Goal: Task Accomplishment & Management: Manage account settings

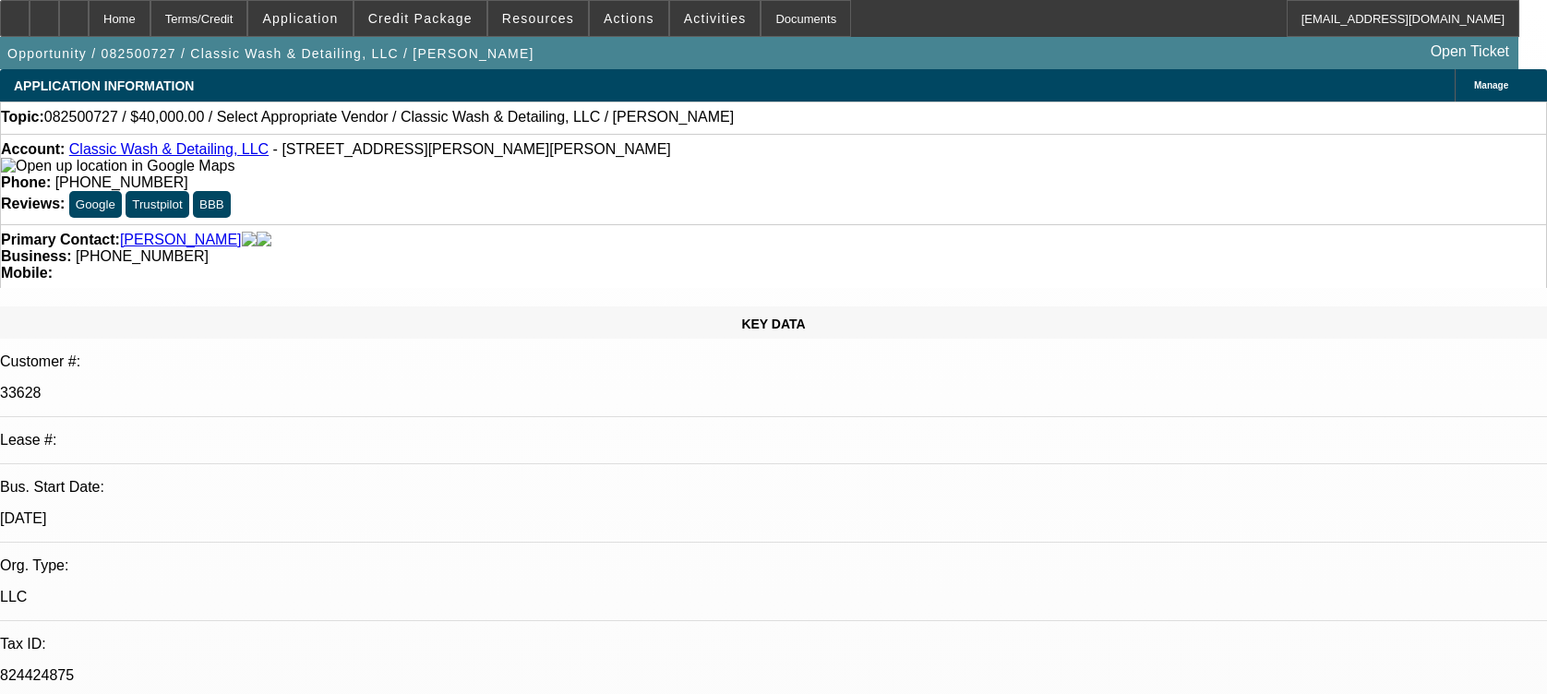
select select "0"
select select "2"
select select "0.1"
select select "4"
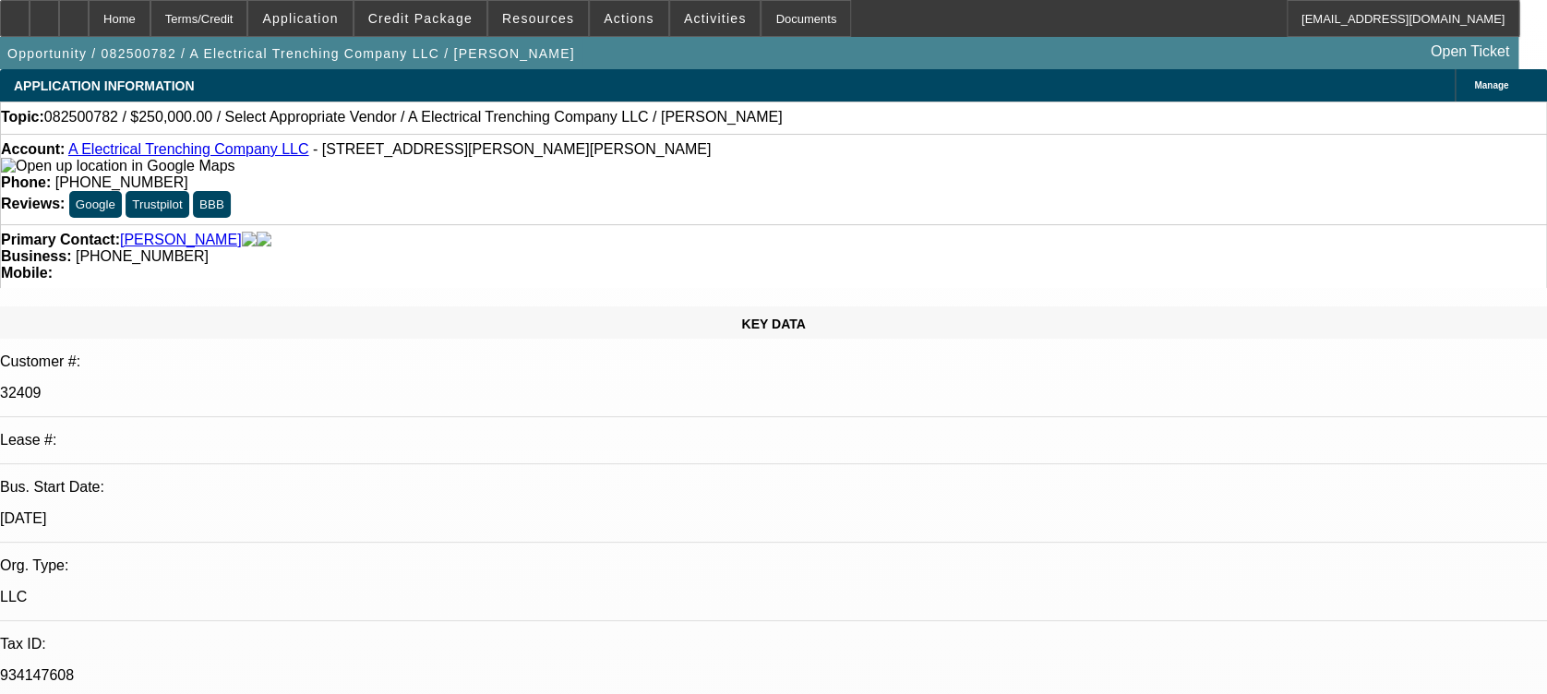
select select "0"
select select "2"
select select "0.1"
select select "1"
select select "2"
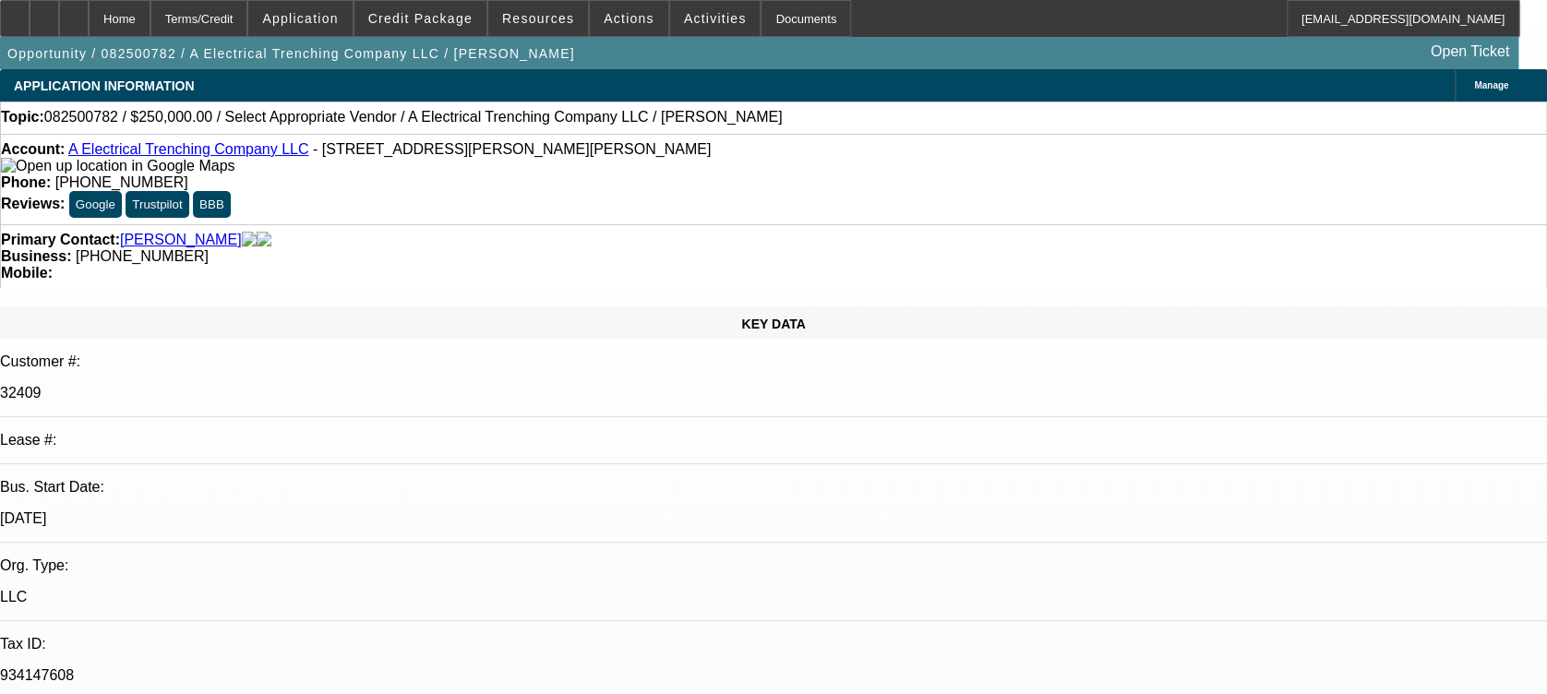
select select "4"
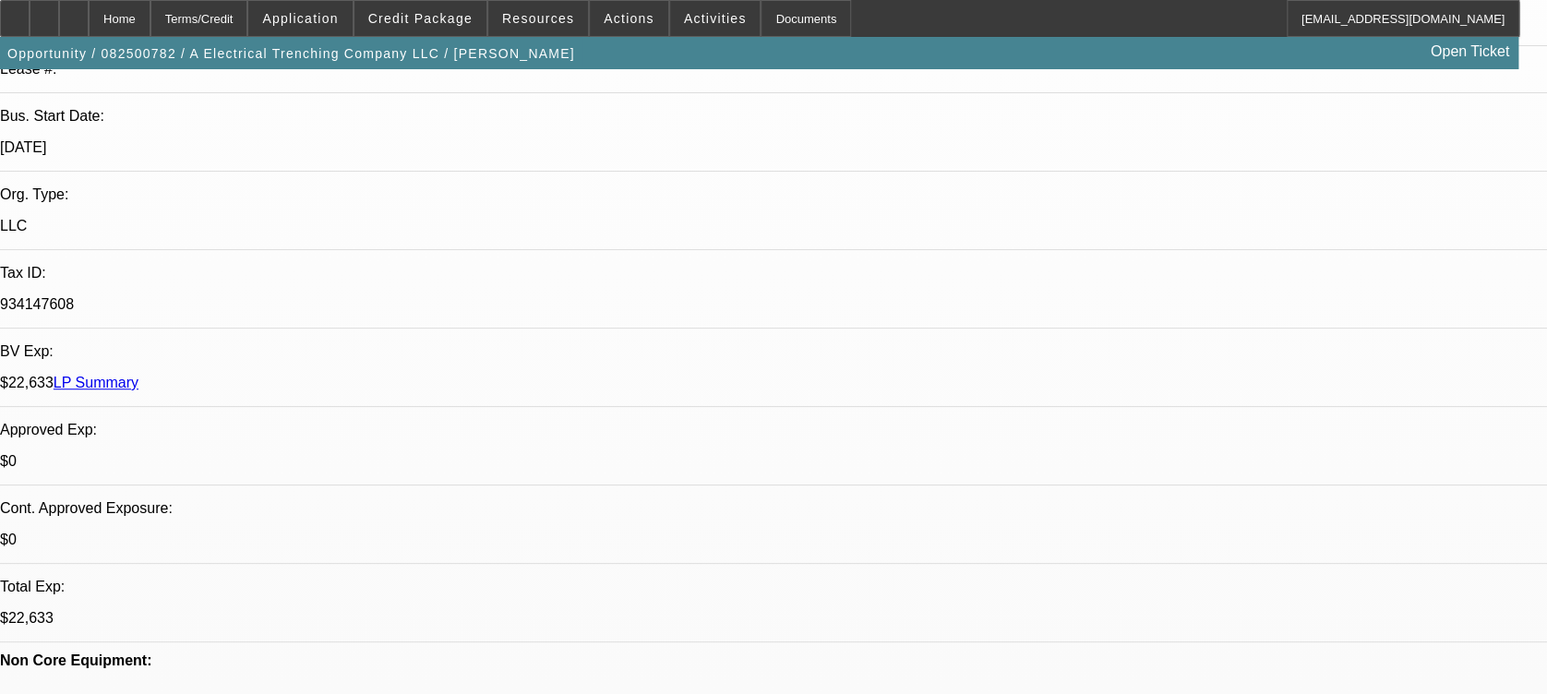
scroll to position [0, 0]
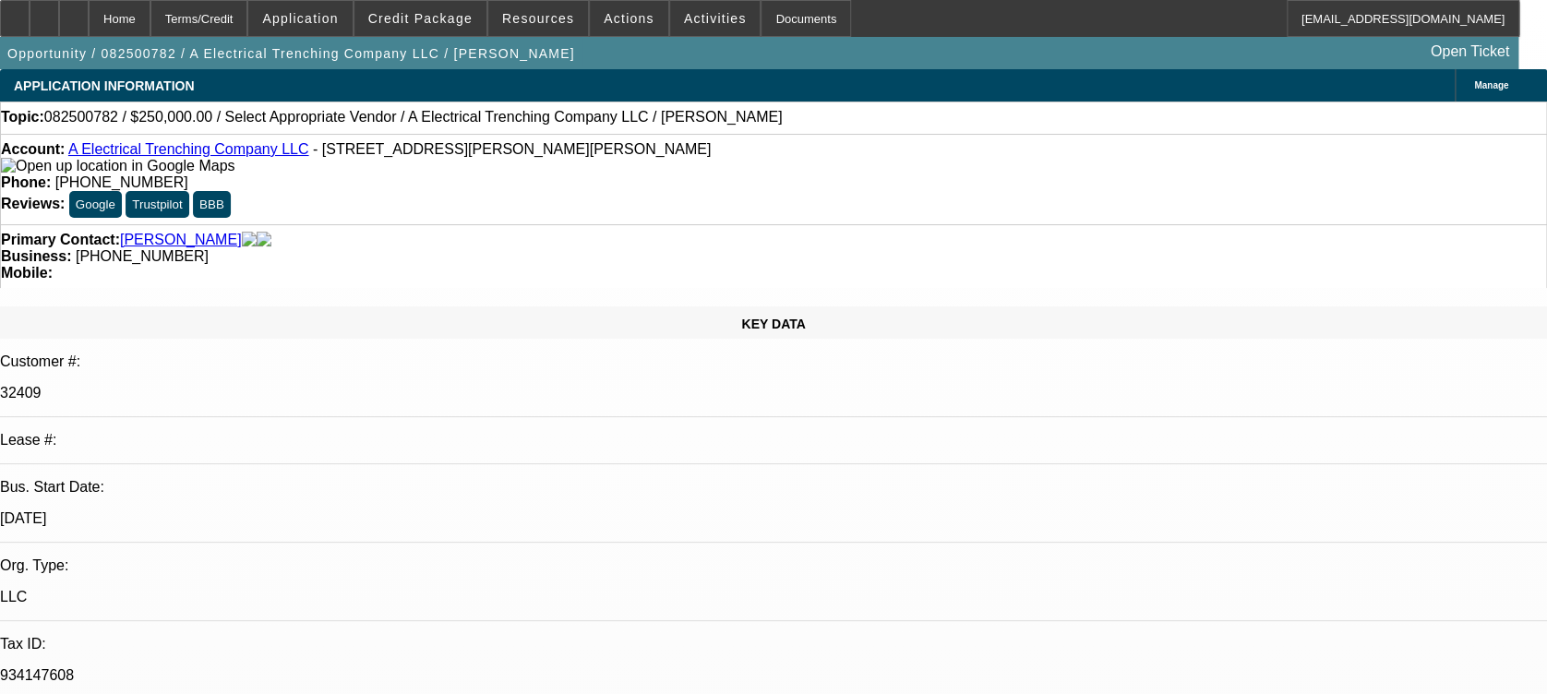
click at [120, 150] on link "A Electrical Trenching Company LLC" at bounding box center [188, 149] width 241 height 16
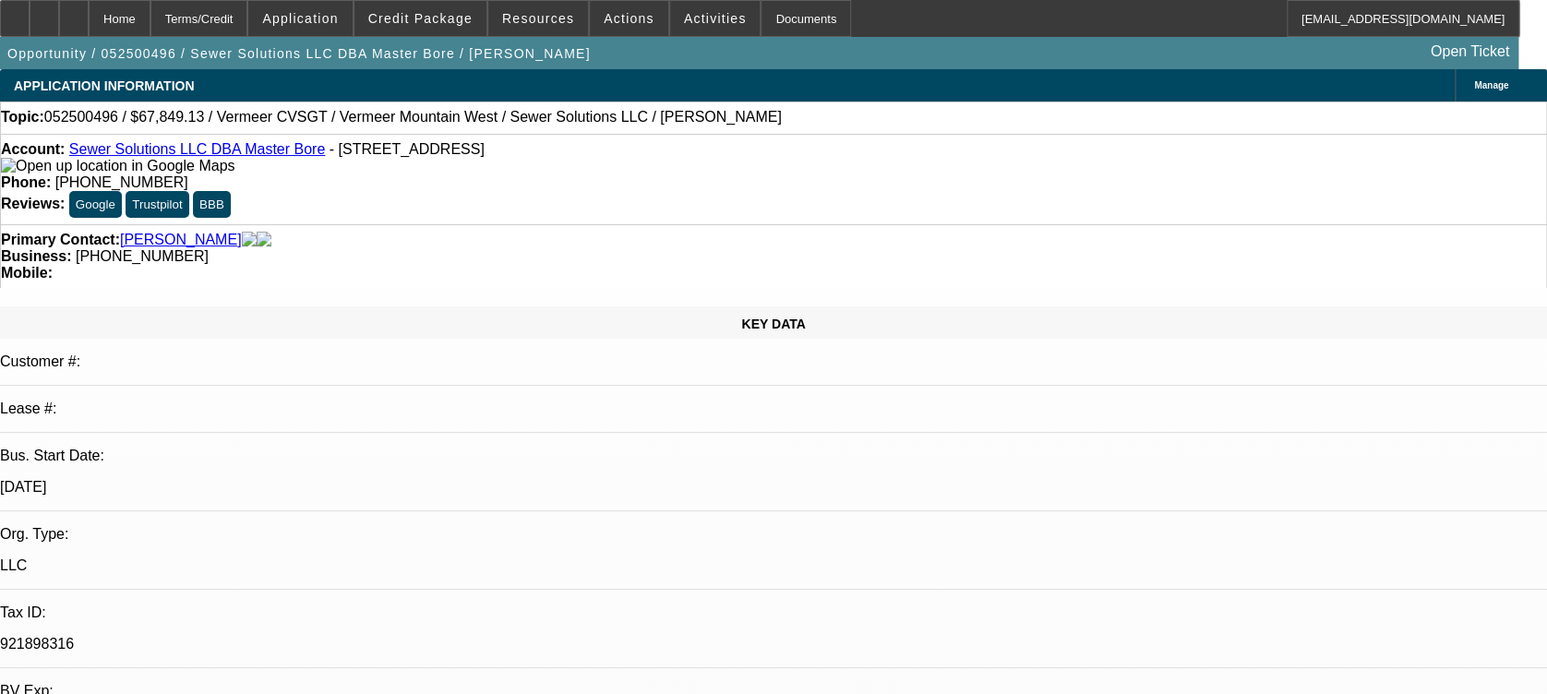
select select "0.15"
select select "2"
select select "0"
select select "0.15"
select select "2"
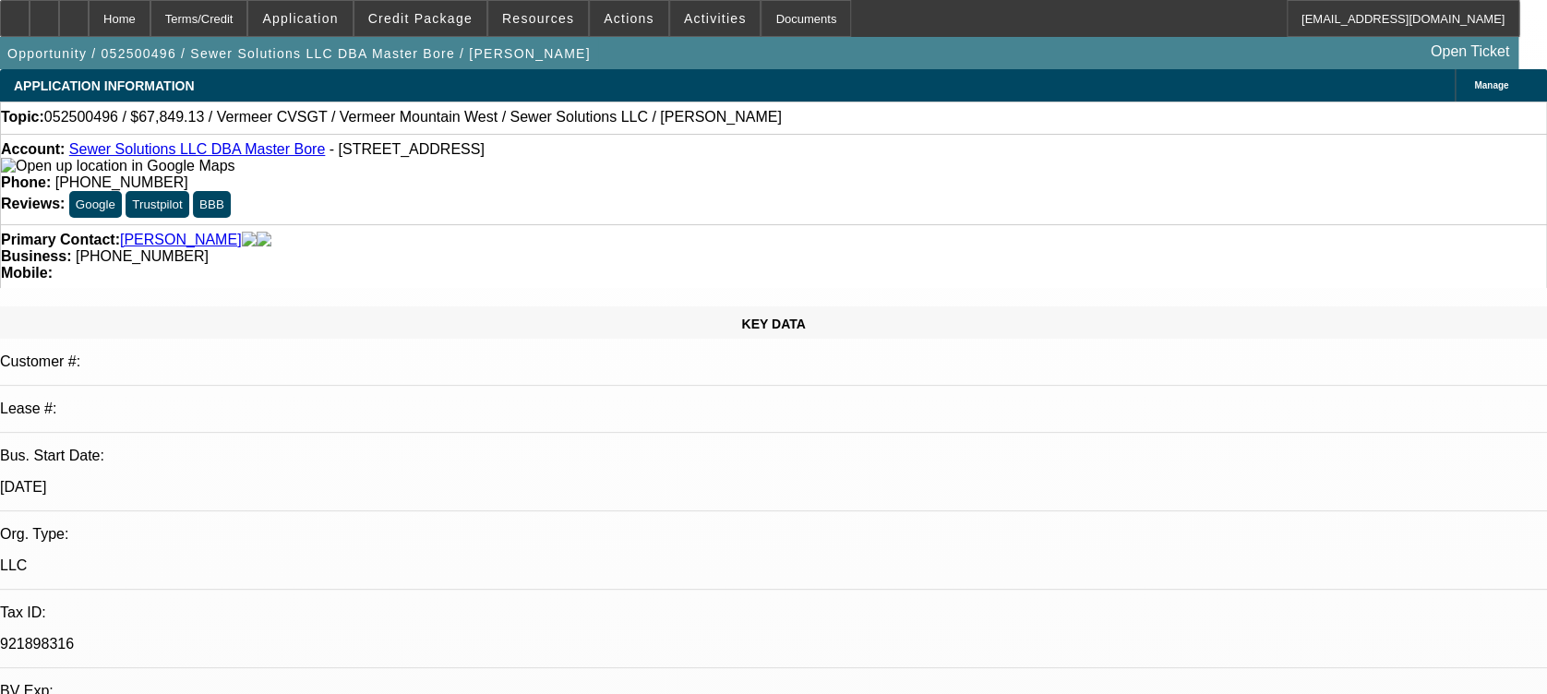
select select "0"
select select "0.15"
select select "2"
select select "0"
select select "0.1"
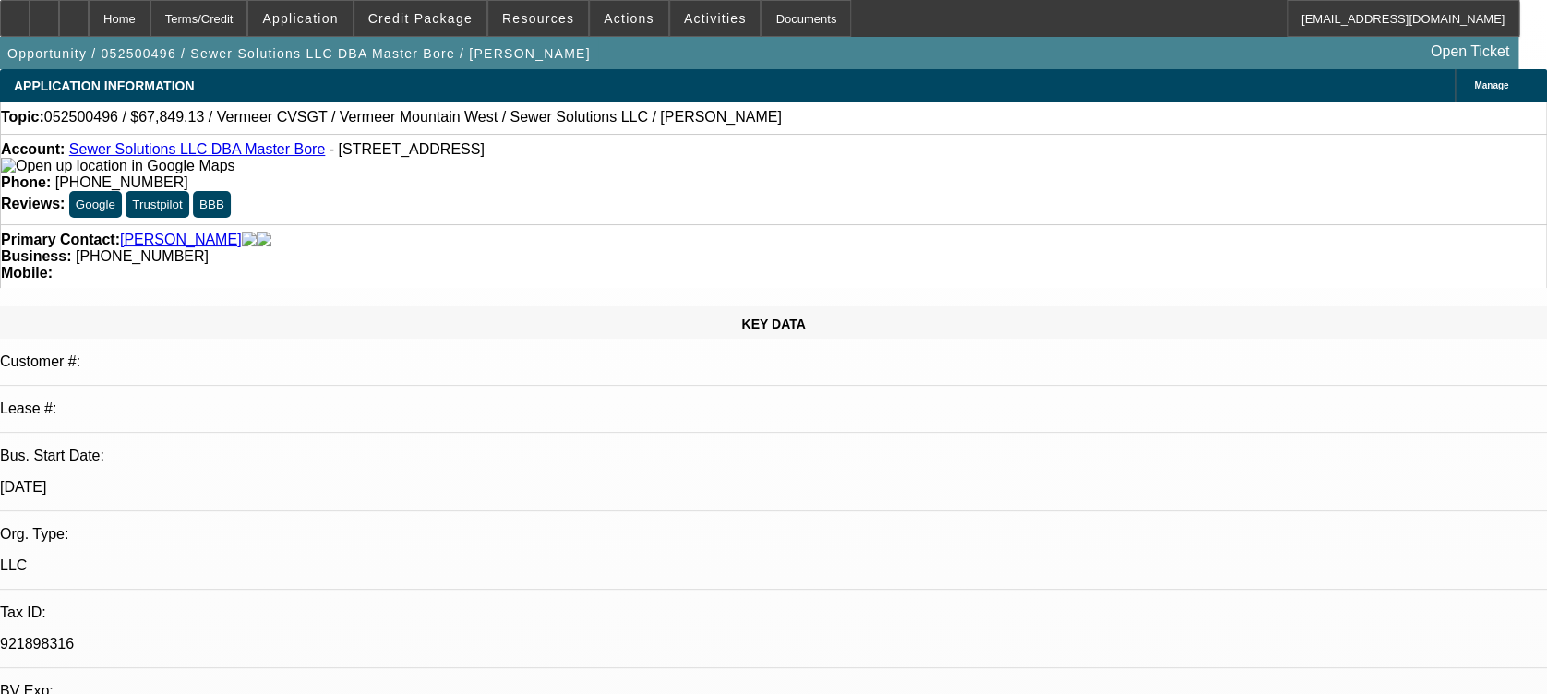
select select "0"
select select "1"
select select "2"
select select "6"
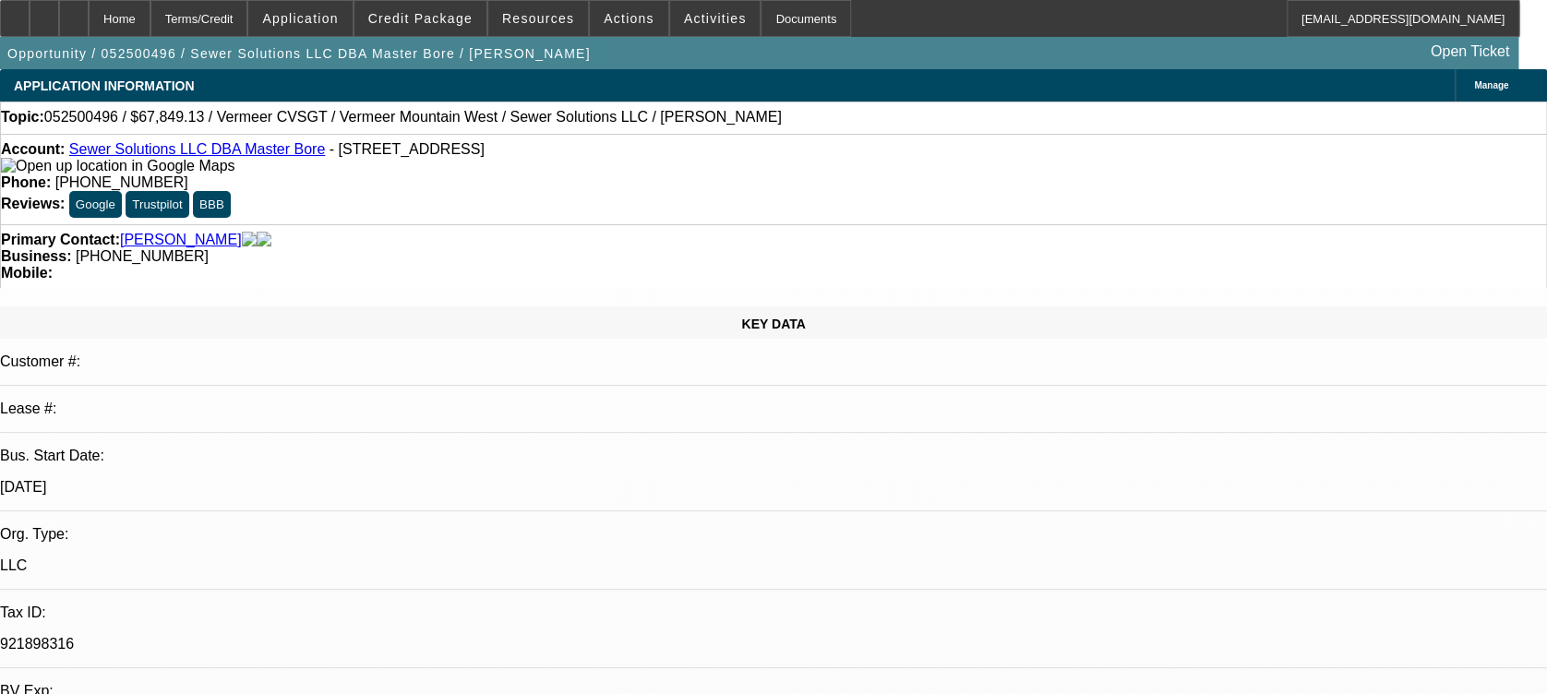
select select "1"
select select "2"
select select "6"
select select "1"
select select "2"
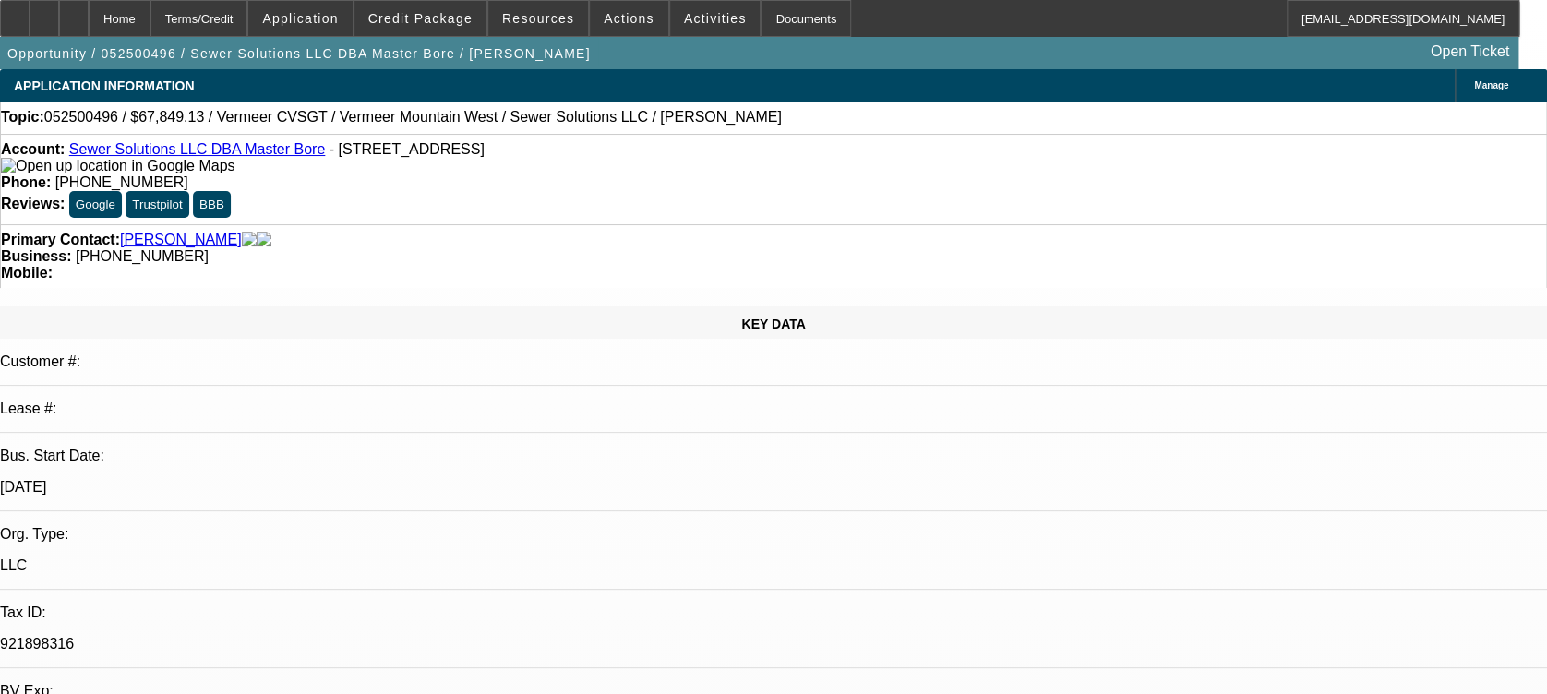
select select "6"
select select "1"
select select "3"
select select "6"
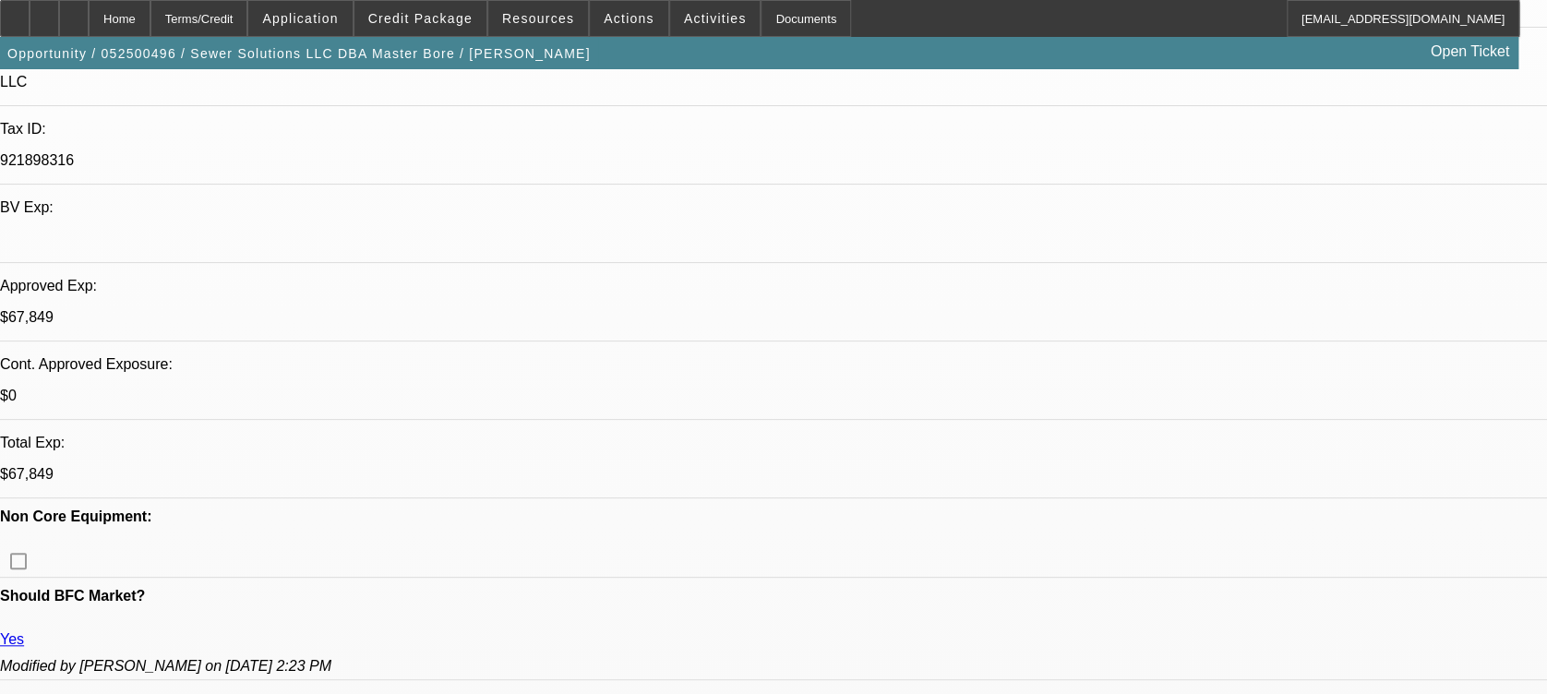
scroll to position [123, 0]
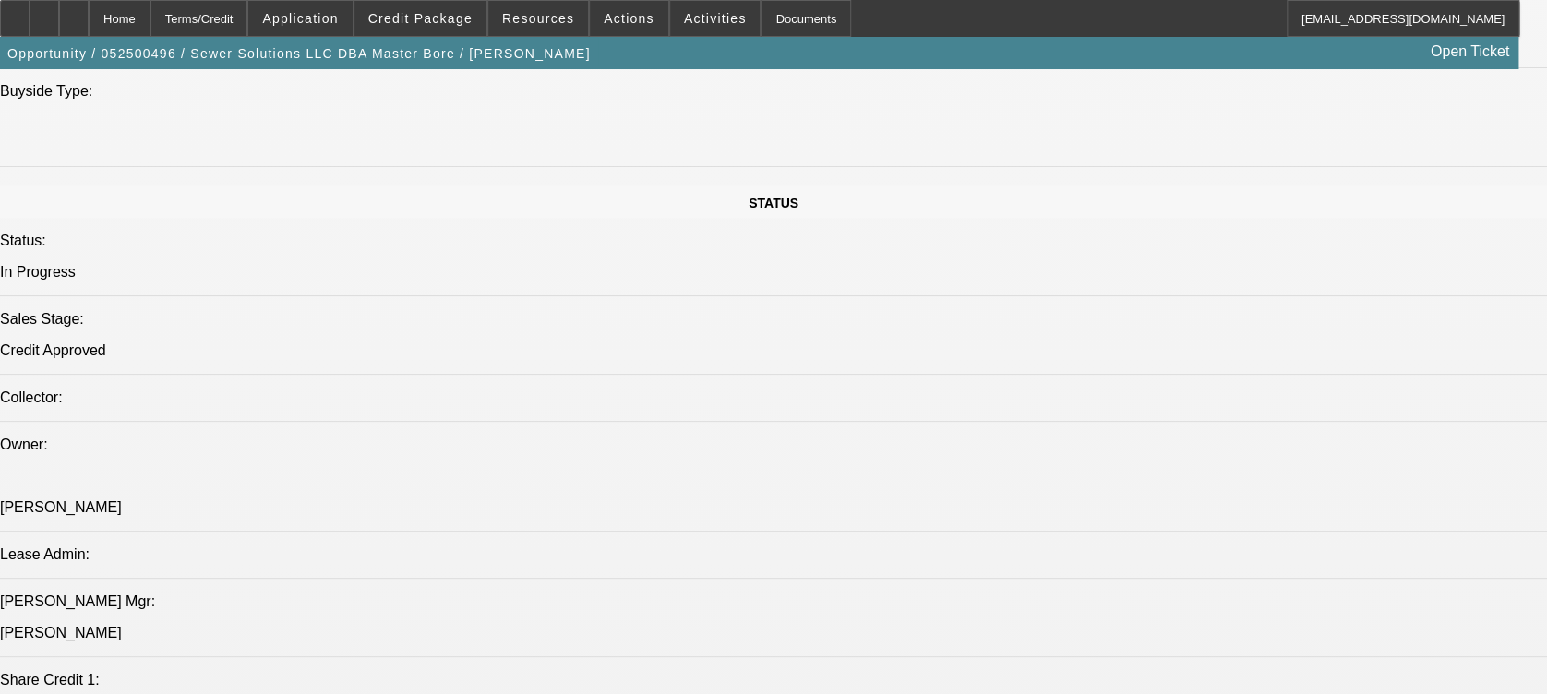
scroll to position [1969, 0]
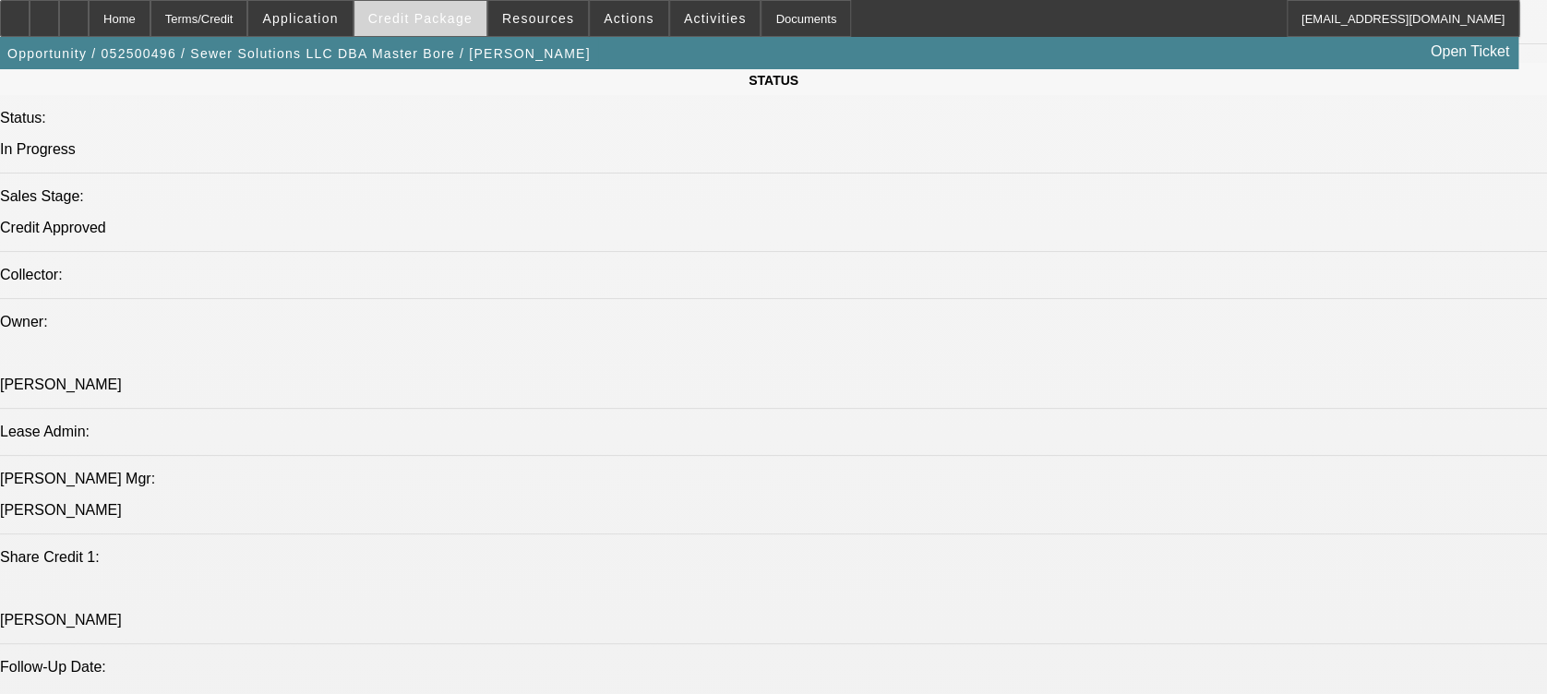
click at [431, 33] on span at bounding box center [420, 18] width 132 height 44
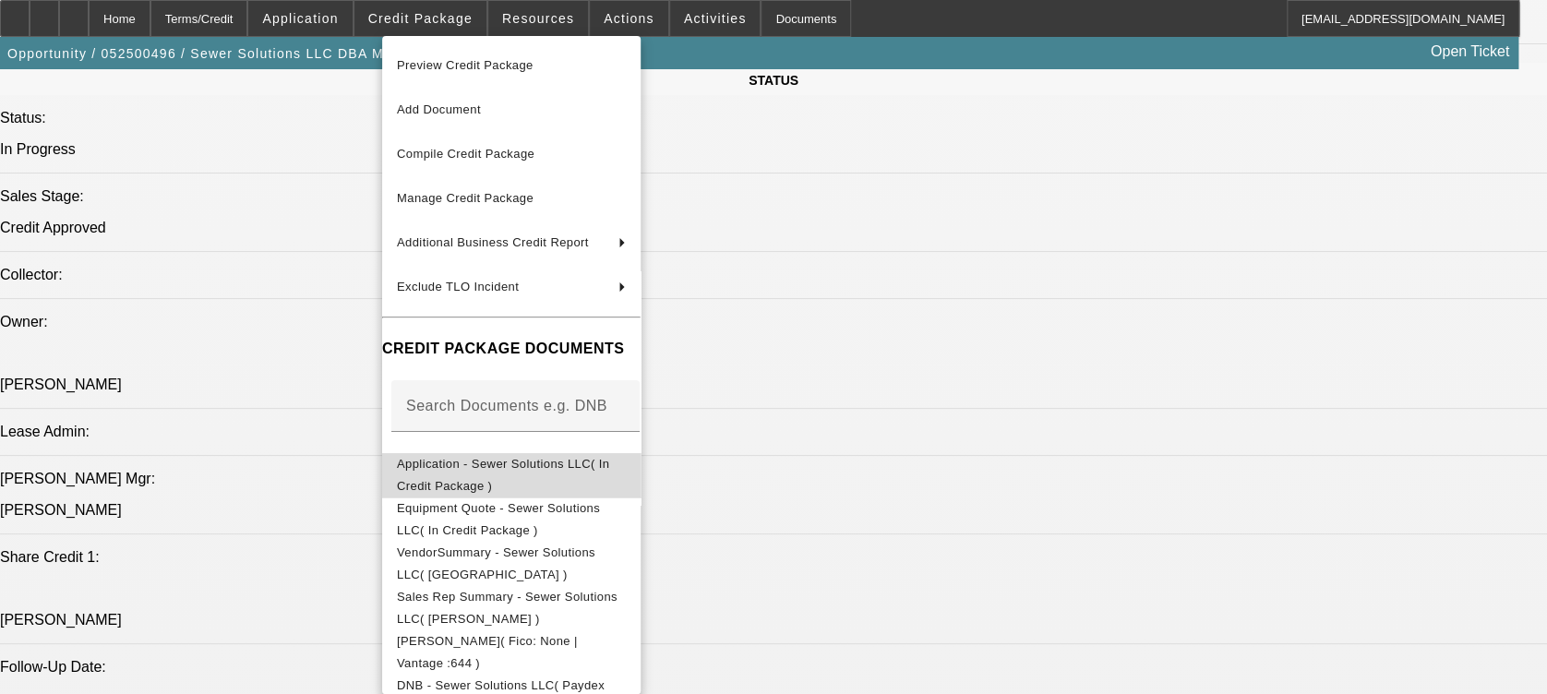
click at [512, 462] on span "Application - Sewer Solutions LLC( In Credit Package )" at bounding box center [503, 475] width 212 height 36
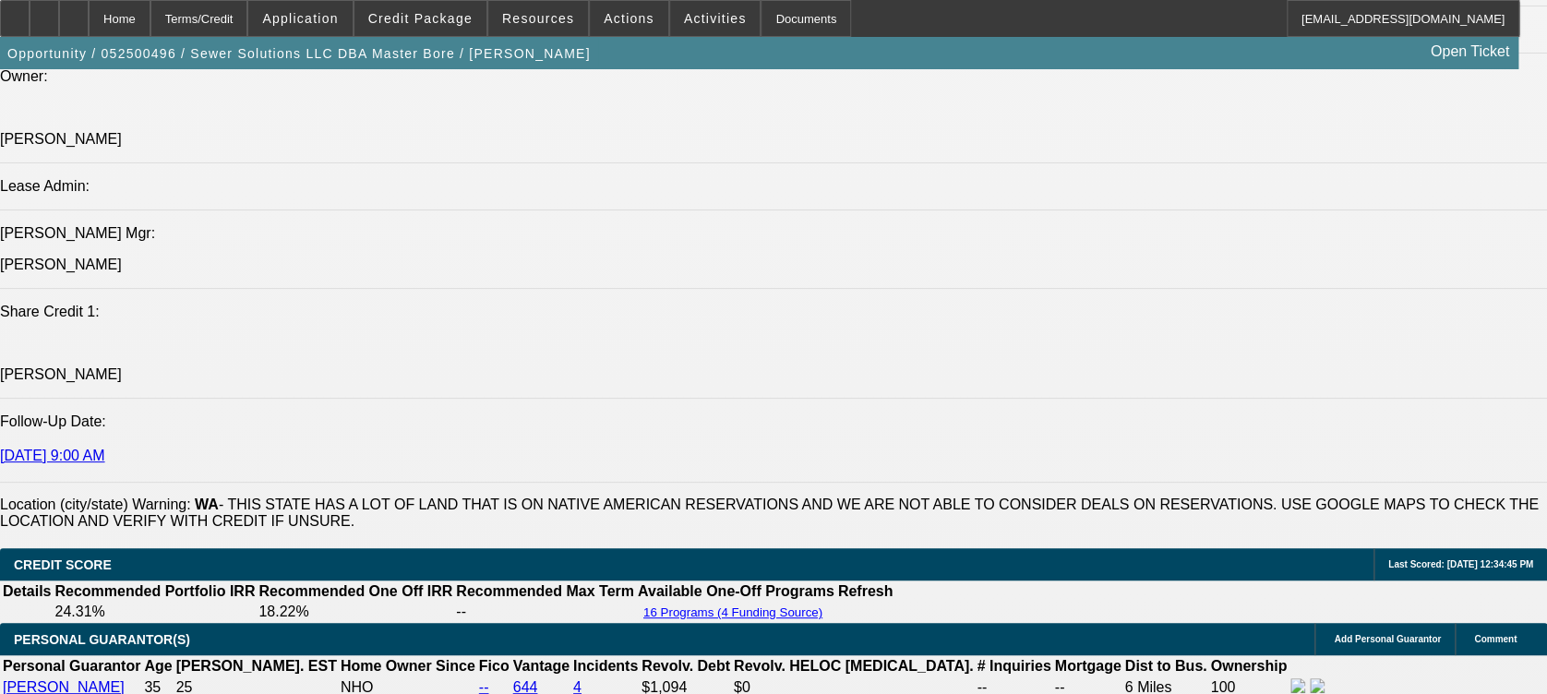
scroll to position [2216, 0]
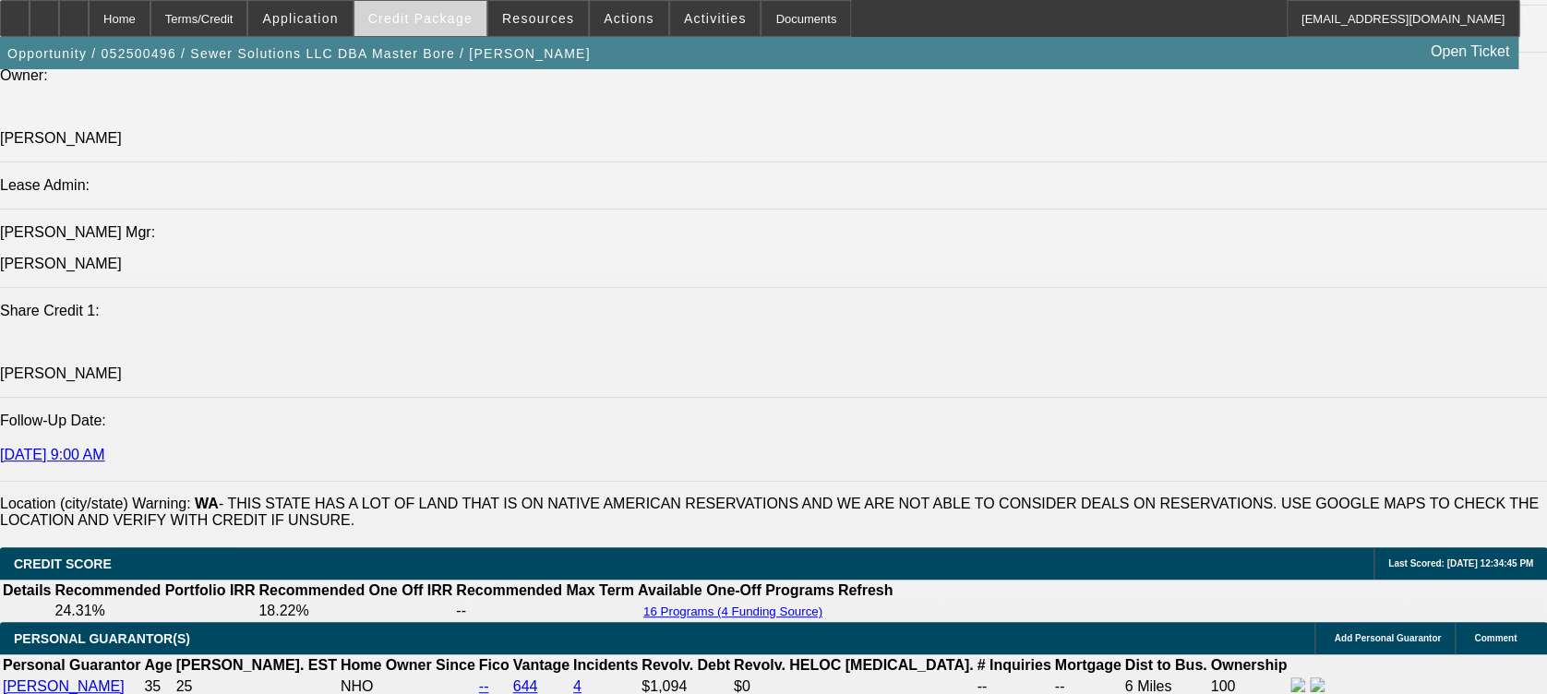
click at [473, 24] on span "Credit Package" at bounding box center [420, 18] width 104 height 15
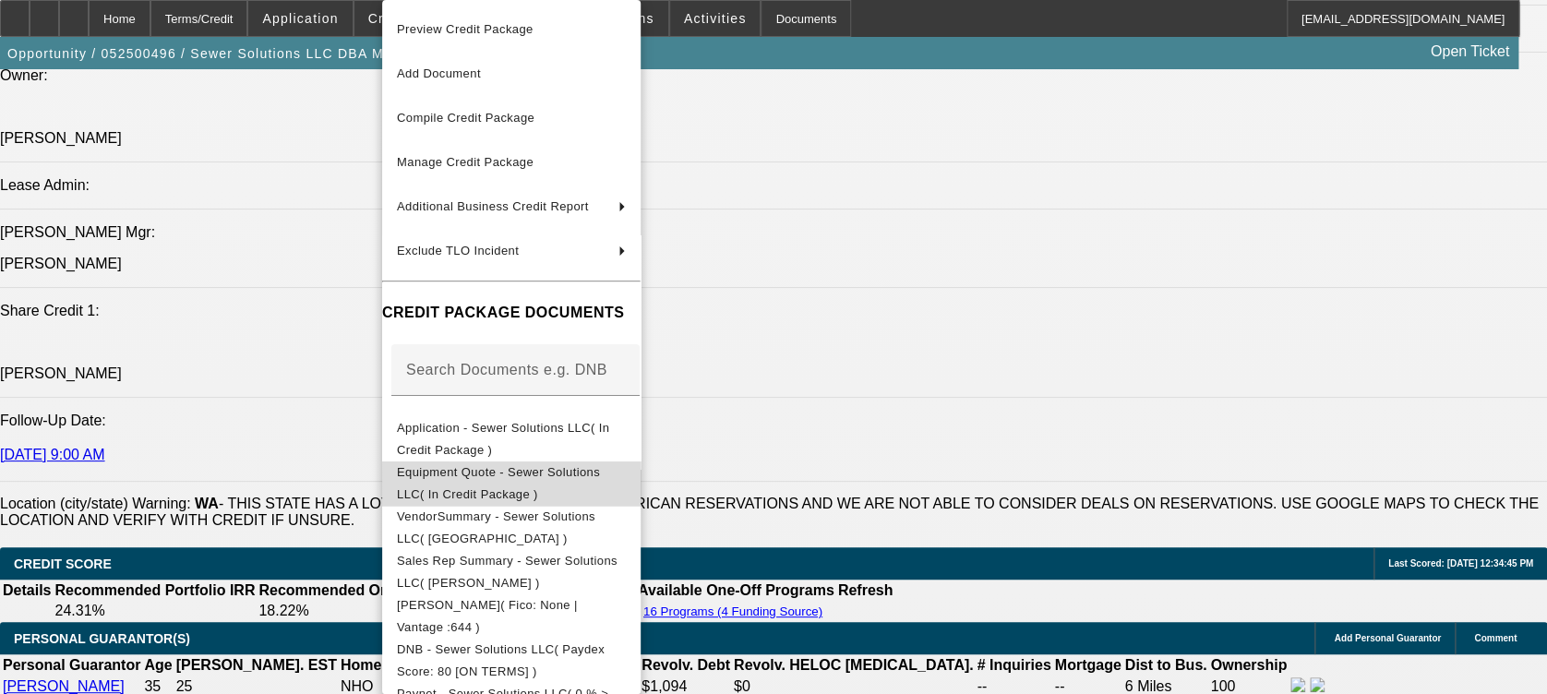
click at [520, 486] on span "Equipment Quote - Sewer Solutions LLC( In Credit Package )" at bounding box center [511, 484] width 229 height 44
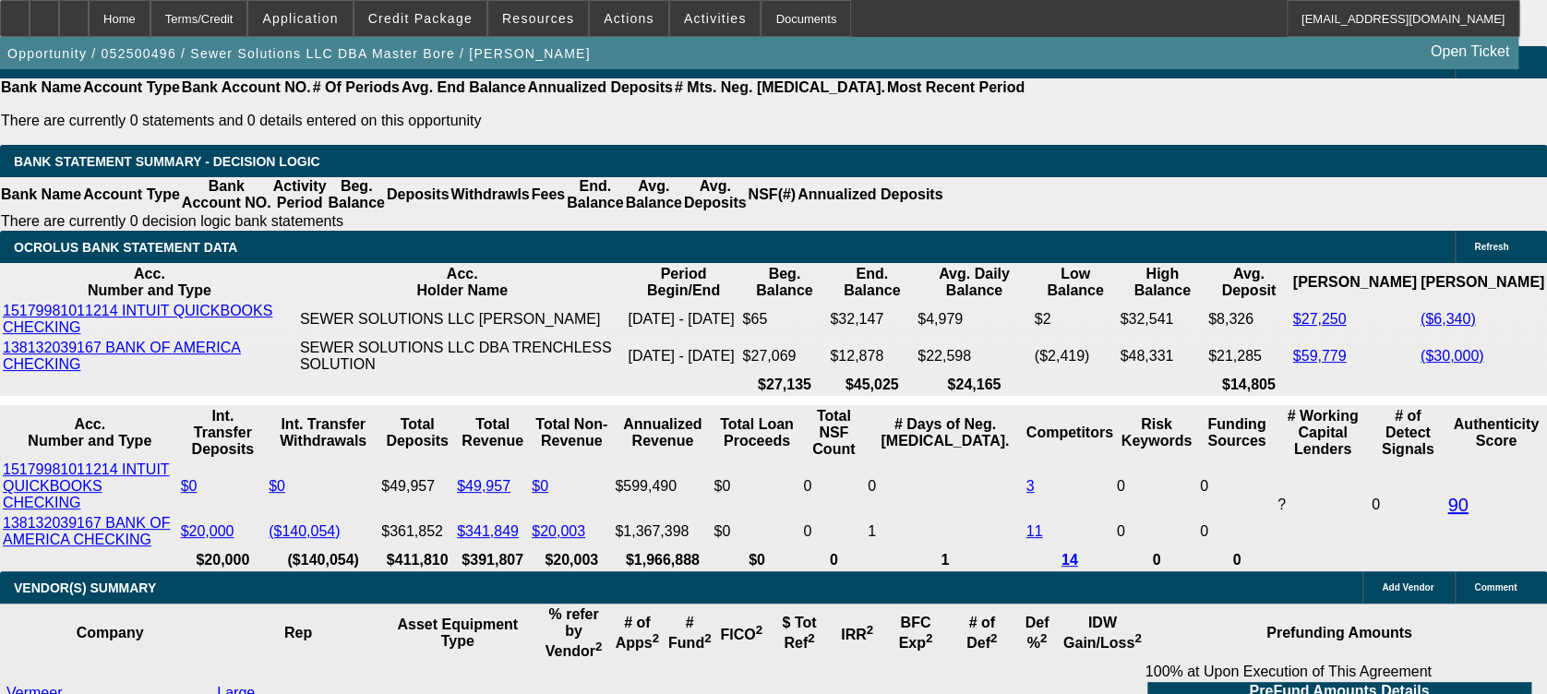
scroll to position [3323, 0]
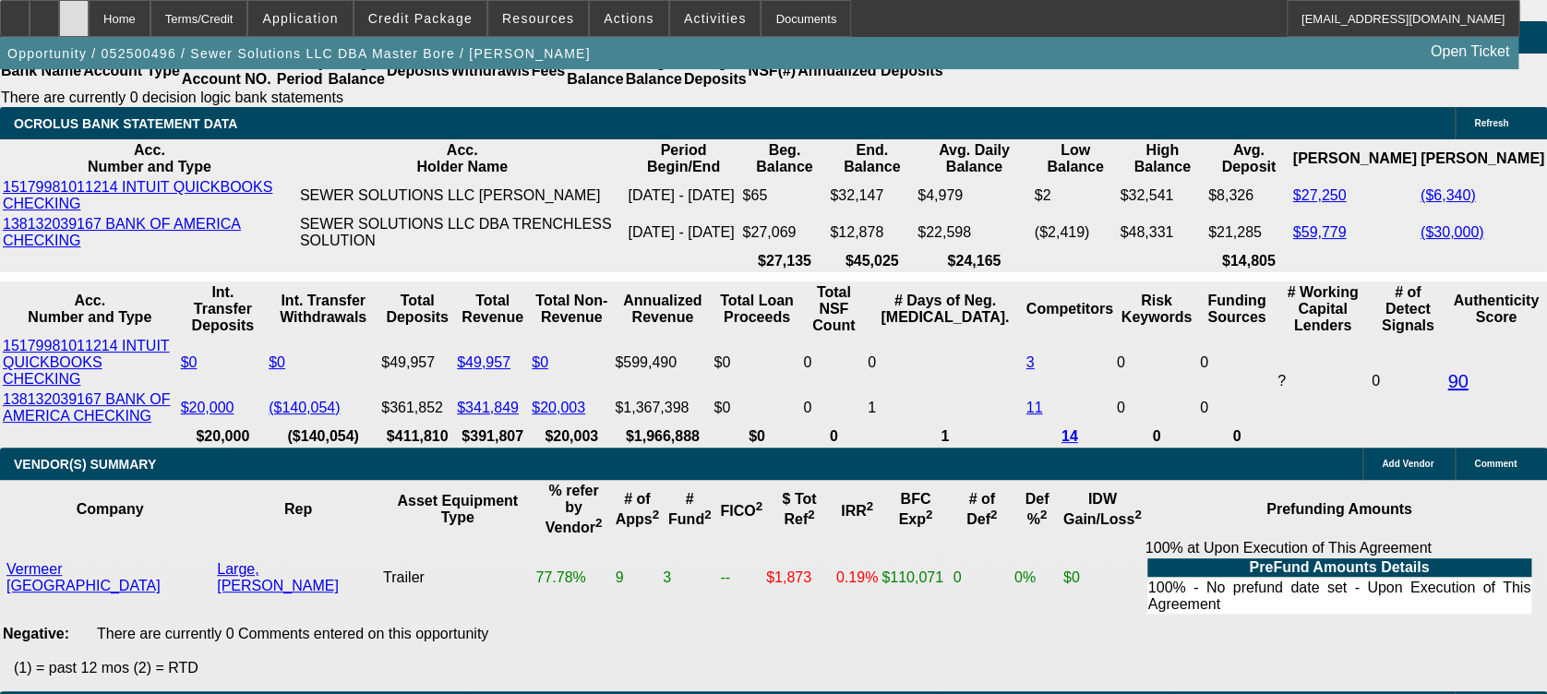
click at [74, 12] on icon at bounding box center [74, 12] width 0 height 0
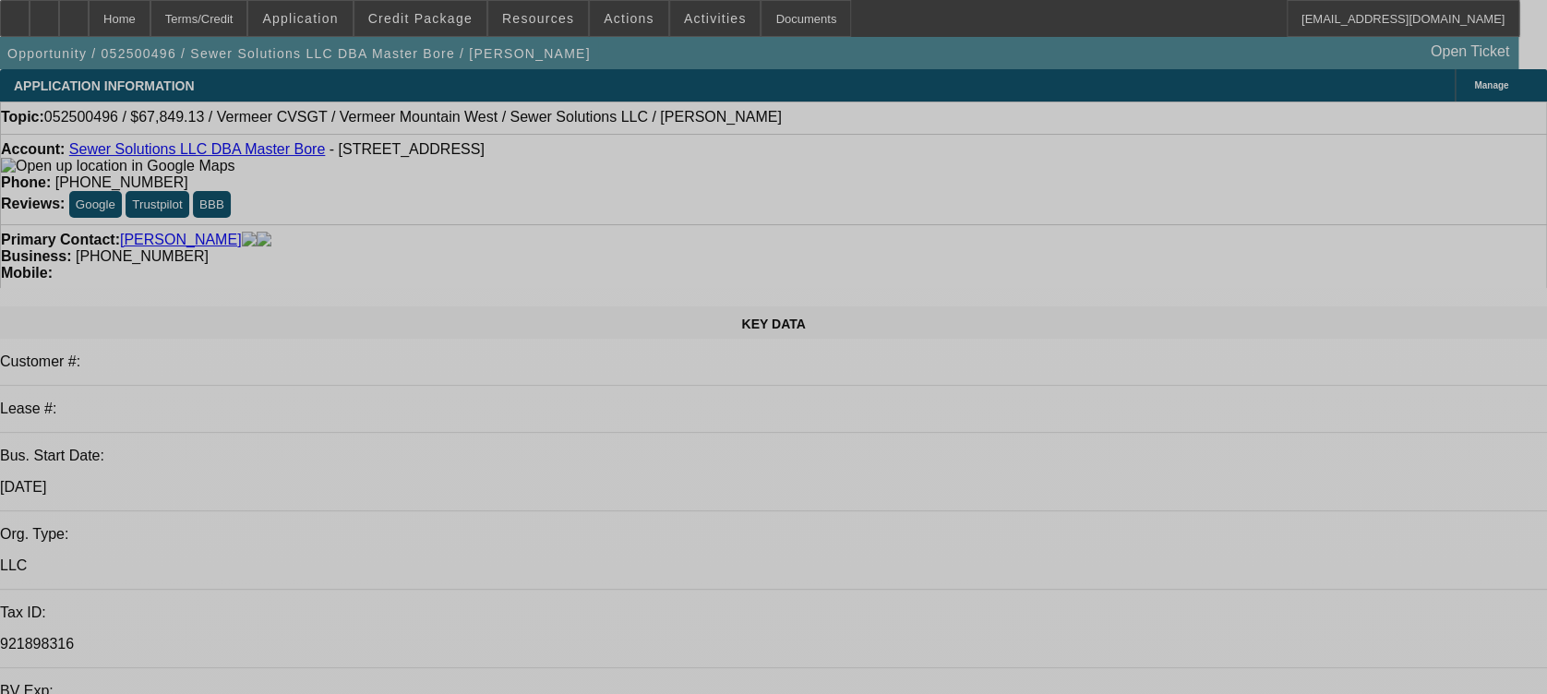
select select "0.15"
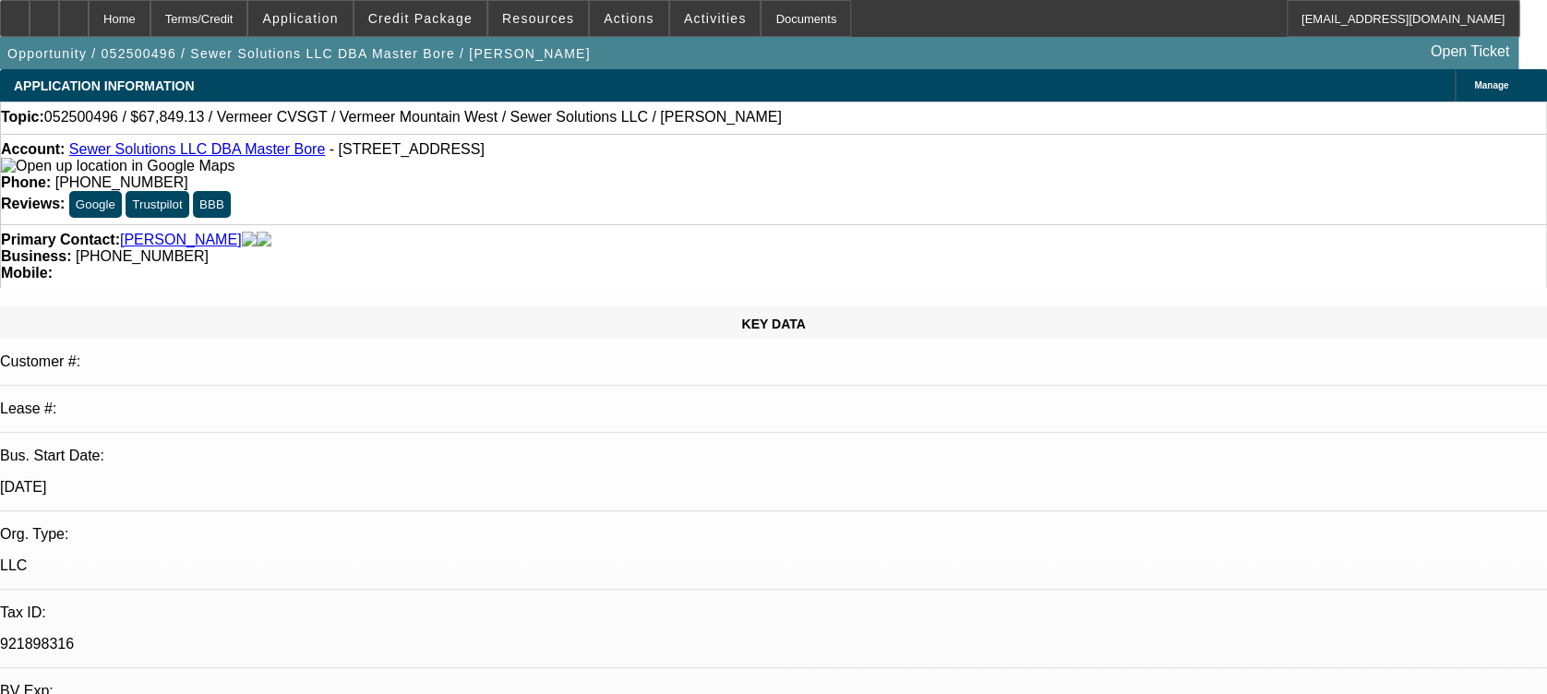
select select "2"
select select "0"
select select "0.15"
select select "2"
select select "0"
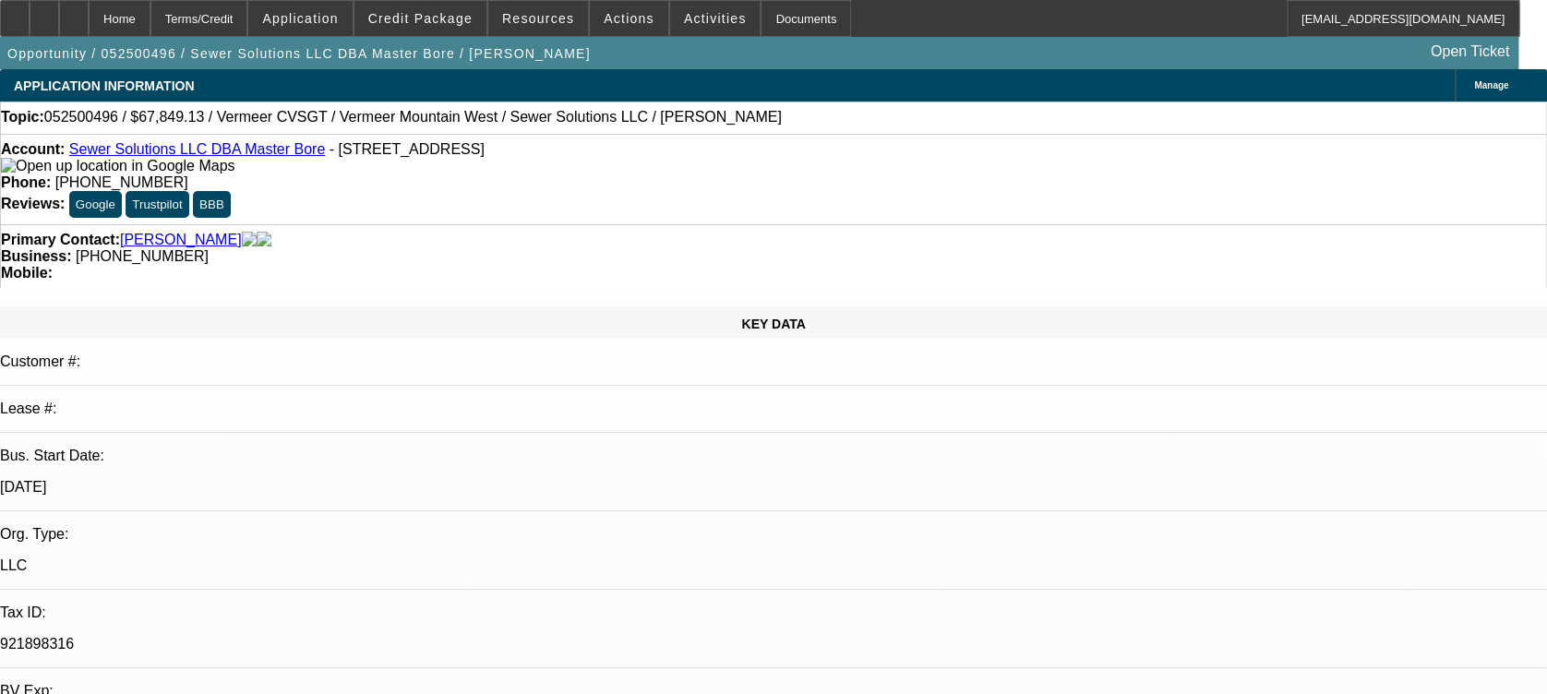
select select "0.15"
select select "2"
select select "0"
select select "0.1"
select select "0"
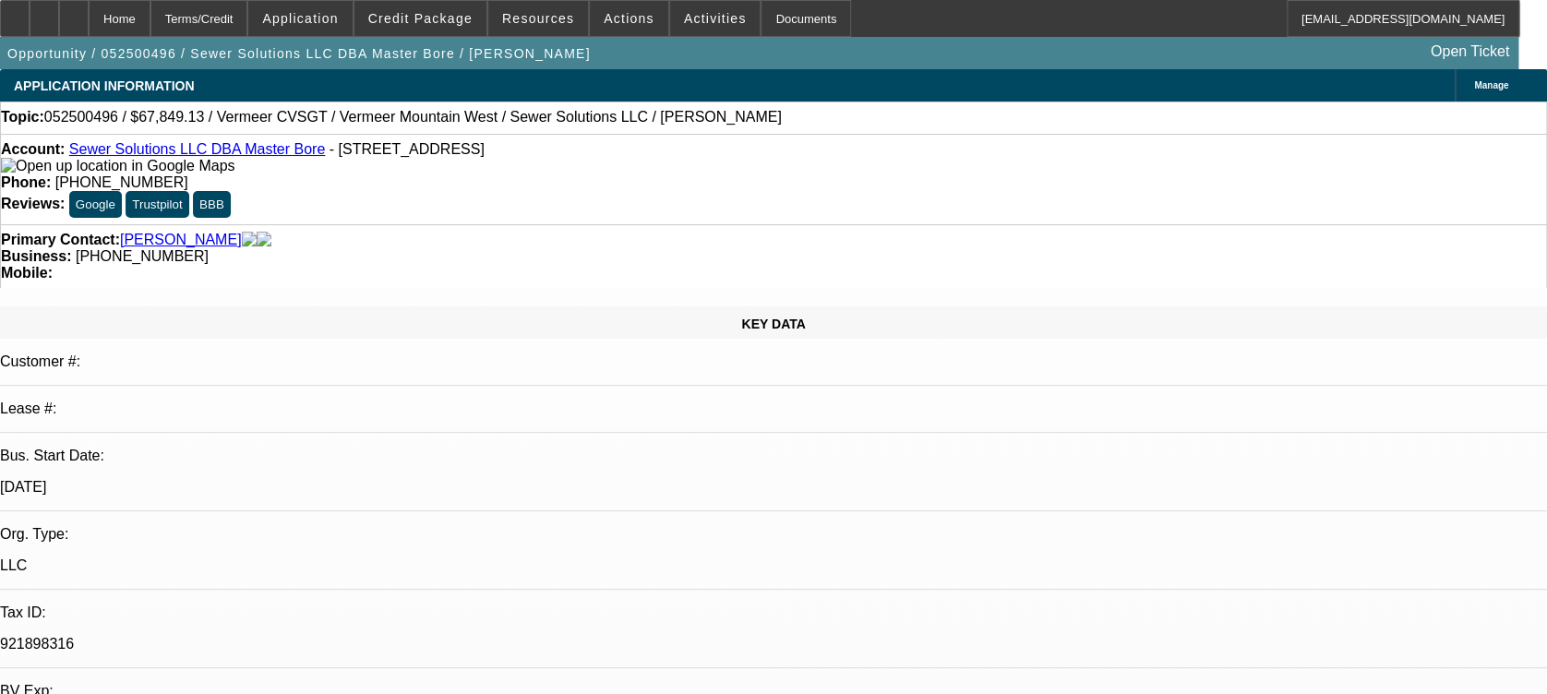
select select "0"
select select "1"
select select "2"
select select "6"
select select "1"
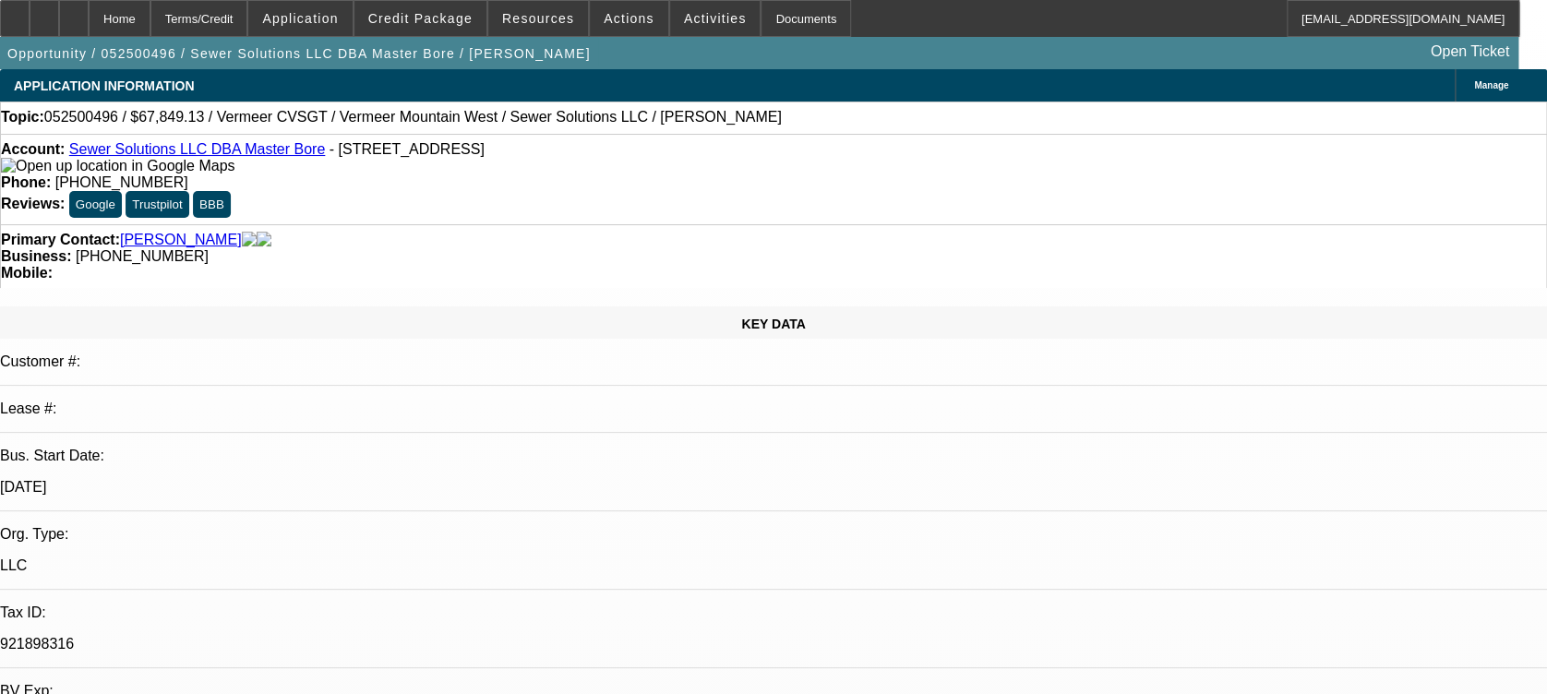
select select "2"
select select "6"
select select "1"
select select "2"
select select "6"
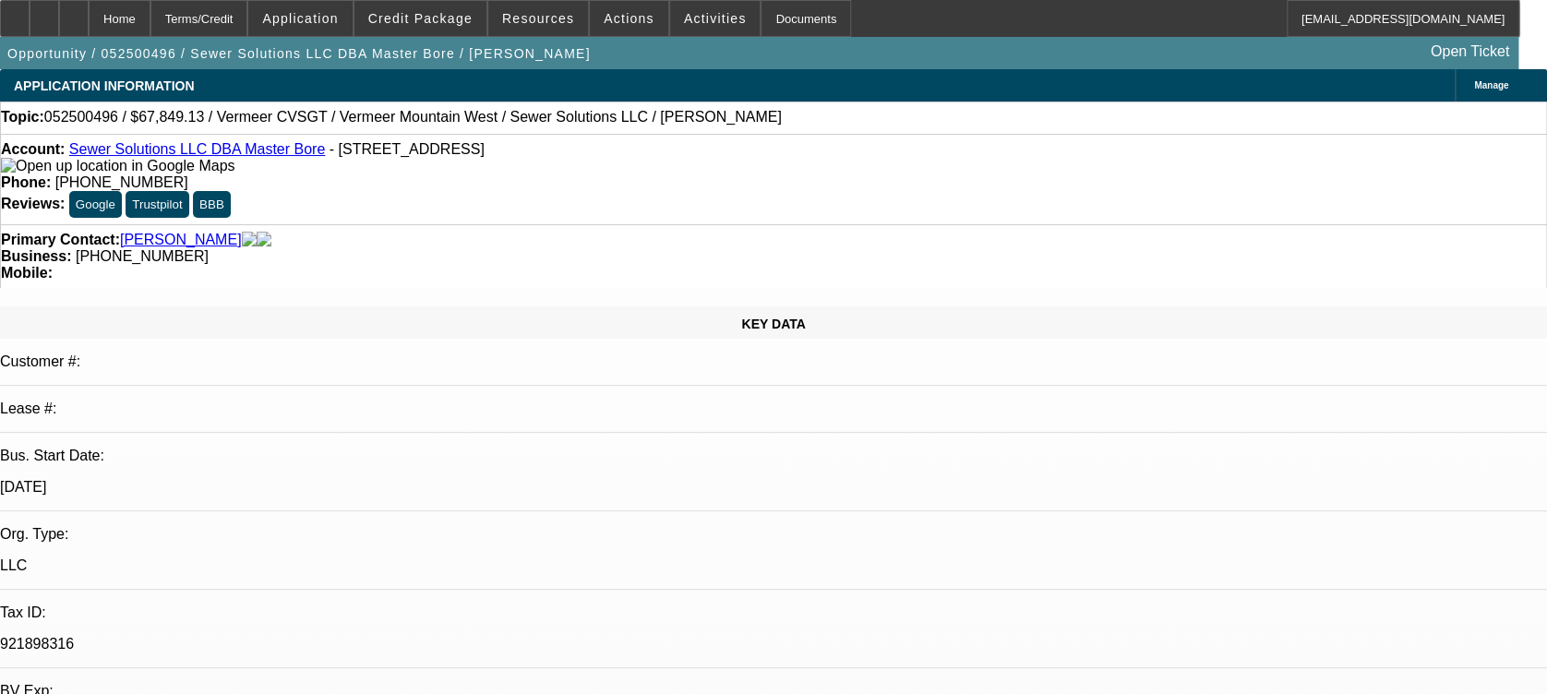
select select "1"
select select "3"
select select "6"
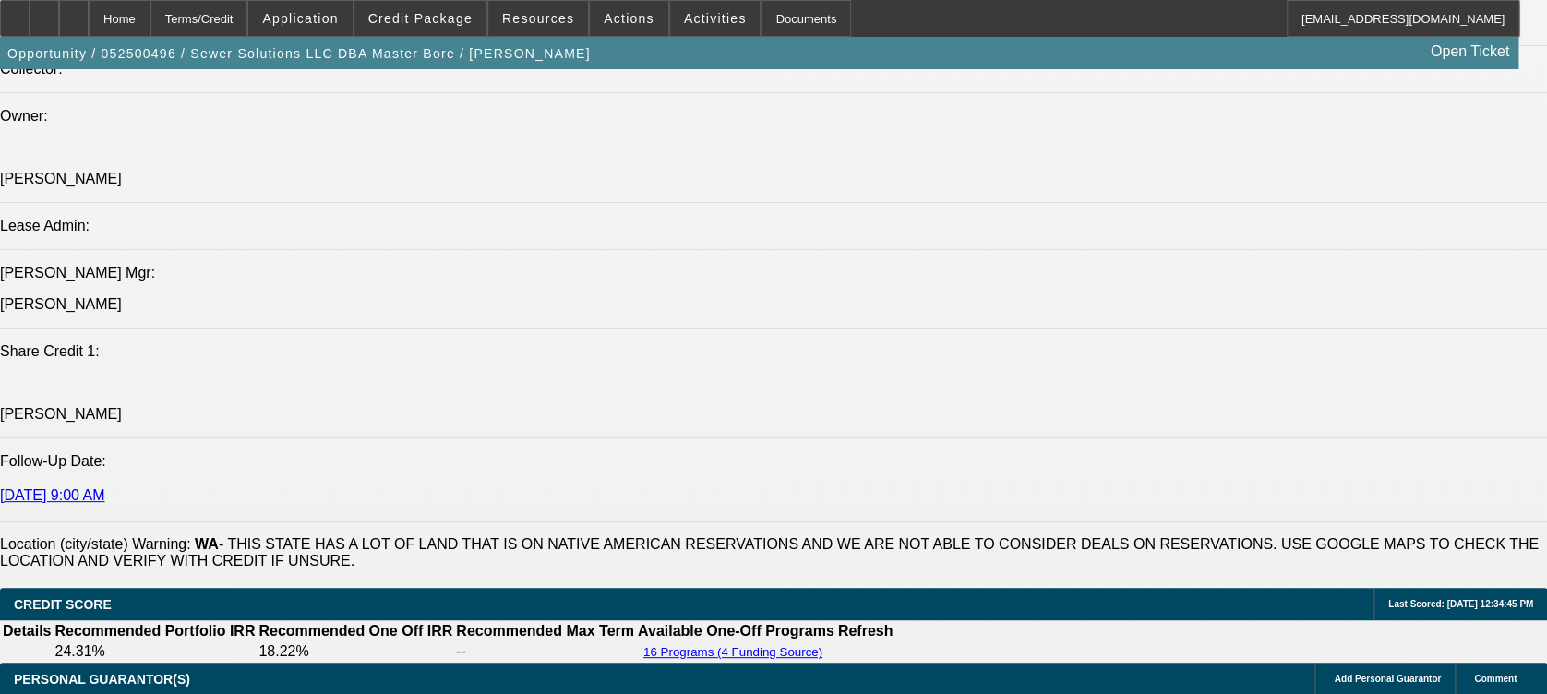
scroll to position [2092, 0]
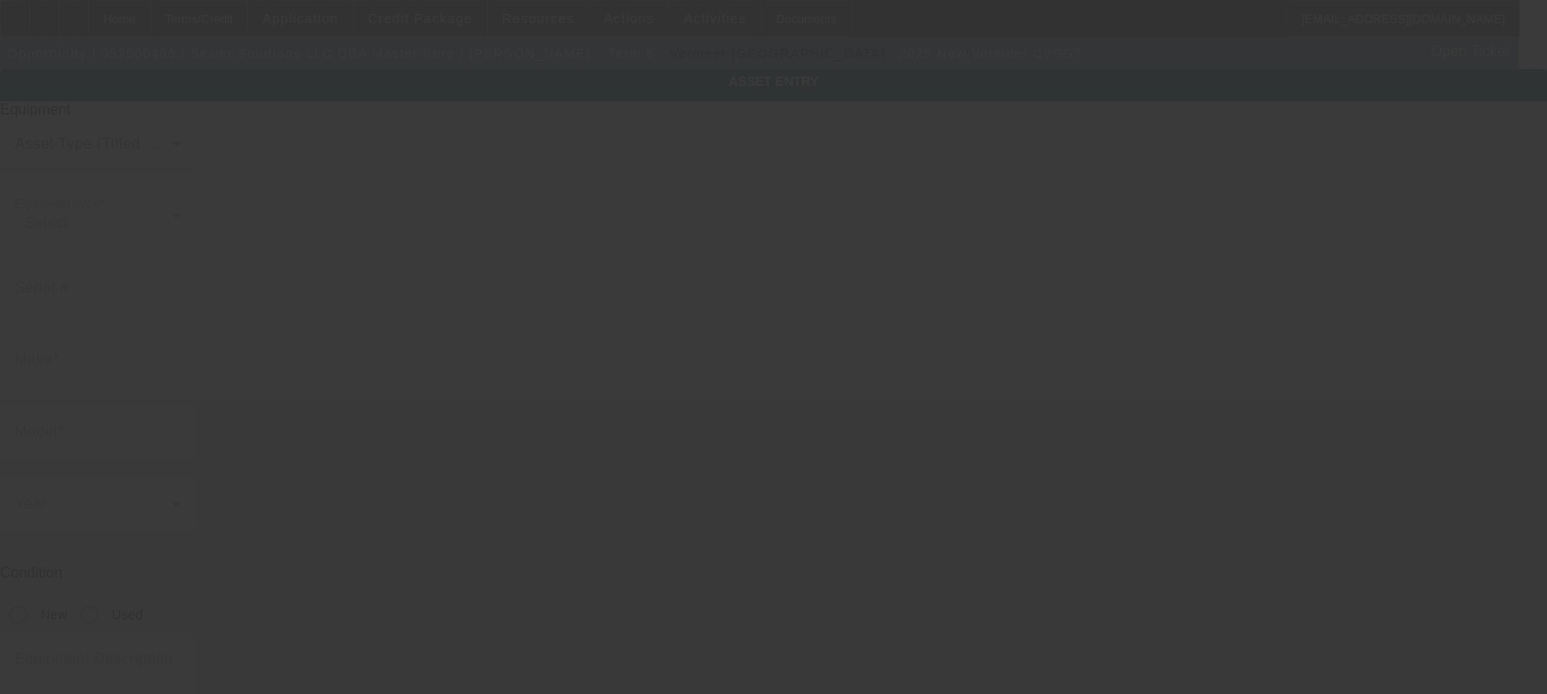
type input "Vermeer"
type input "CVSGT"
radio input "true"
type textarea "CV GT Vacuum Excavator"
type input "[STREET_ADDRESS]"
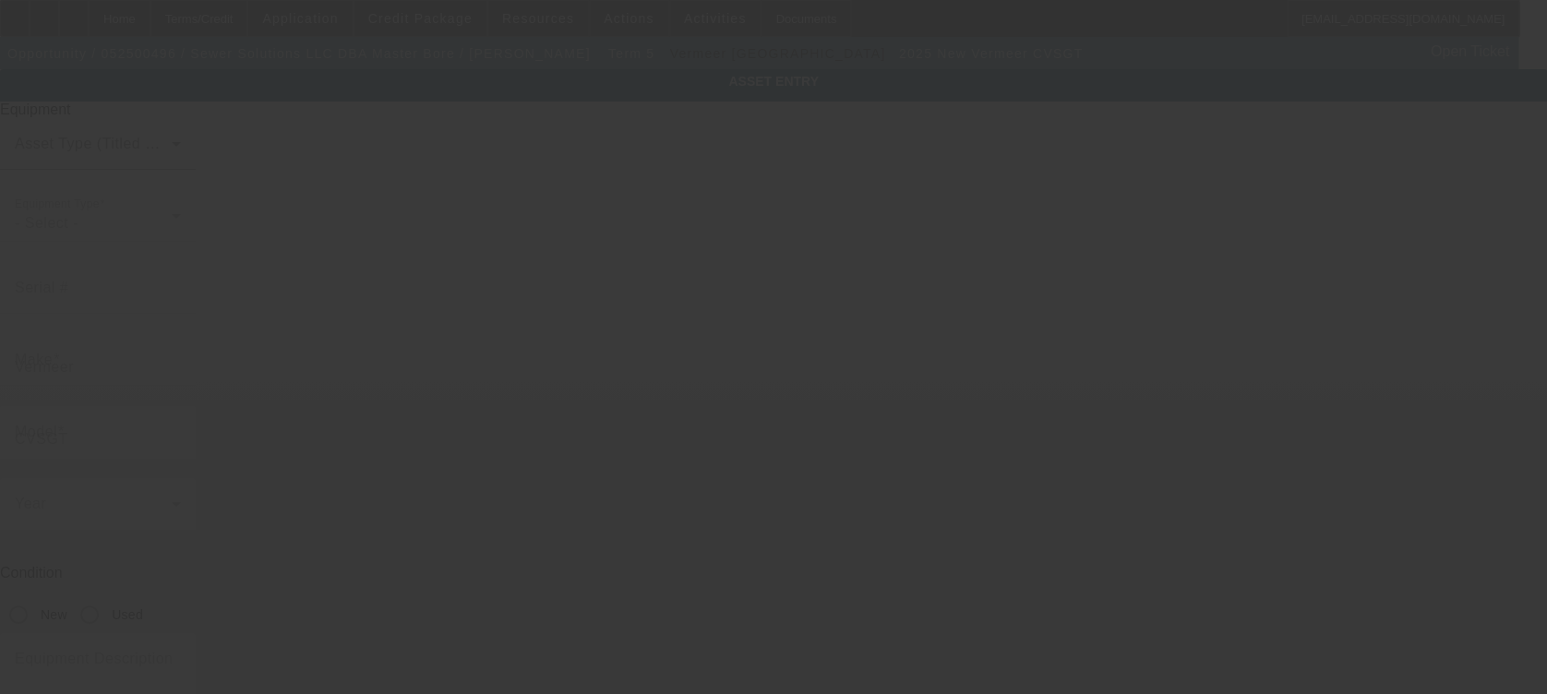
type input "Pacific"
type input "98047"
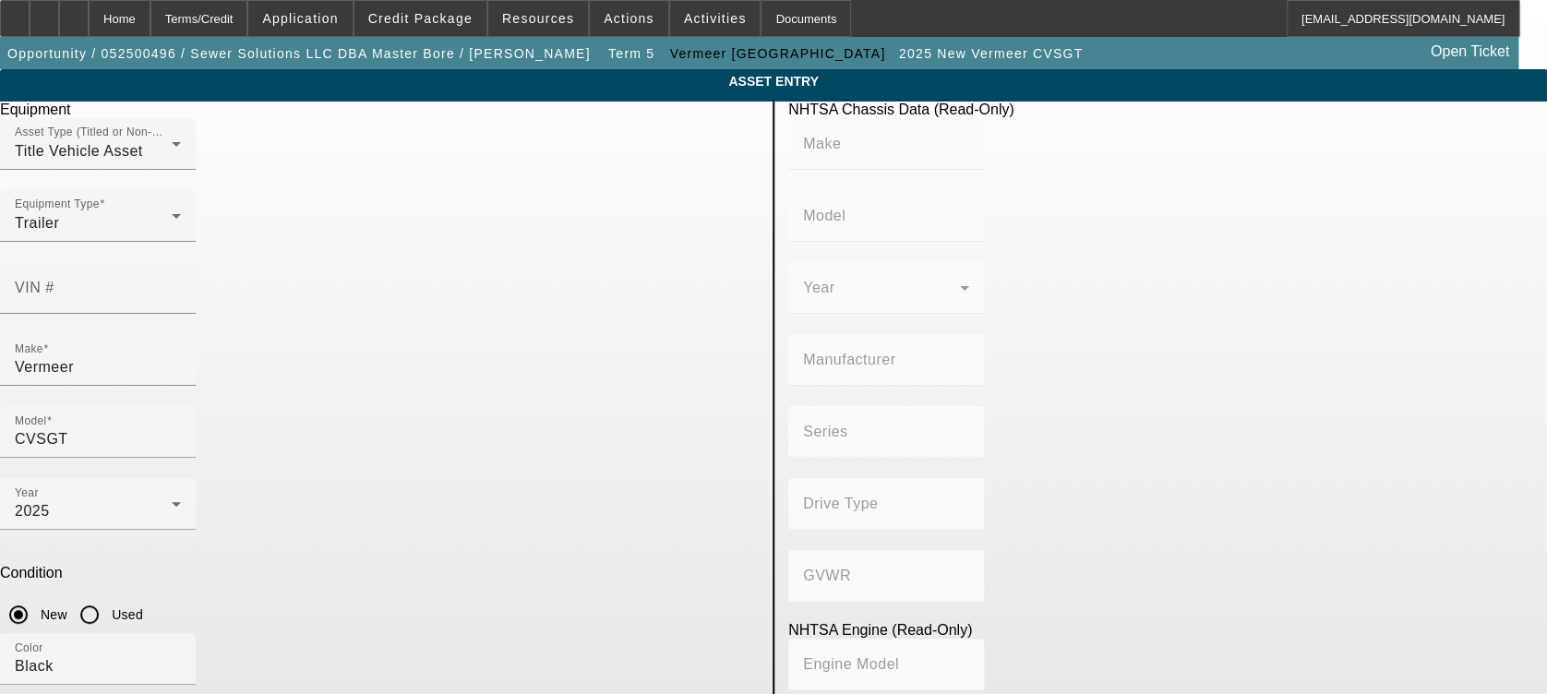
drag, startPoint x: 528, startPoint y: 114, endPoint x: 561, endPoint y: 98, distance: 37.2
click at [528, 114] on div "Equipment" at bounding box center [379, 110] width 759 height 17
click at [150, 22] on div "Home" at bounding box center [120, 18] width 62 height 37
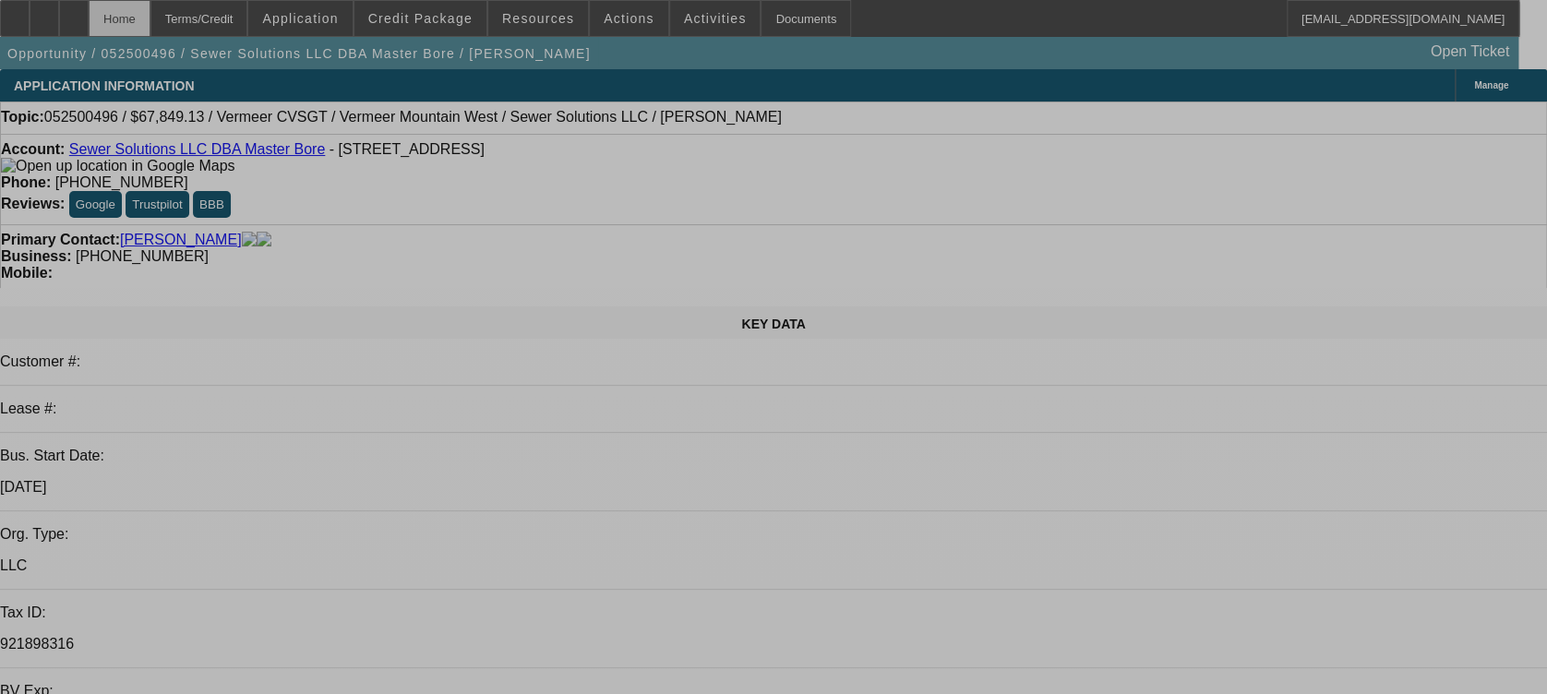
select select "0.15"
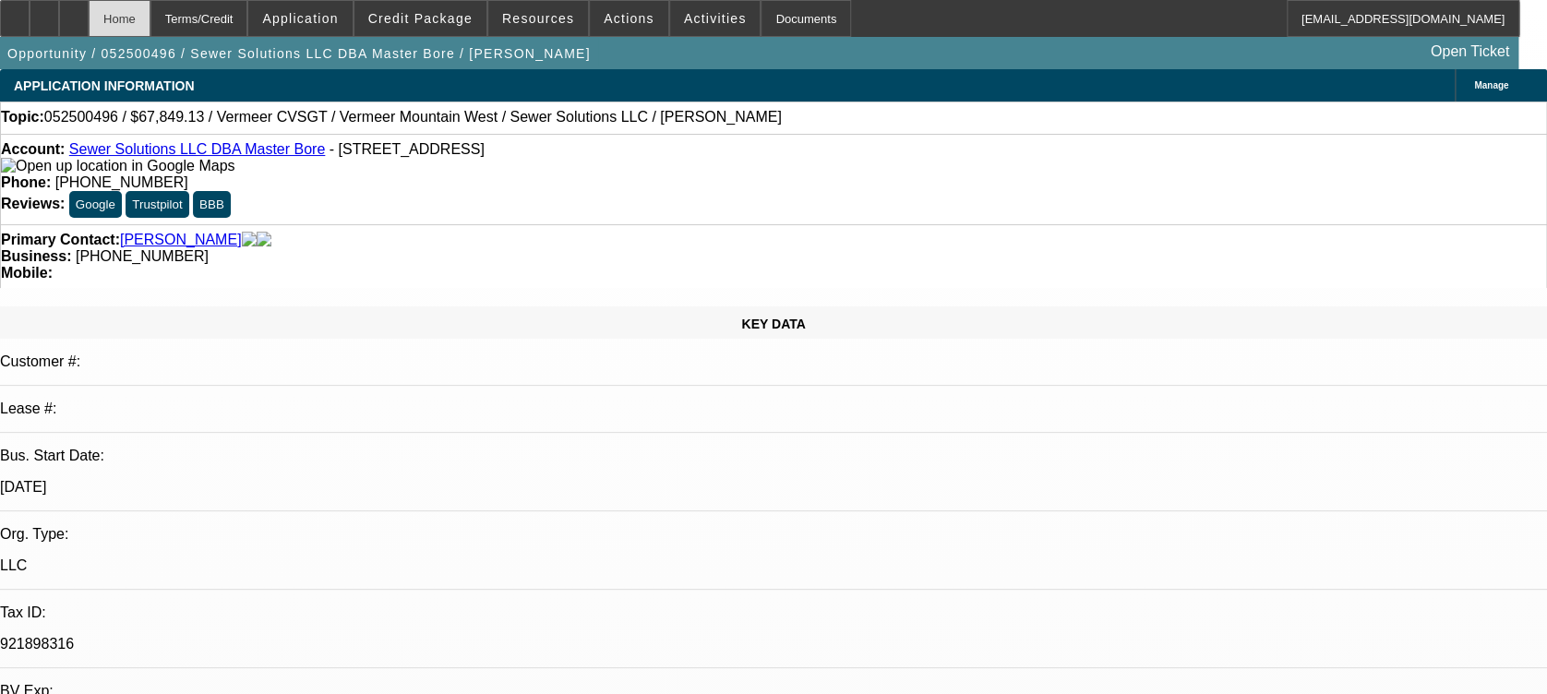
select select "2"
select select "0"
select select "6"
select select "0.15"
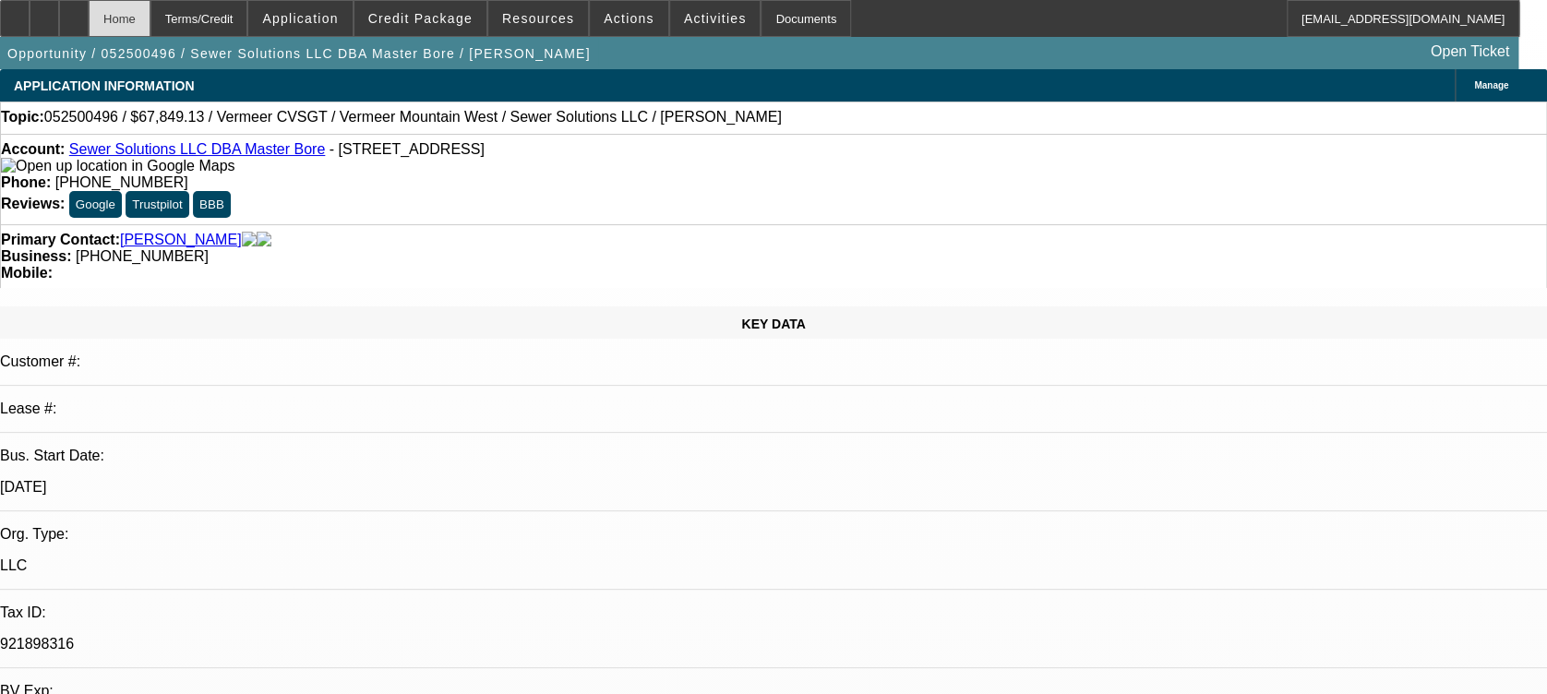
select select "2"
select select "0"
select select "6"
select select "0.15"
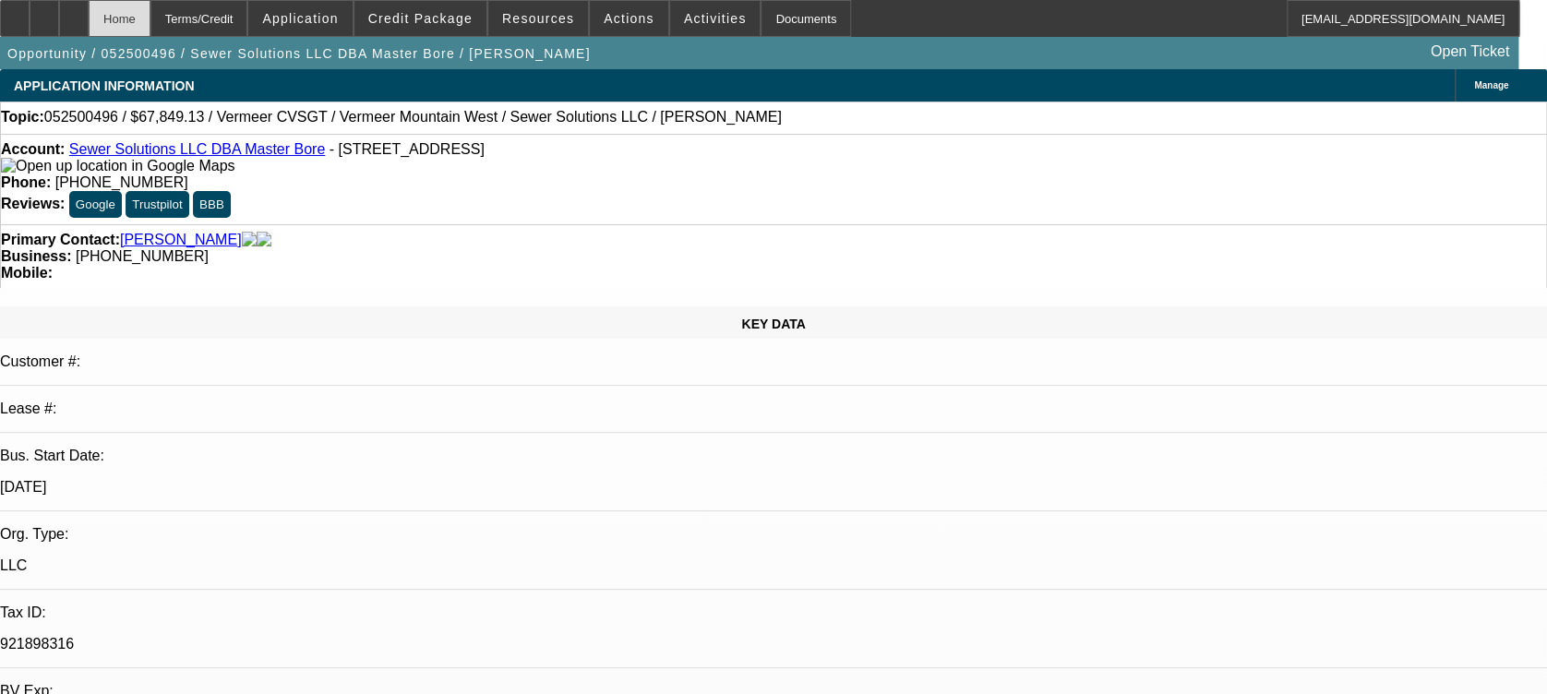
select select "2"
select select "0"
select select "6"
select select "0.1"
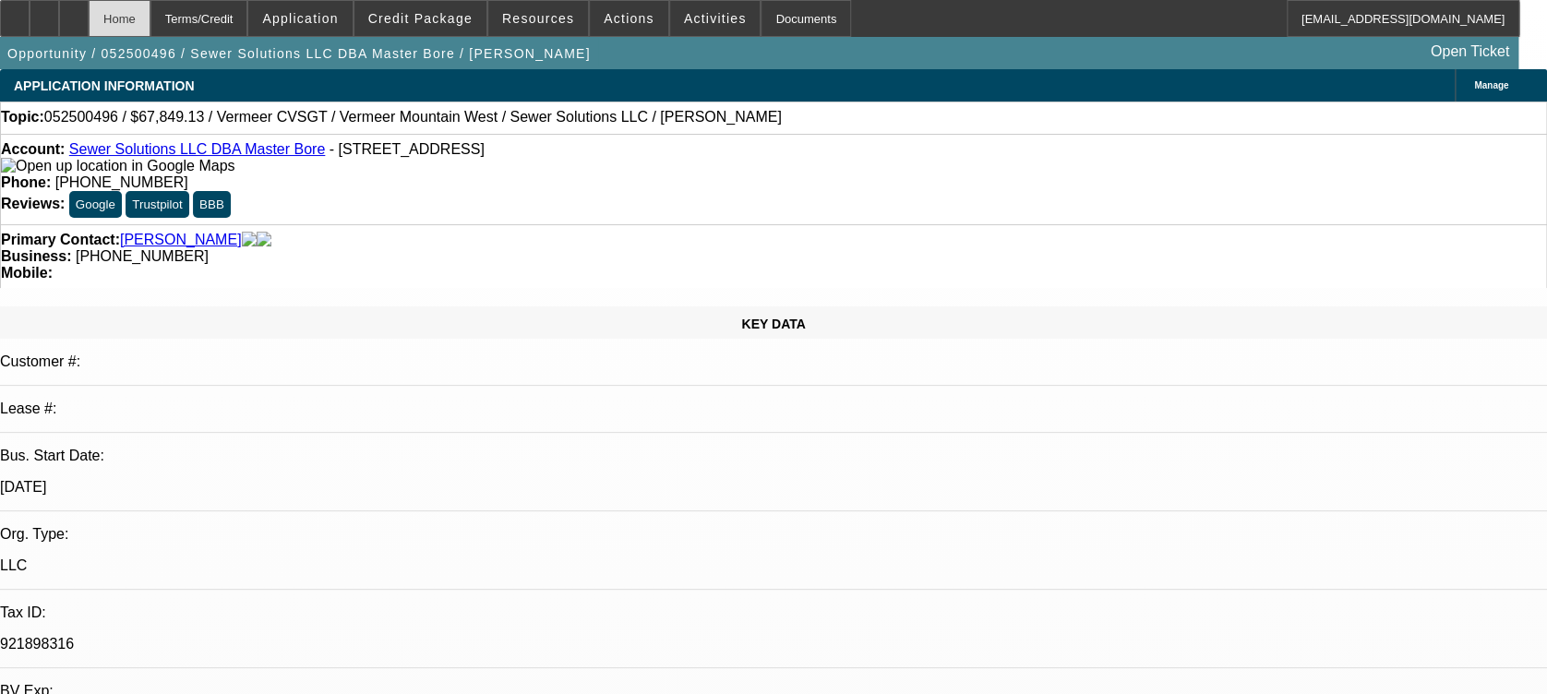
select select "0"
select select "3"
select select "0"
select select "6"
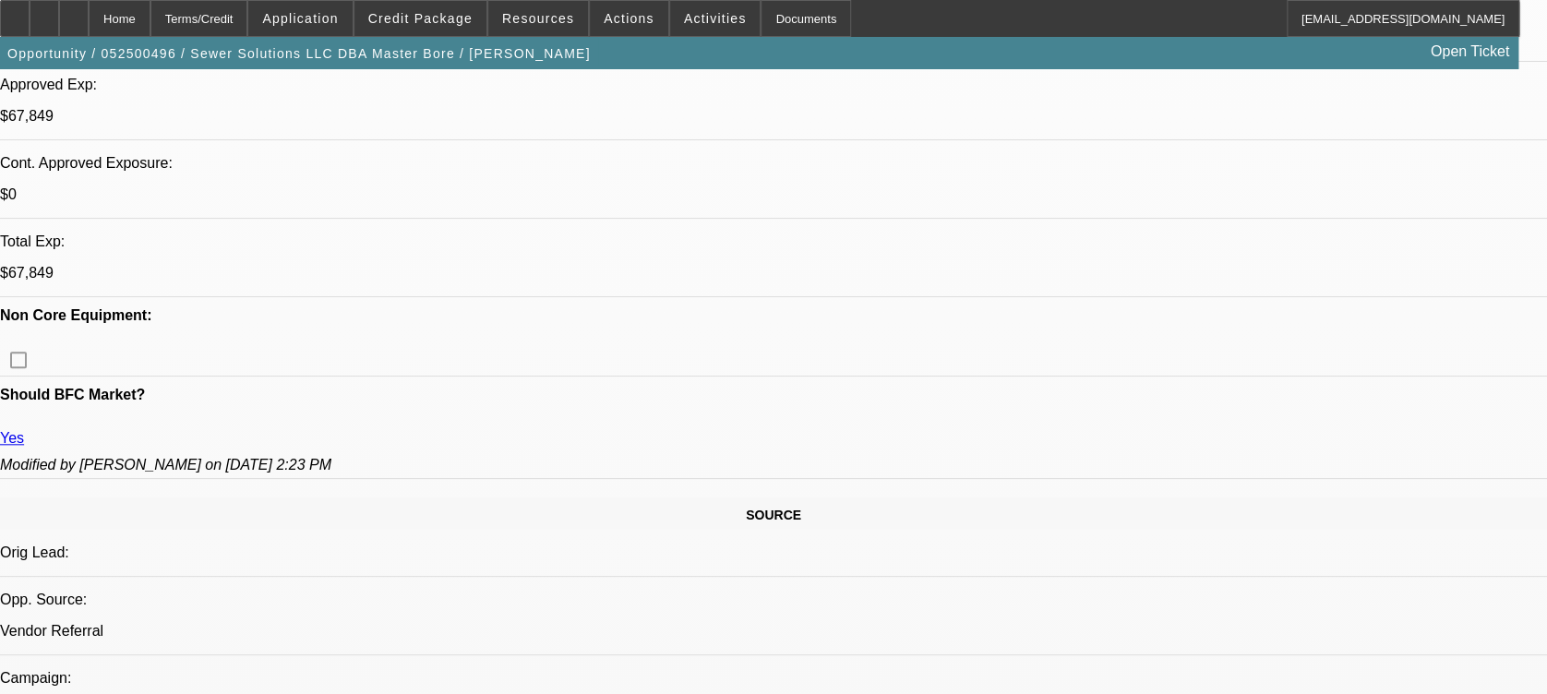
scroll to position [739, 0]
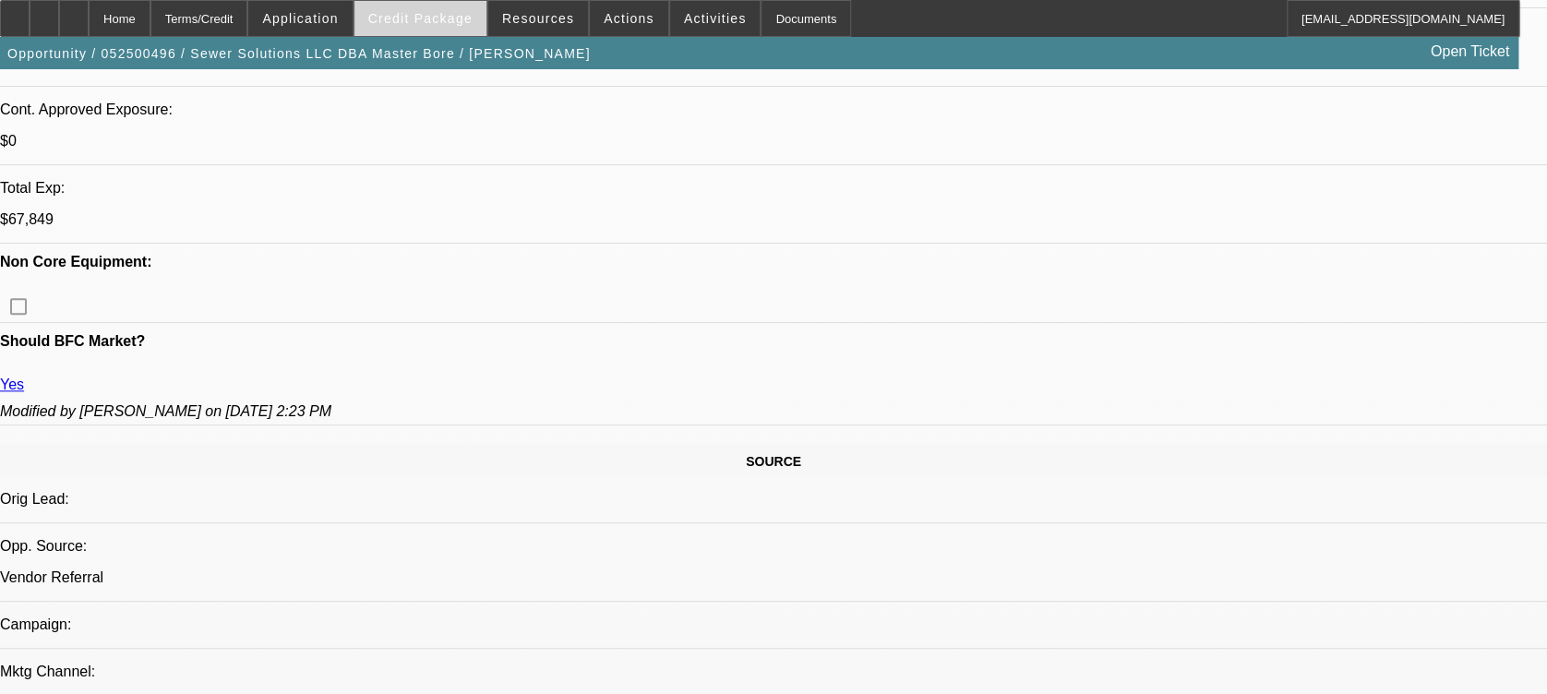
click at [421, 21] on span "Credit Package" at bounding box center [420, 18] width 104 height 15
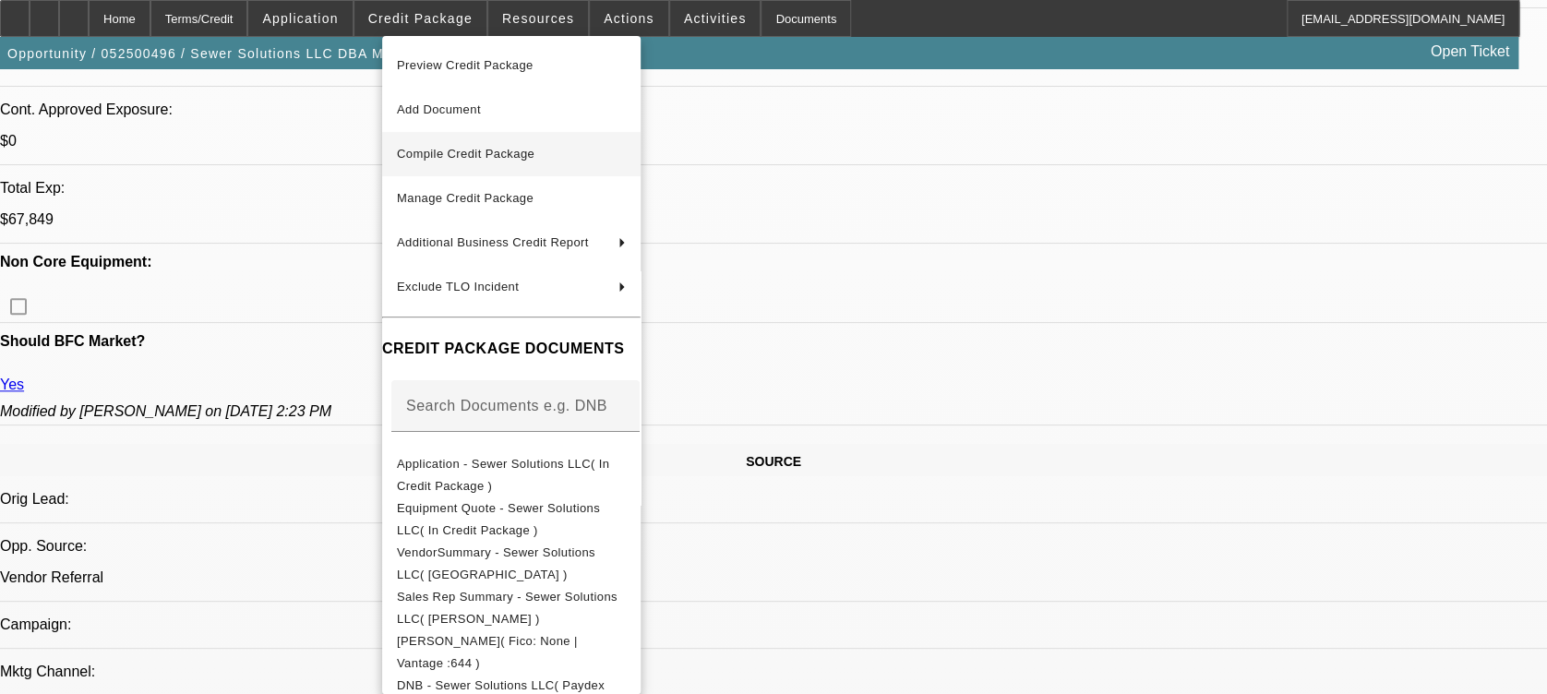
click at [452, 145] on span "Compile Credit Package" at bounding box center [511, 154] width 229 height 22
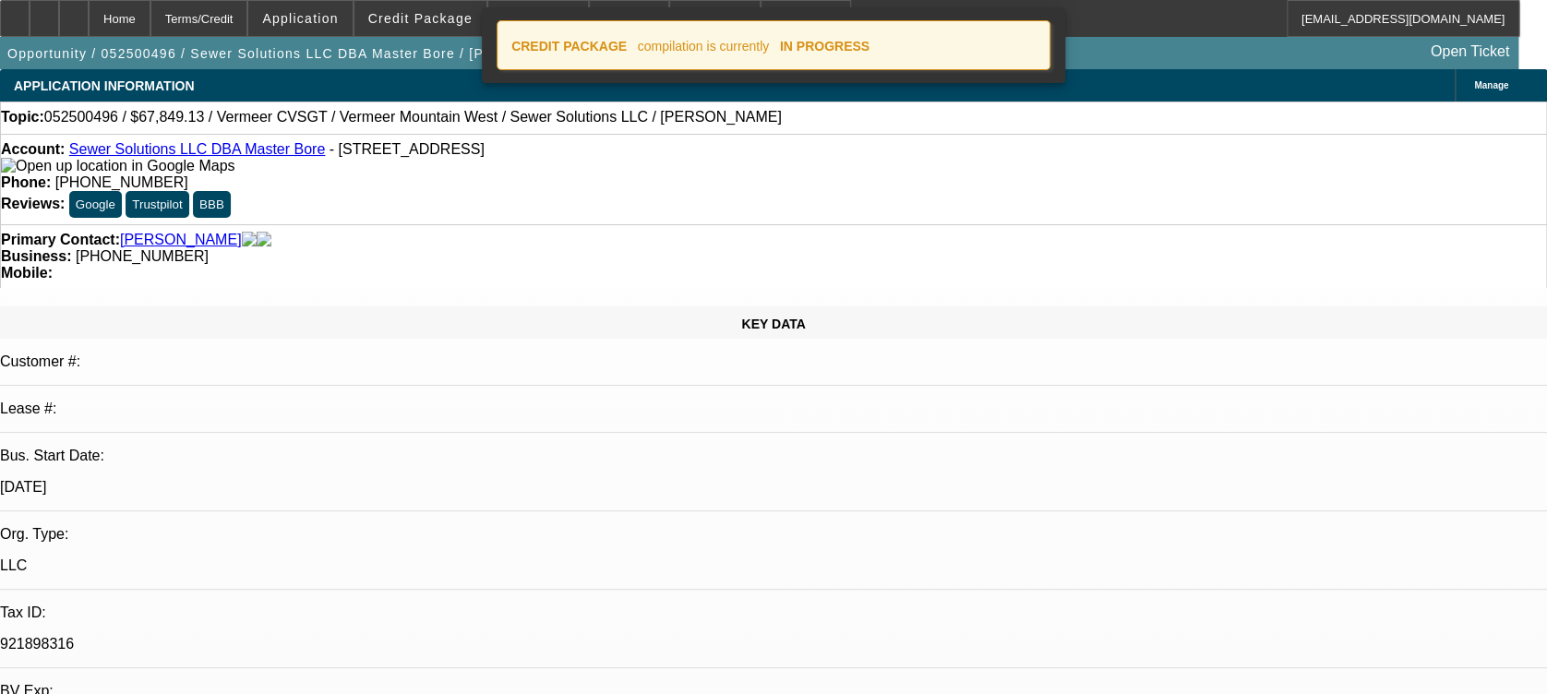
select select "0.15"
select select "2"
select select "0"
select select "6"
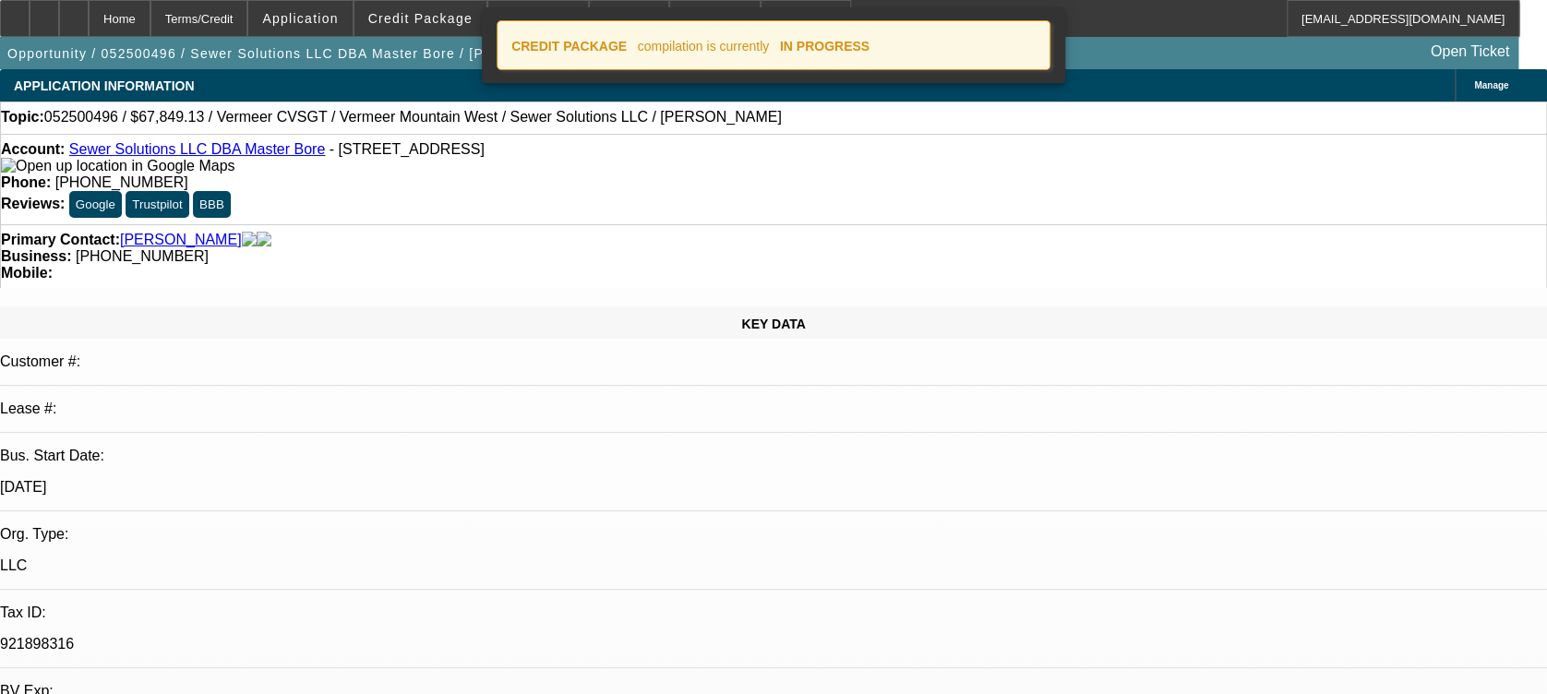
select select "0.15"
select select "2"
select select "0"
select select "6"
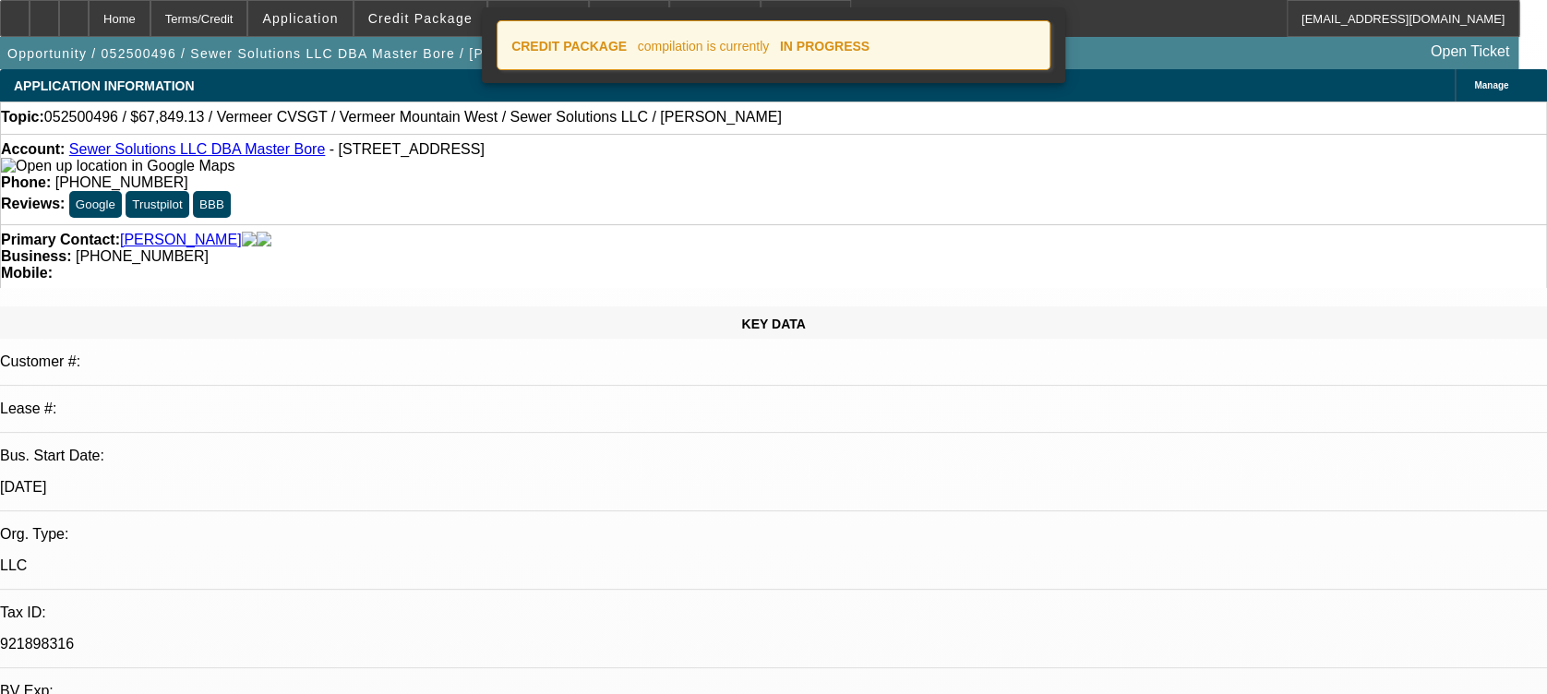
select select "0.15"
select select "2"
select select "0"
select select "6"
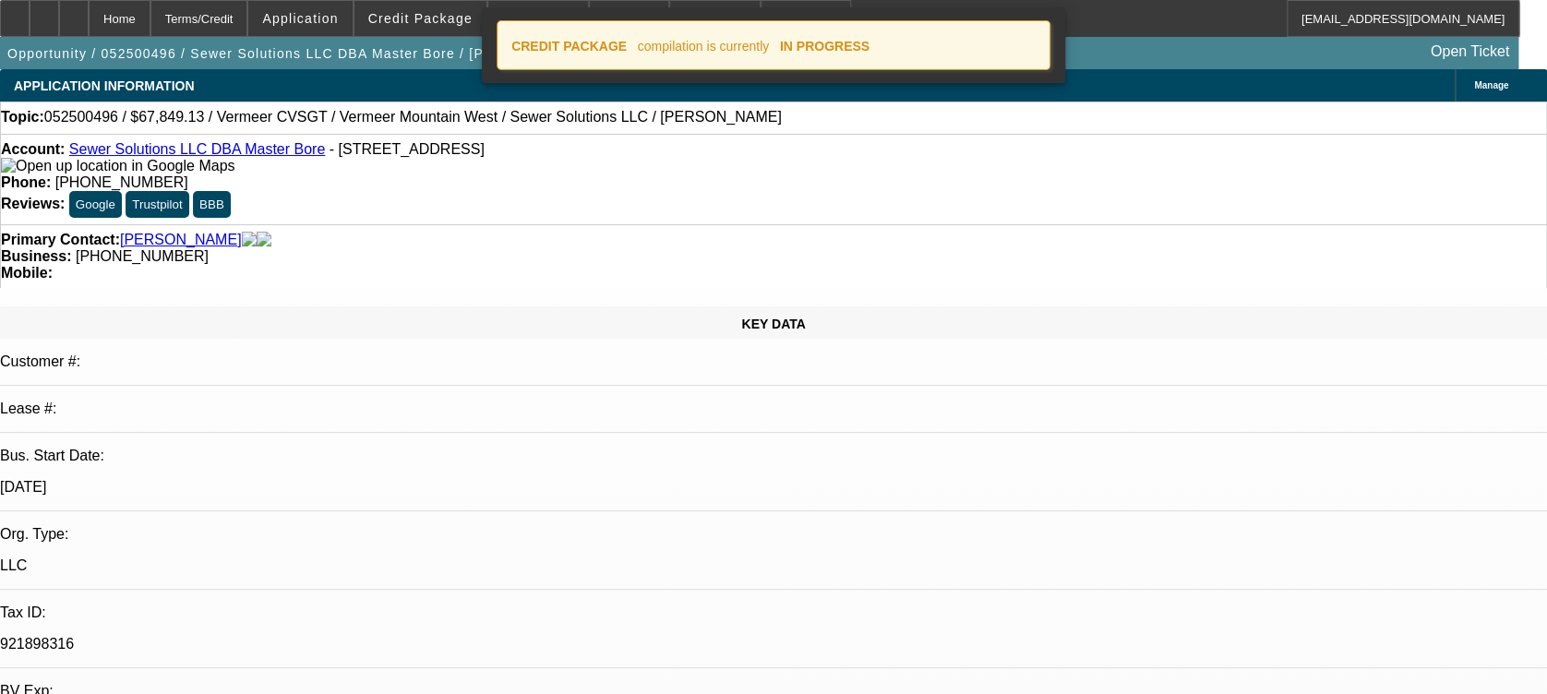
select select "0.1"
select select "0"
select select "3"
select select "0"
select select "6"
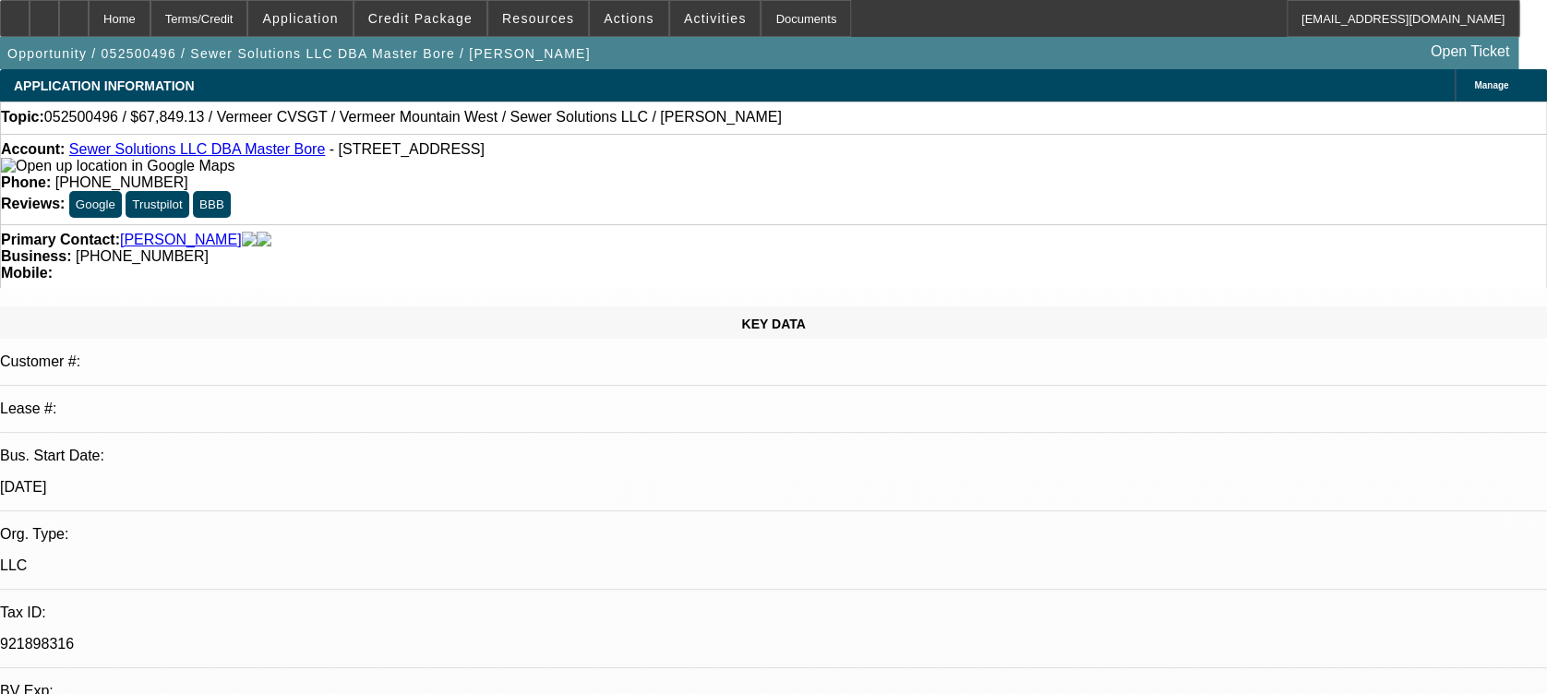
scroll to position [492, 0]
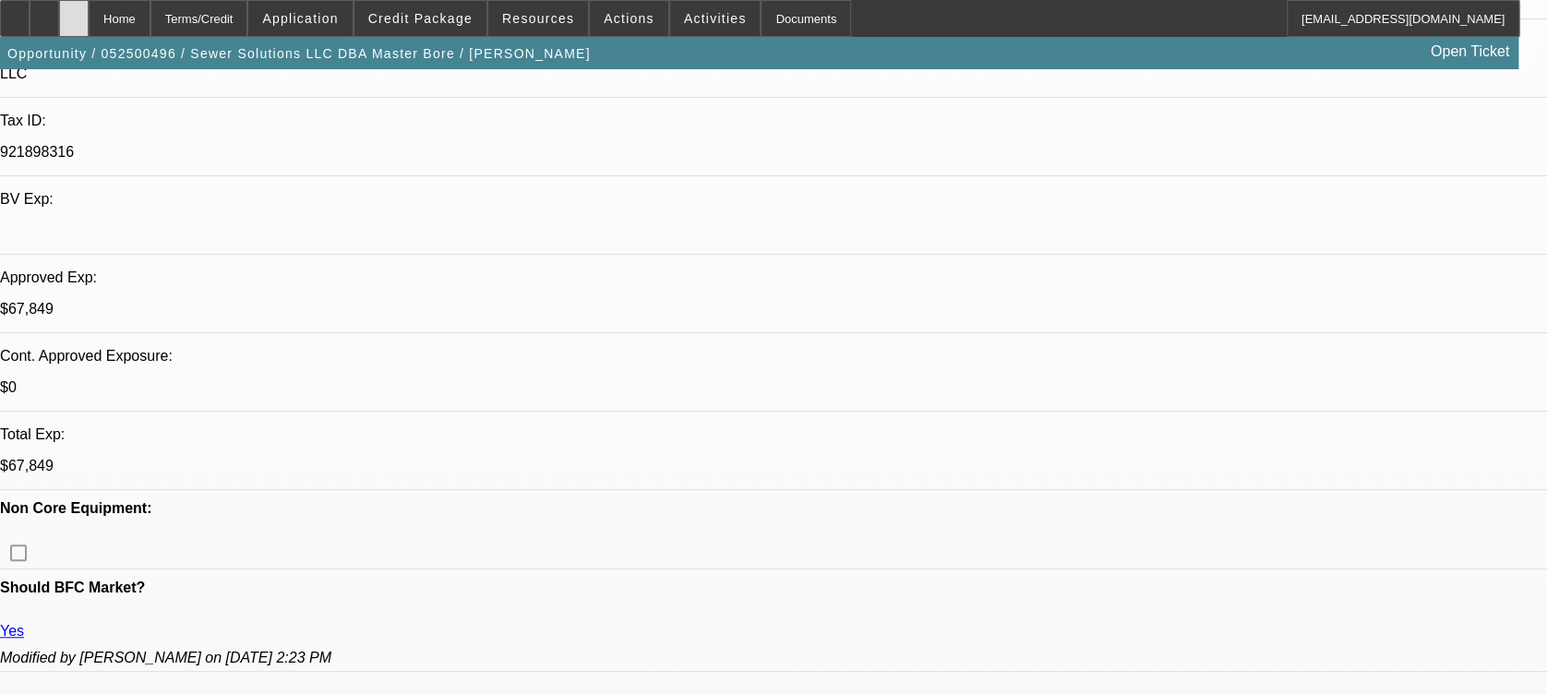
click at [89, 20] on div at bounding box center [74, 18] width 30 height 37
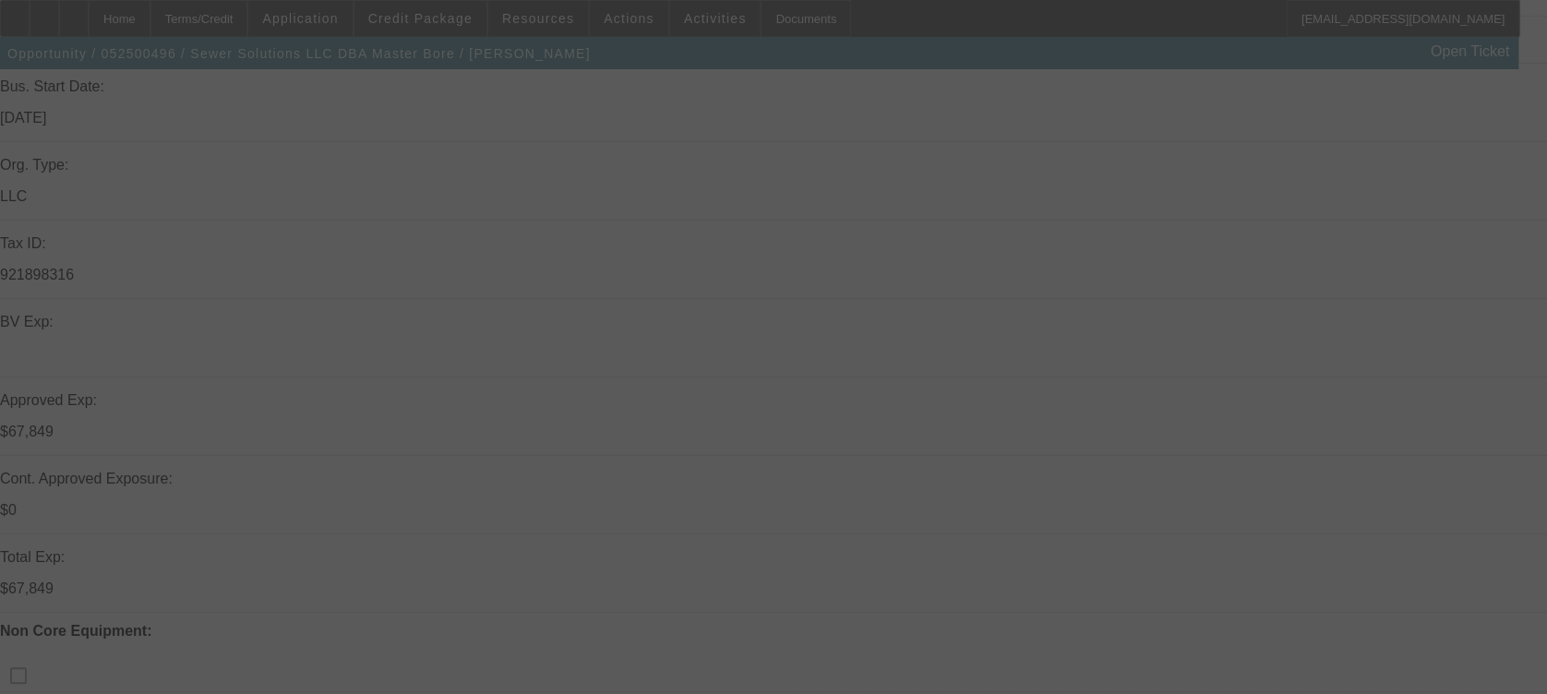
scroll to position [615, 0]
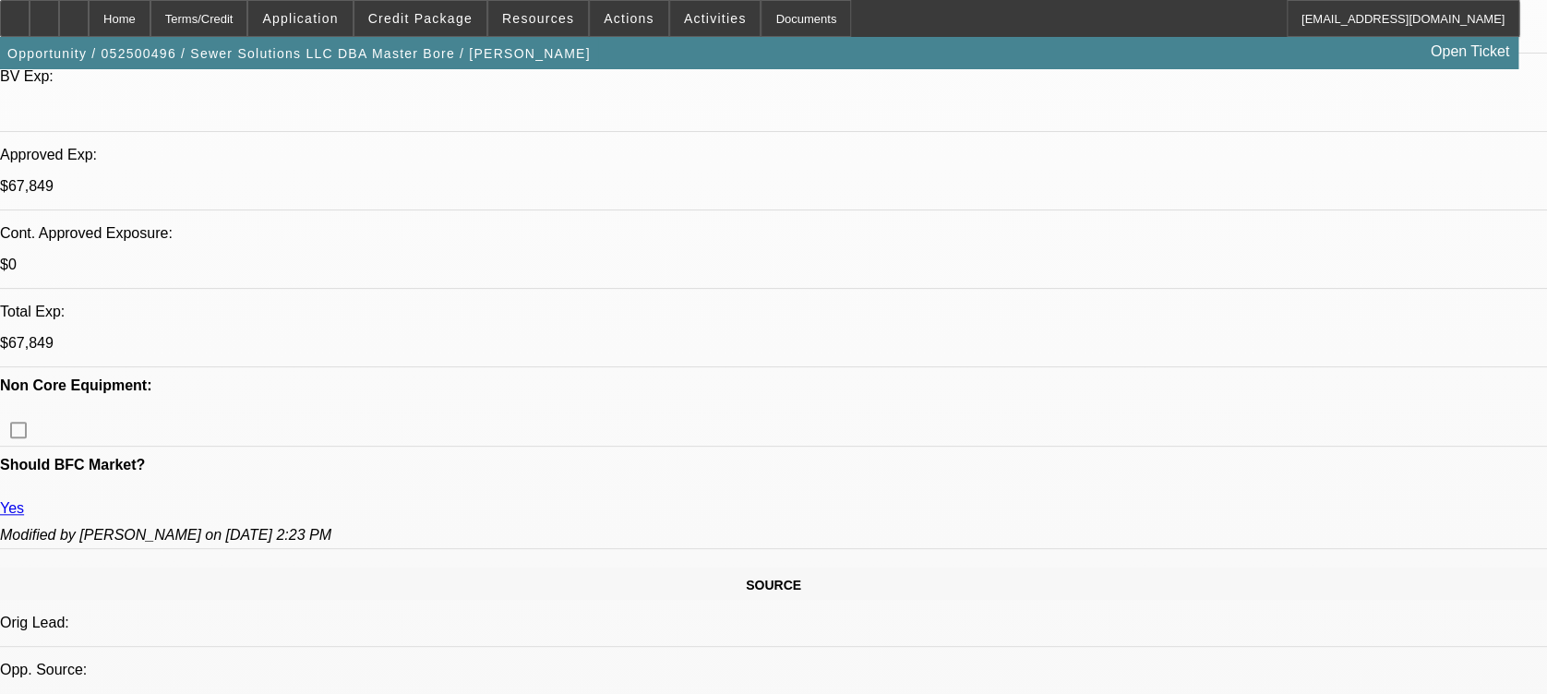
select select "0.15"
select select "2"
select select "0"
select select "0.15"
select select "2"
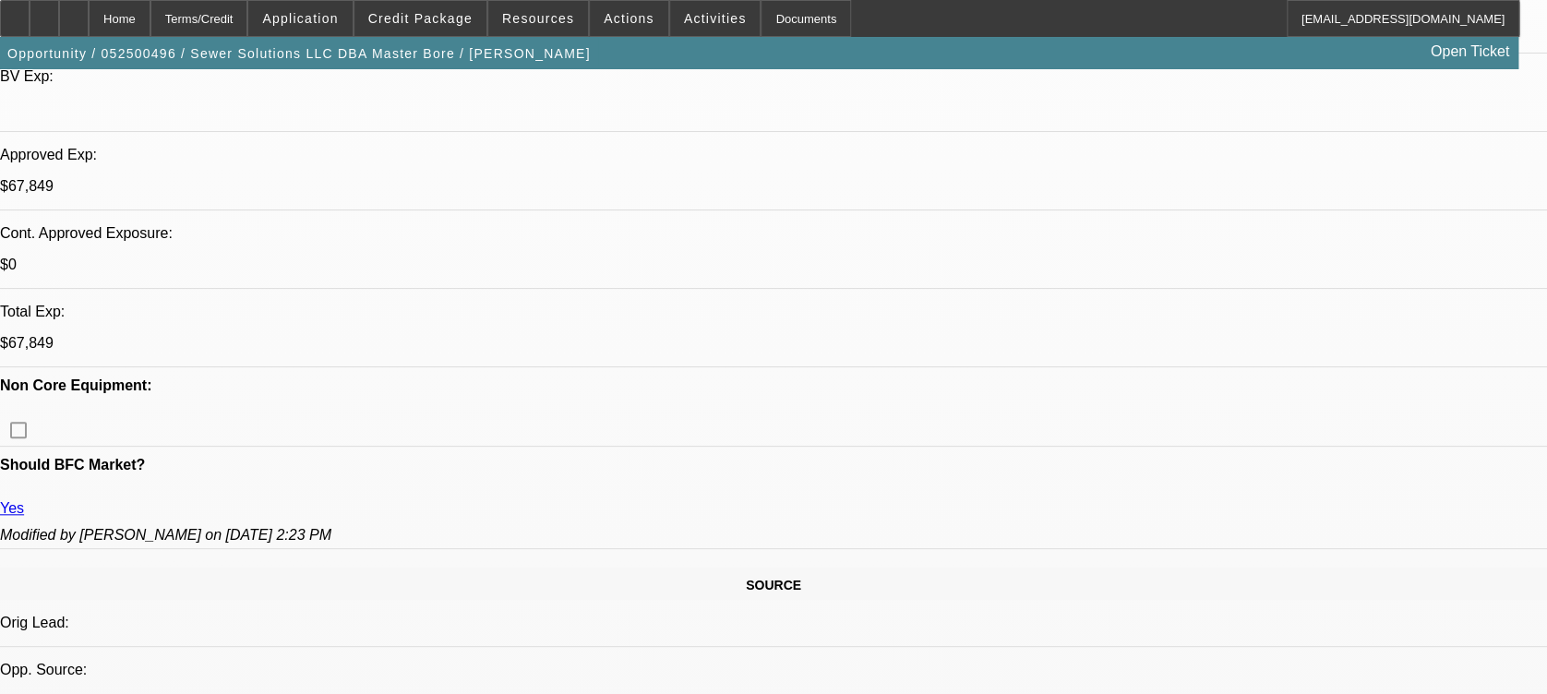
select select "0"
select select "0.15"
select select "2"
select select "0"
select select "0.1"
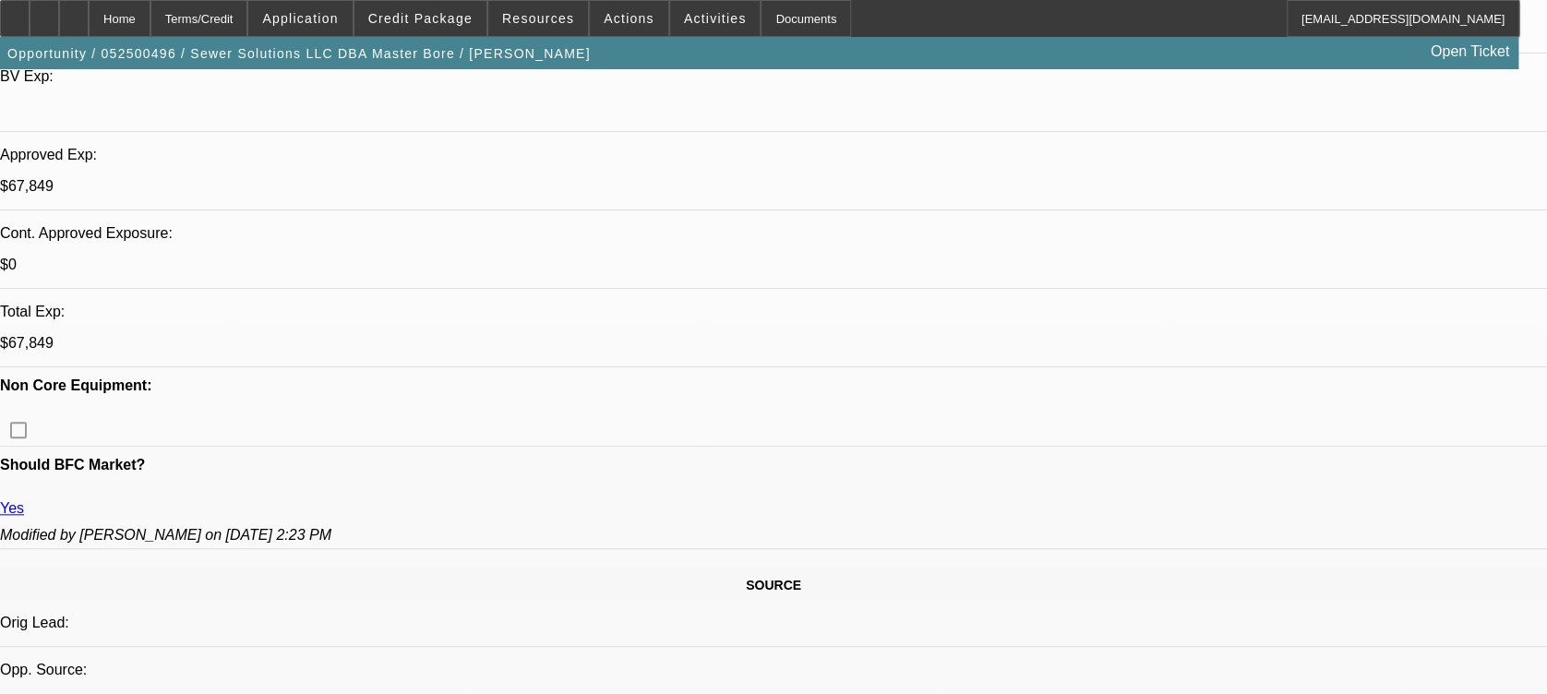
select select "0"
select select "1"
select select "2"
select select "6"
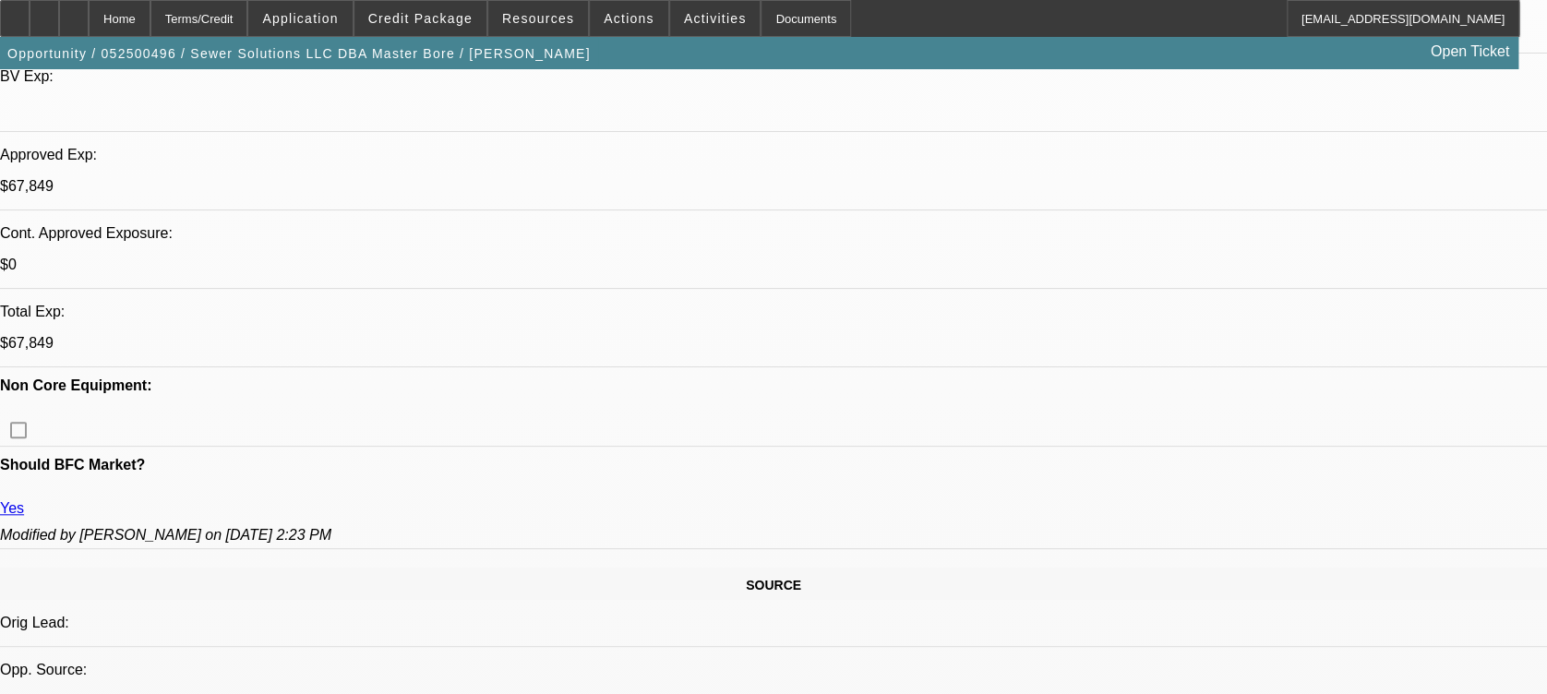
select select "1"
select select "2"
select select "6"
select select "1"
select select "2"
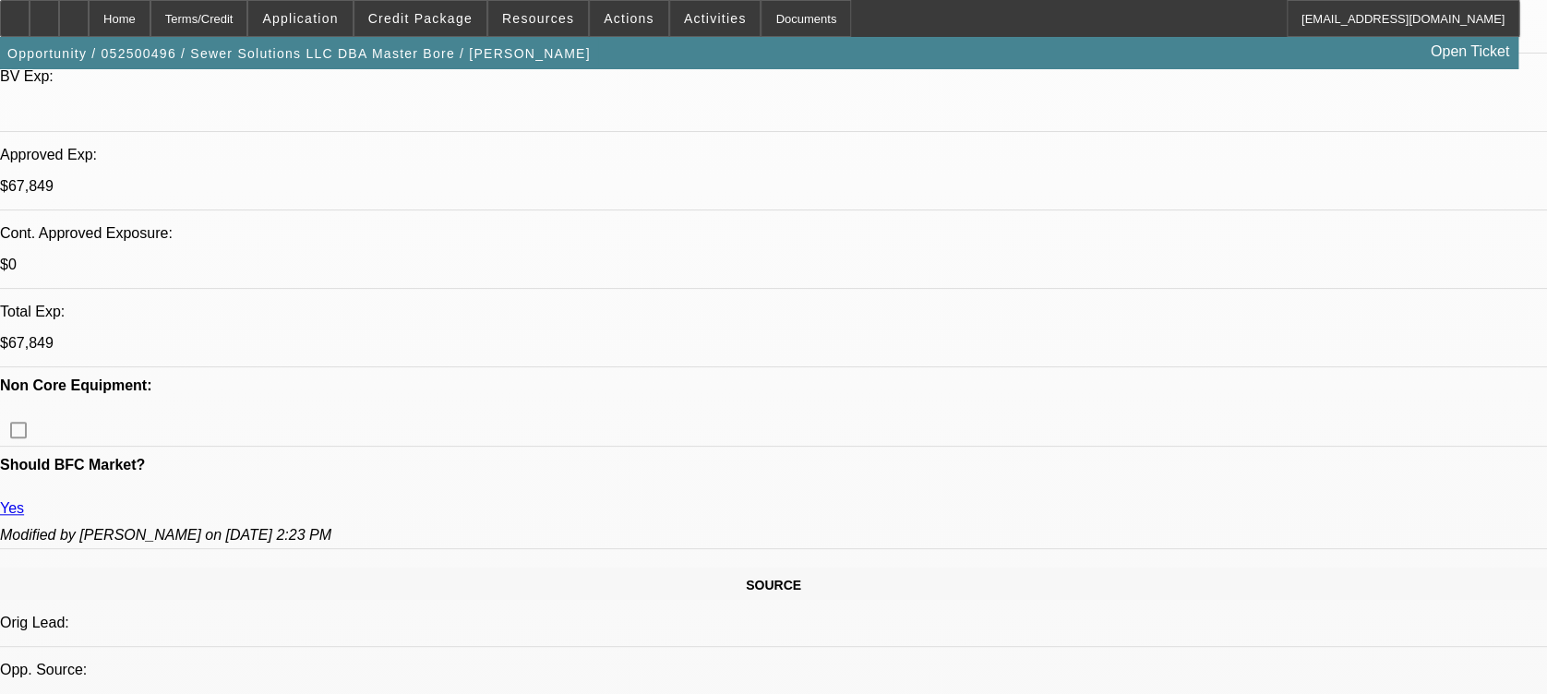
select select "6"
select select "1"
select select "3"
select select "6"
click at [455, 14] on span "Credit Package" at bounding box center [420, 18] width 104 height 15
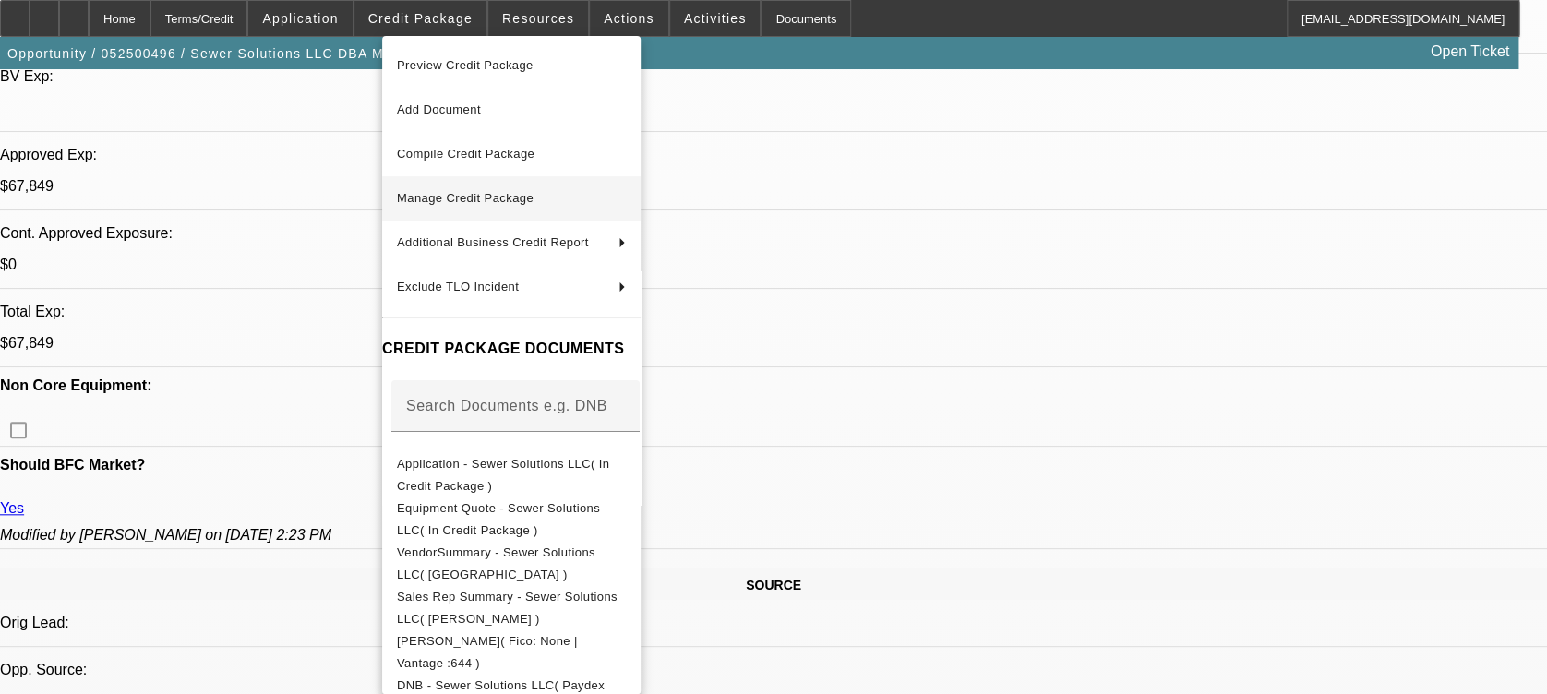
click at [450, 177] on button "Manage Credit Package" at bounding box center [511, 198] width 258 height 44
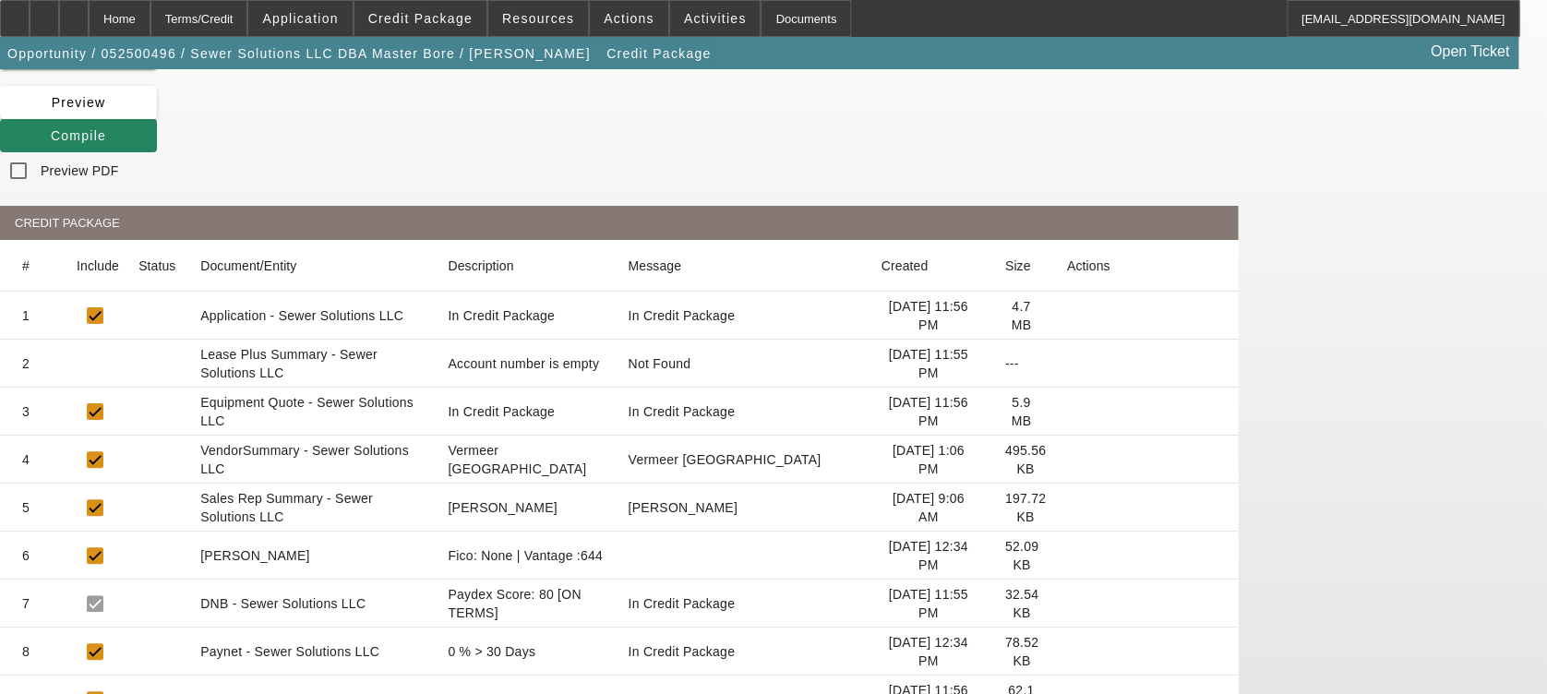
scroll to position [95, 0]
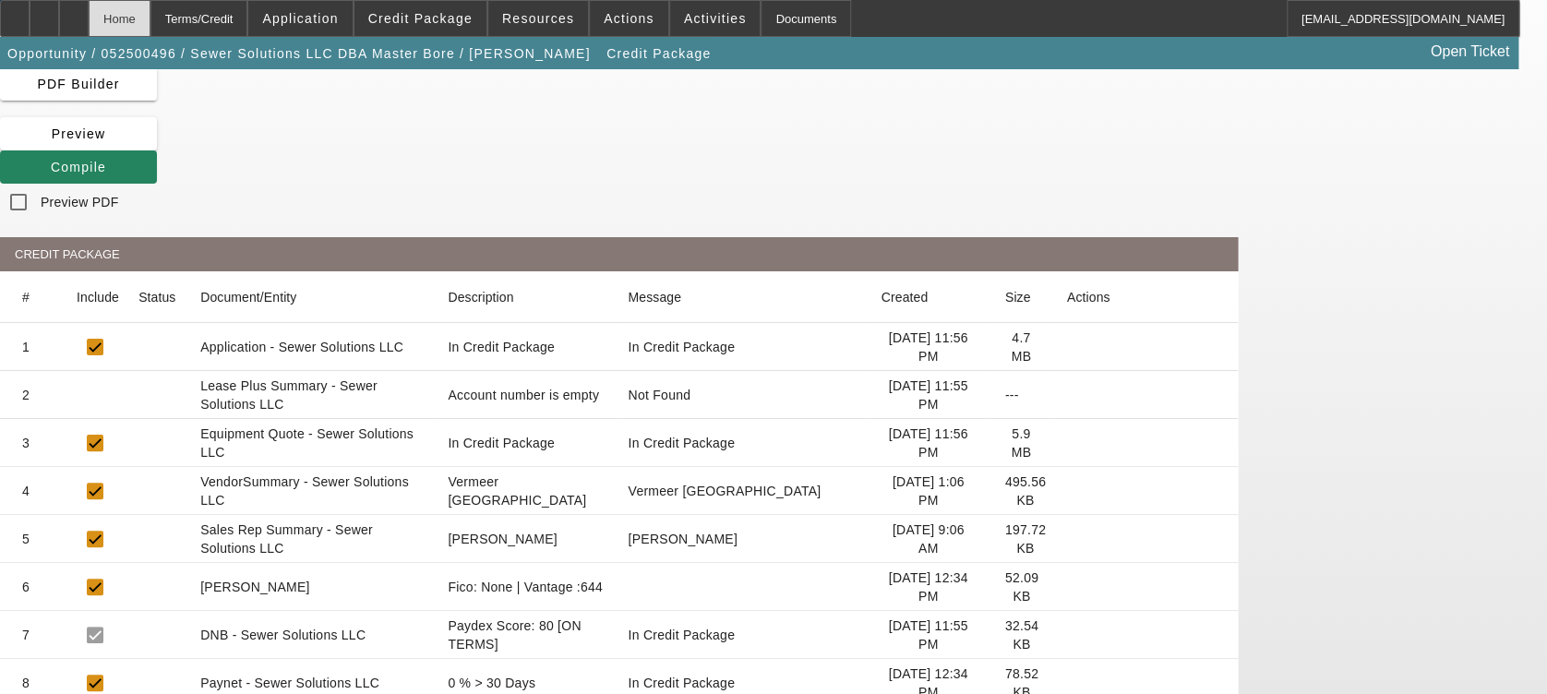
click at [150, 22] on div "Home" at bounding box center [120, 18] width 62 height 37
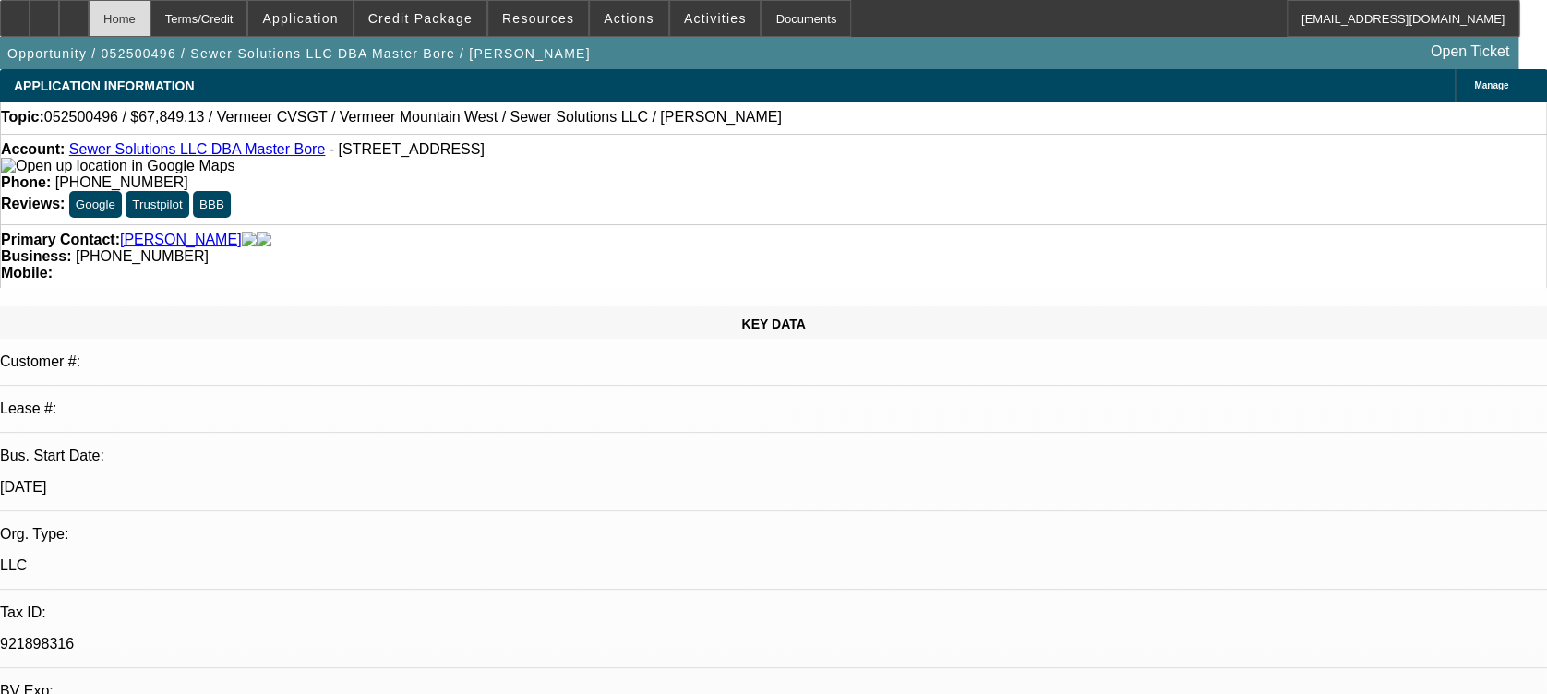
select select "0.15"
select select "2"
select select "0"
select select "6"
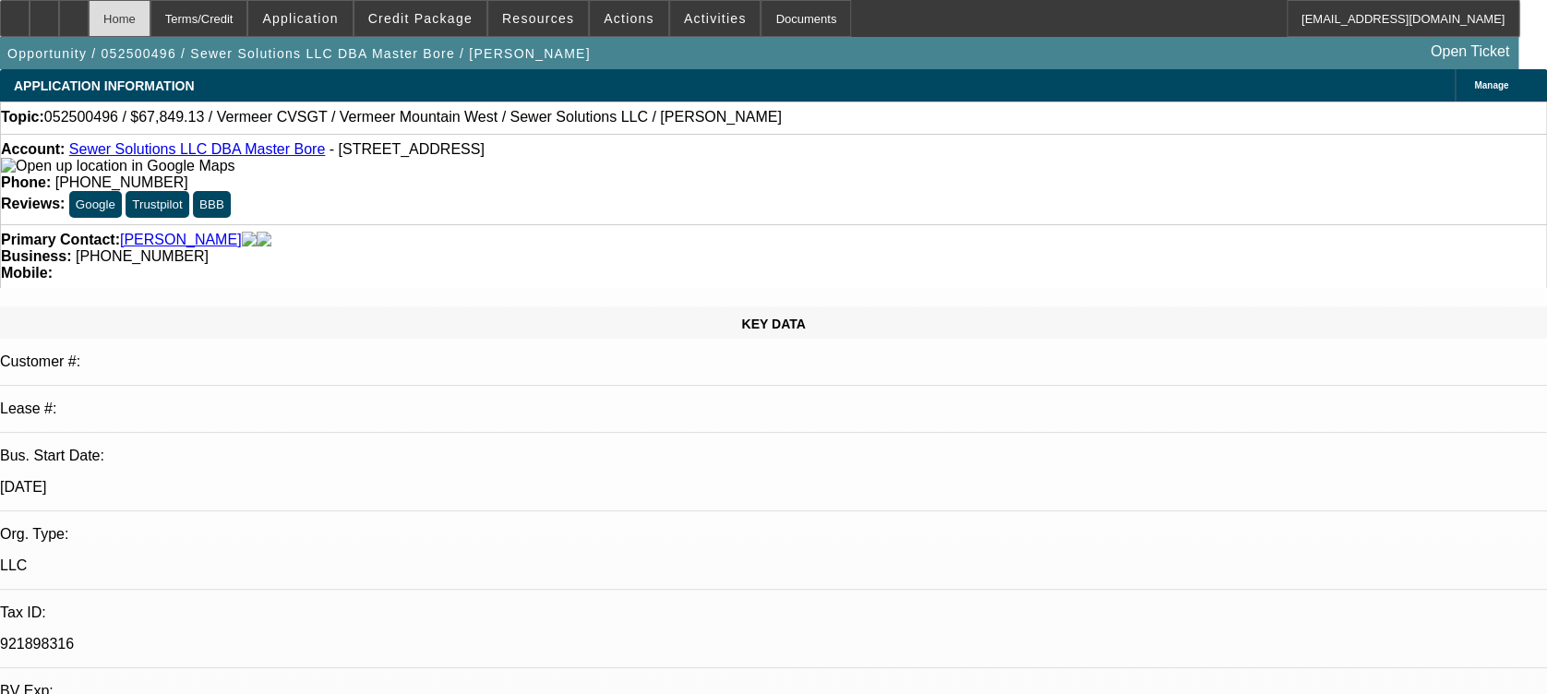
select select "0.15"
select select "2"
select select "0"
select select "6"
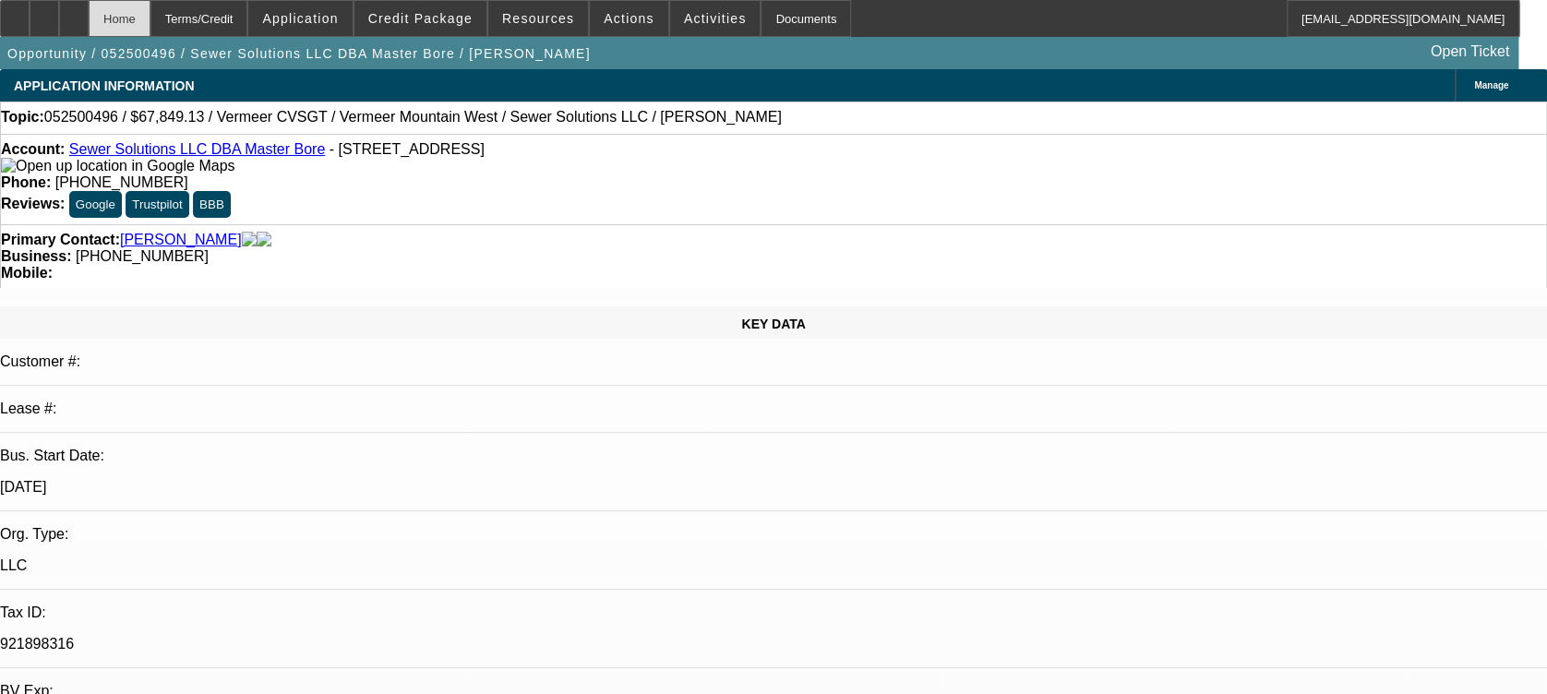
select select "0.15"
select select "2"
select select "0"
select select "6"
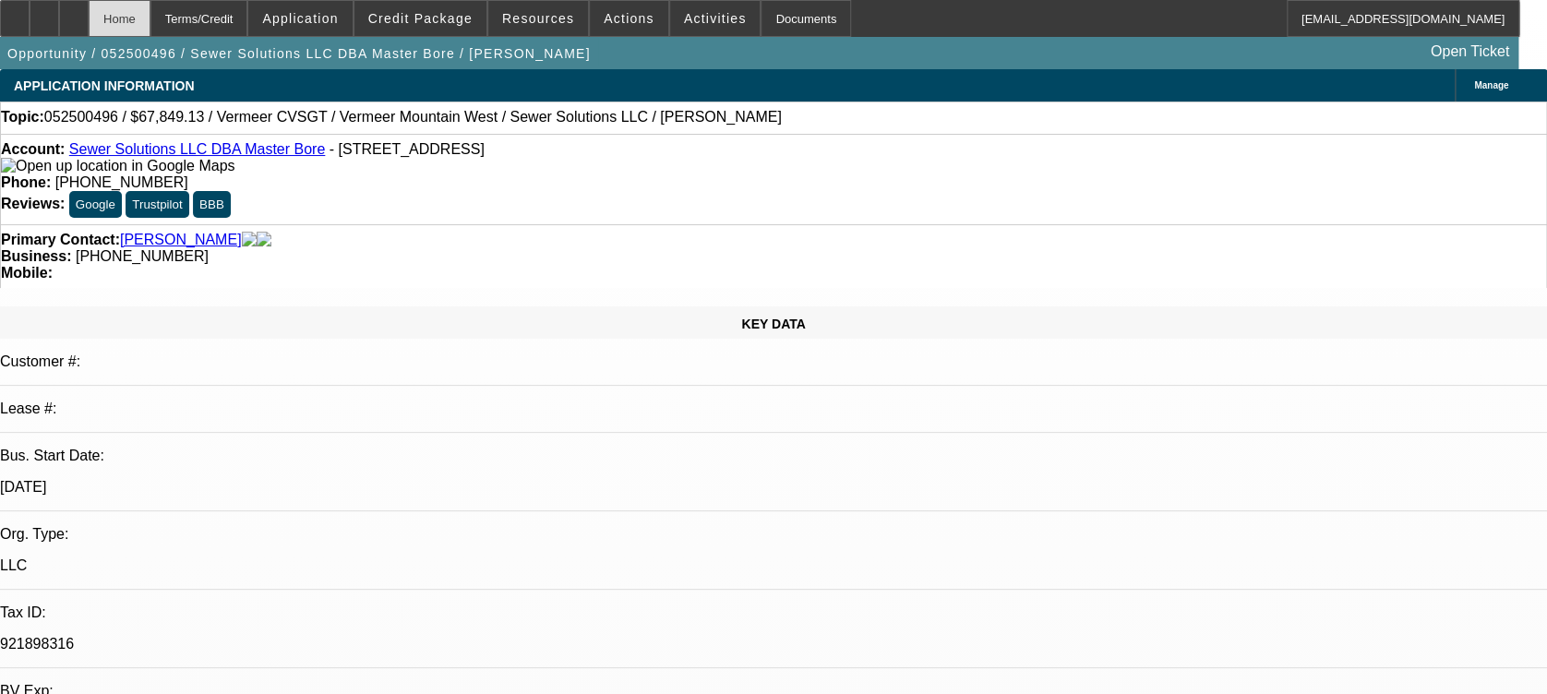
select select "0.1"
select select "0"
select select "3"
select select "0"
select select "6"
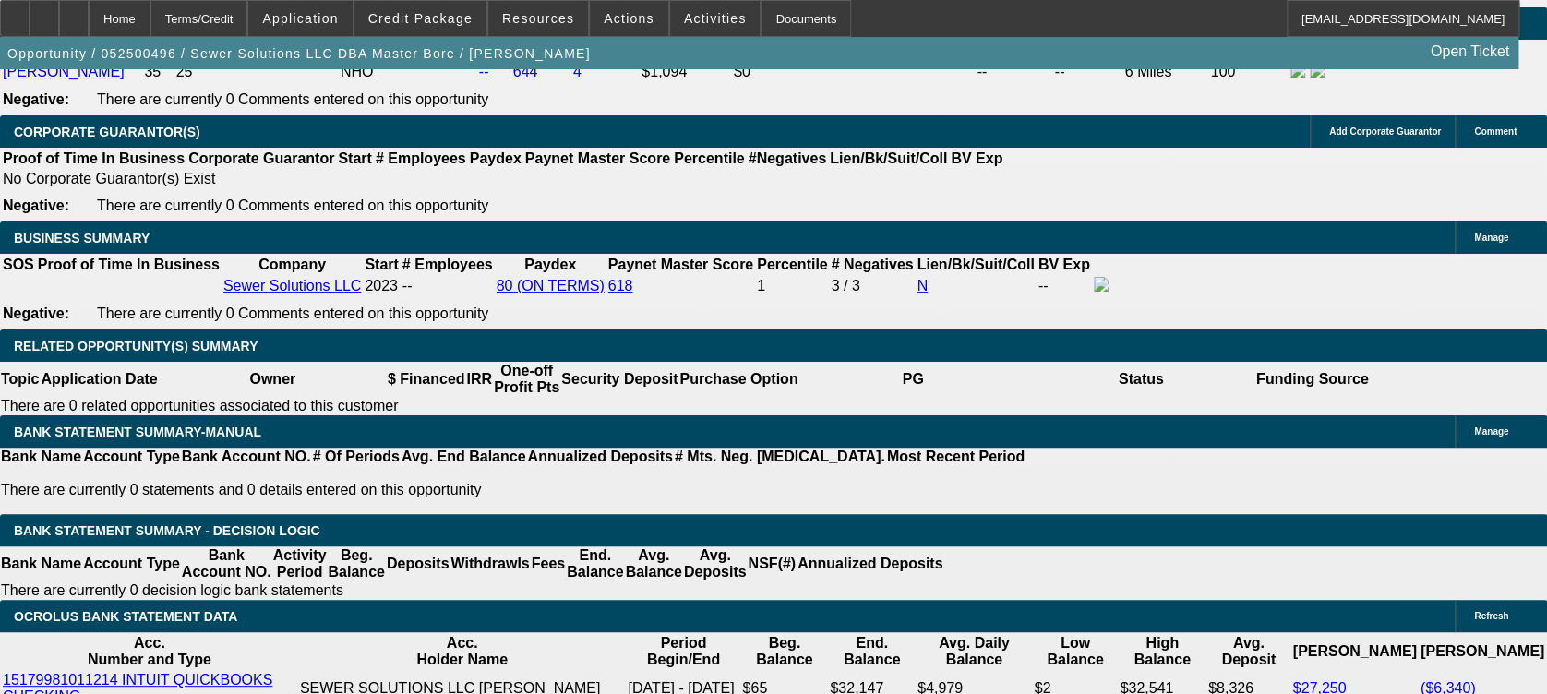
scroll to position [3077, 0]
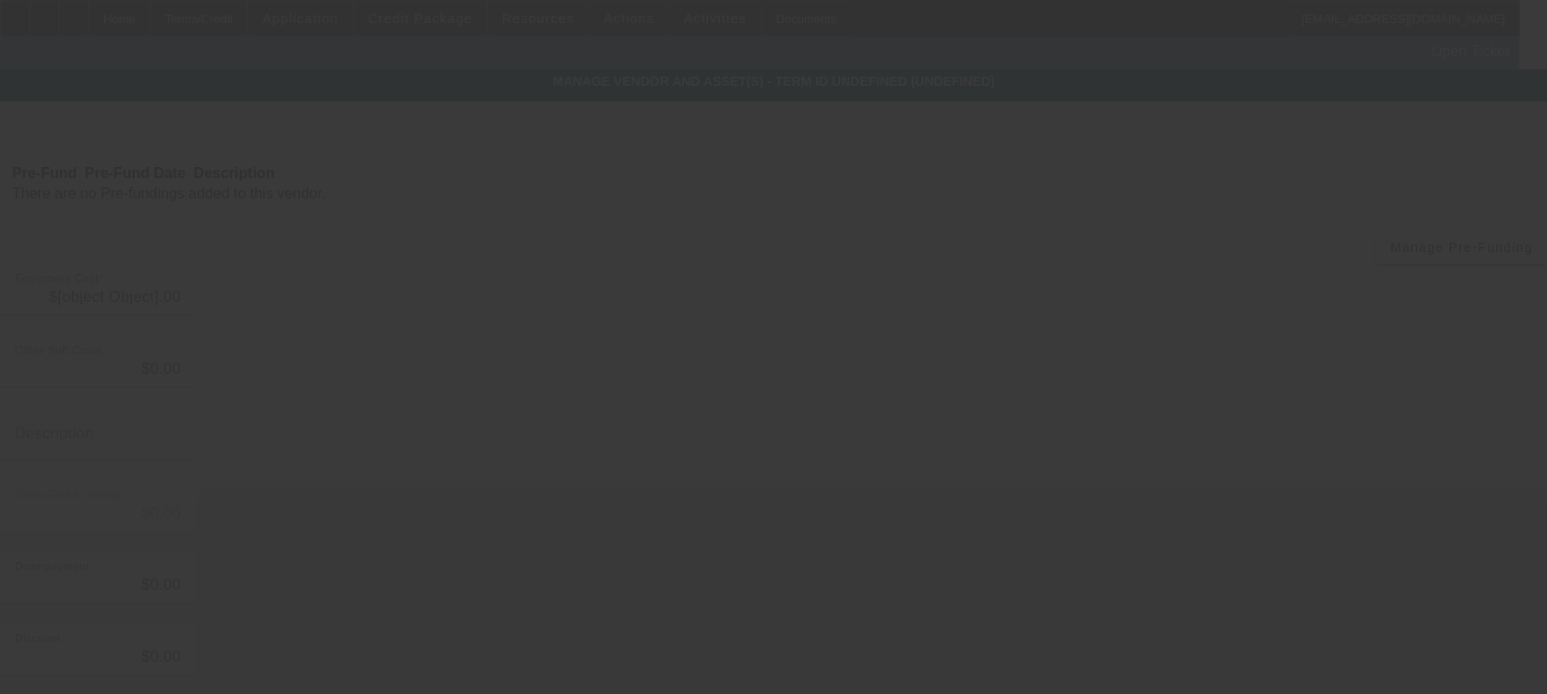
type input "$72,500.00"
type input "$7,322.50"
type input "$79,822.50"
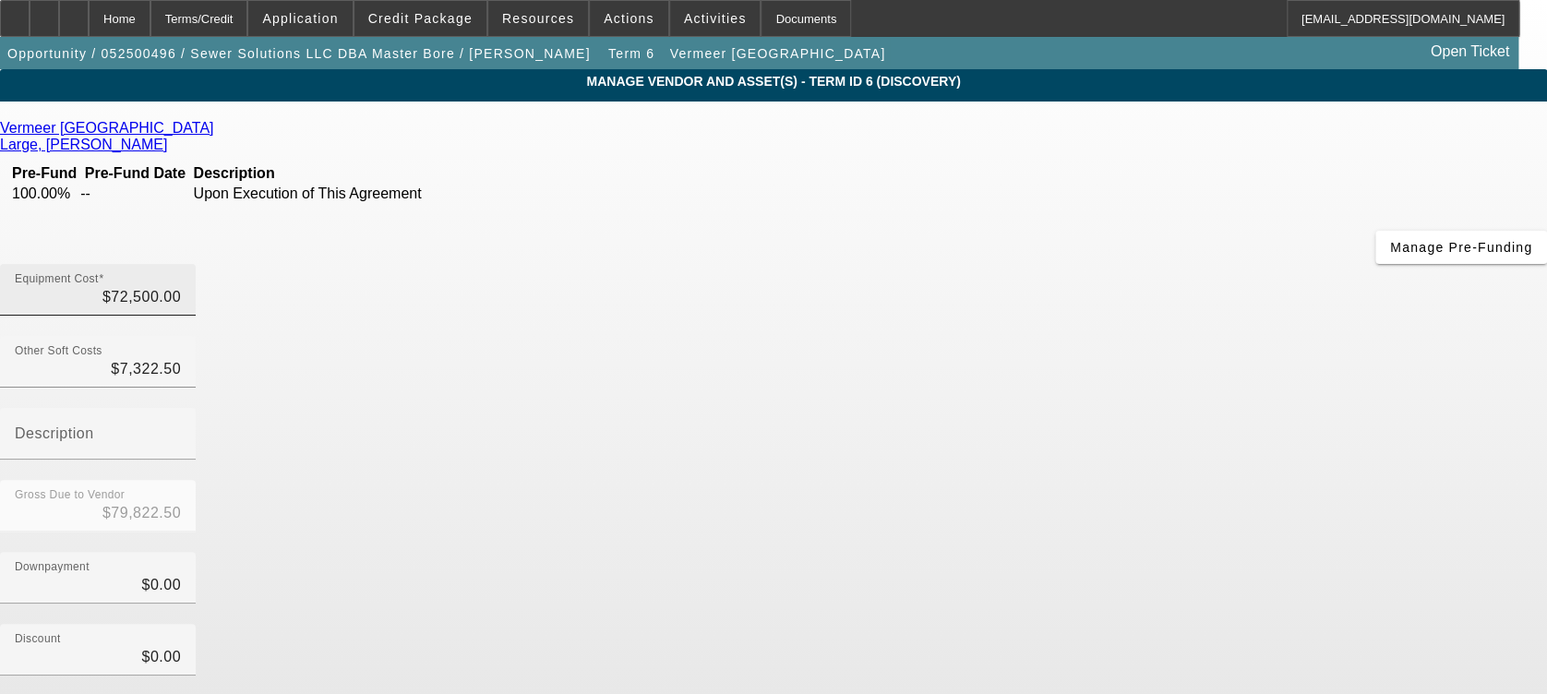
click at [181, 264] on div "Equipment Cost $72,500.00" at bounding box center [98, 290] width 166 height 52
click at [181, 286] on input "72500" at bounding box center [98, 297] width 166 height 22
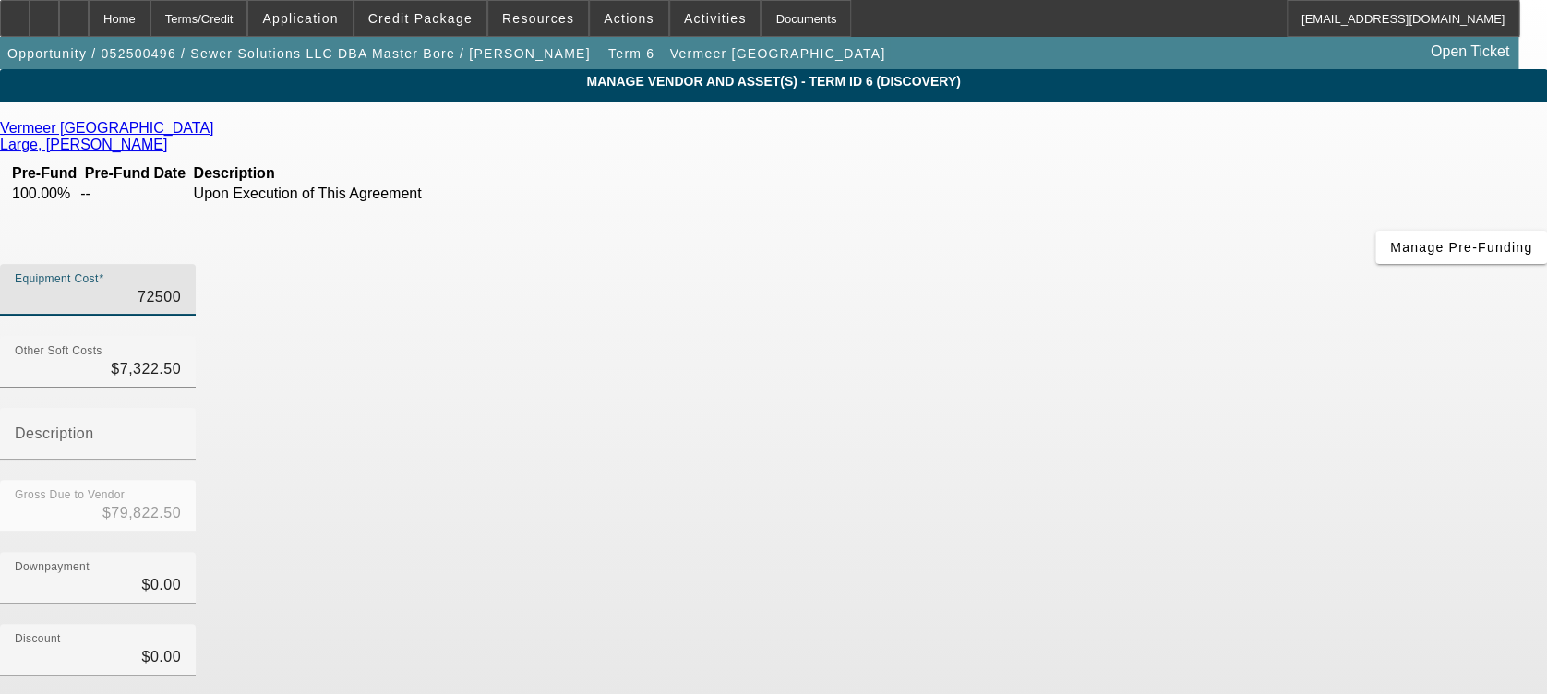
type input "7"
type input "$7,329.50"
type input "70"
type input "$7,392.50"
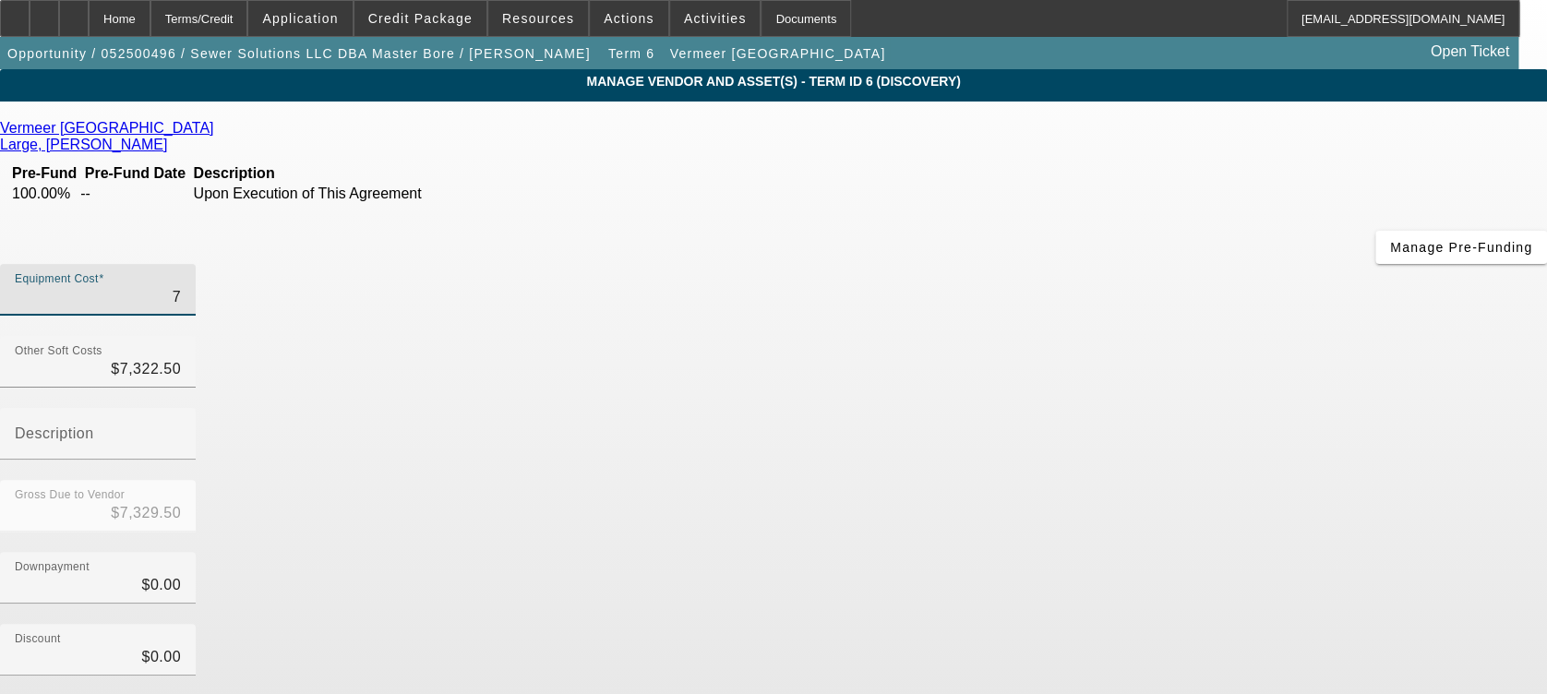
type input "$7,392.50"
type input "705"
type input "$8,027.50"
type input "7050"
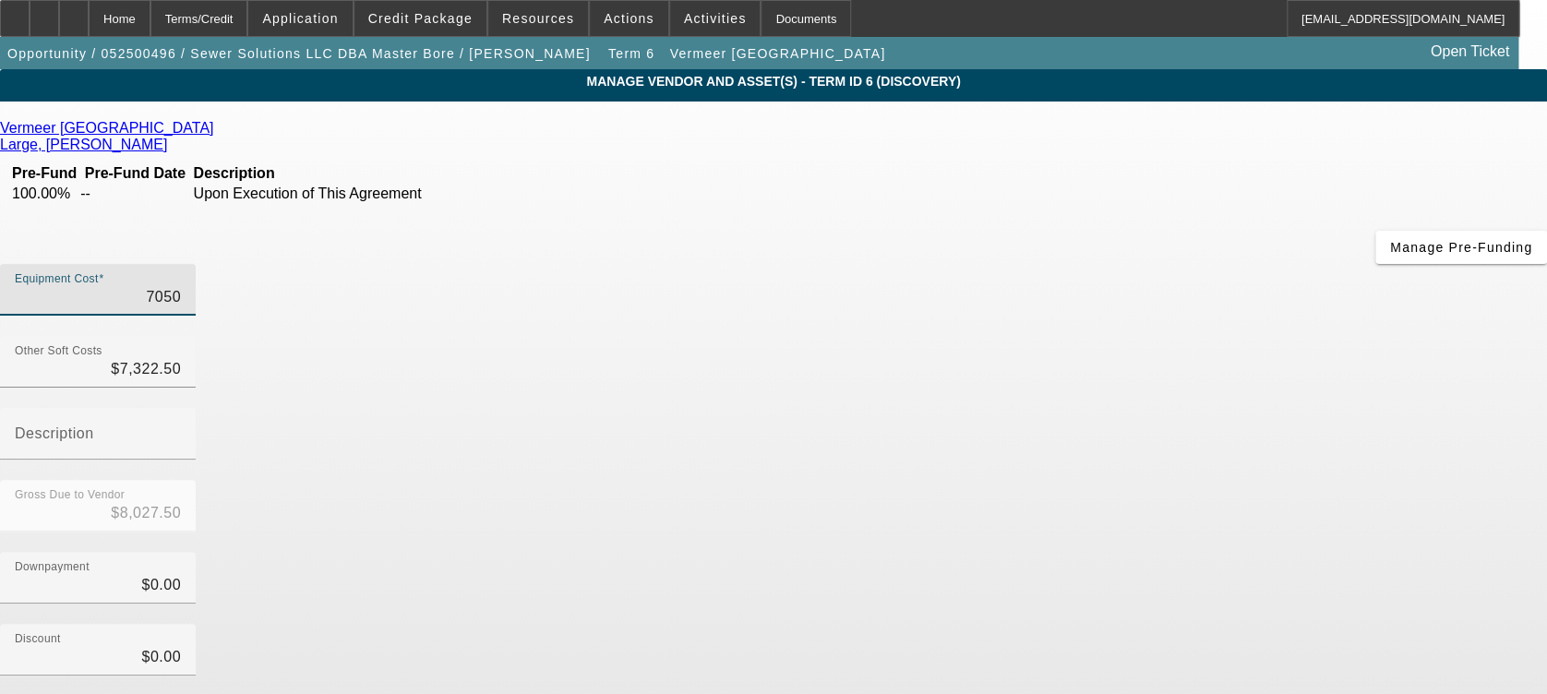
type input "$14,372.50"
type input "70500"
type input "$77,822.50"
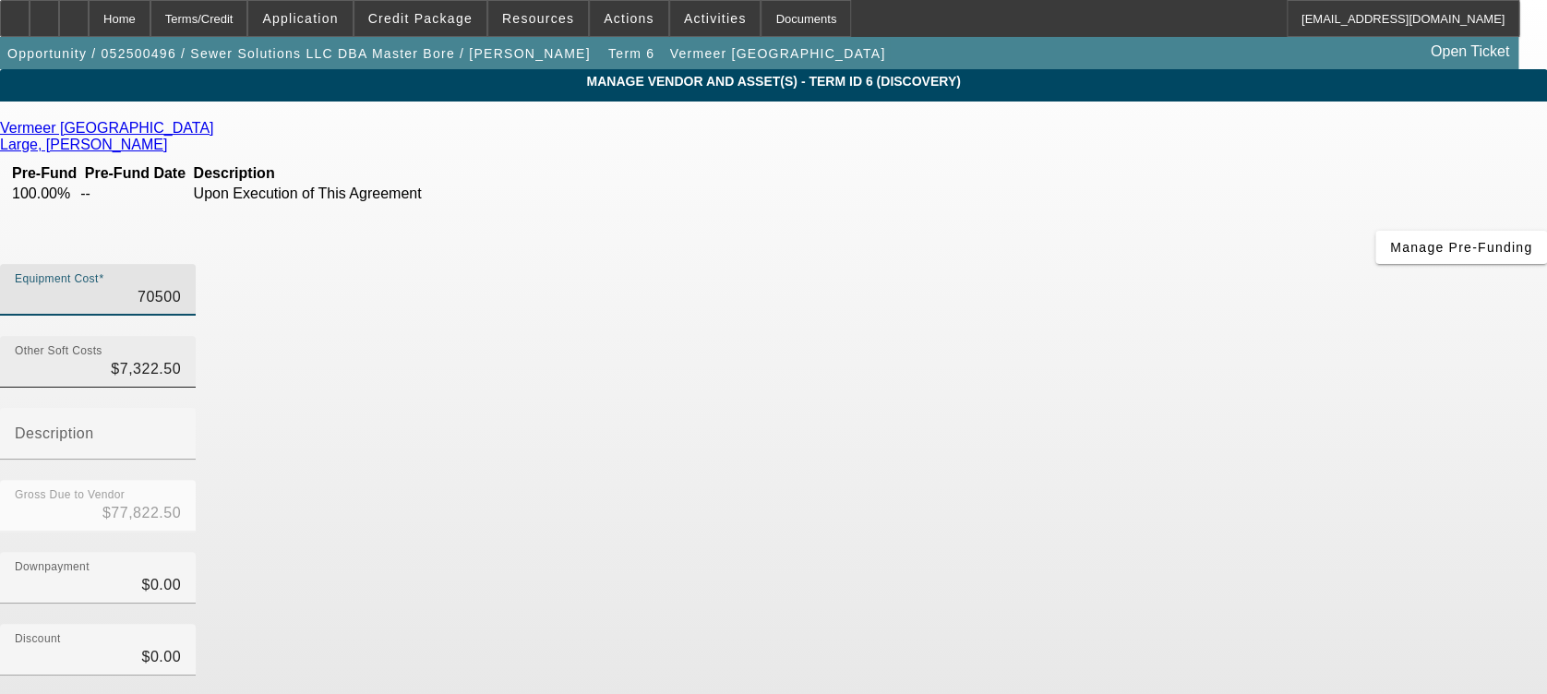
type input "$70,500.00"
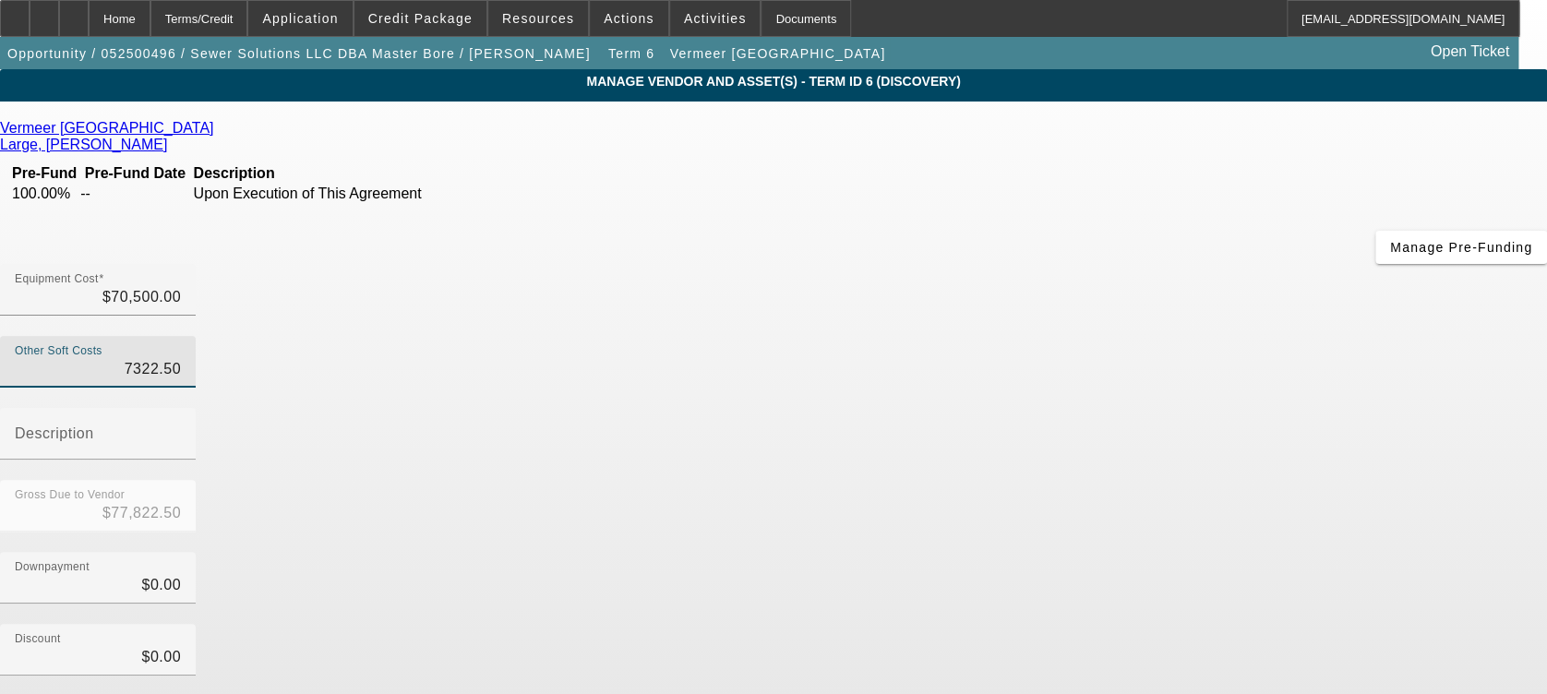
click at [181, 358] on input "7322.50" at bounding box center [98, 369] width 166 height 22
type input "7"
type input "$70,507.00"
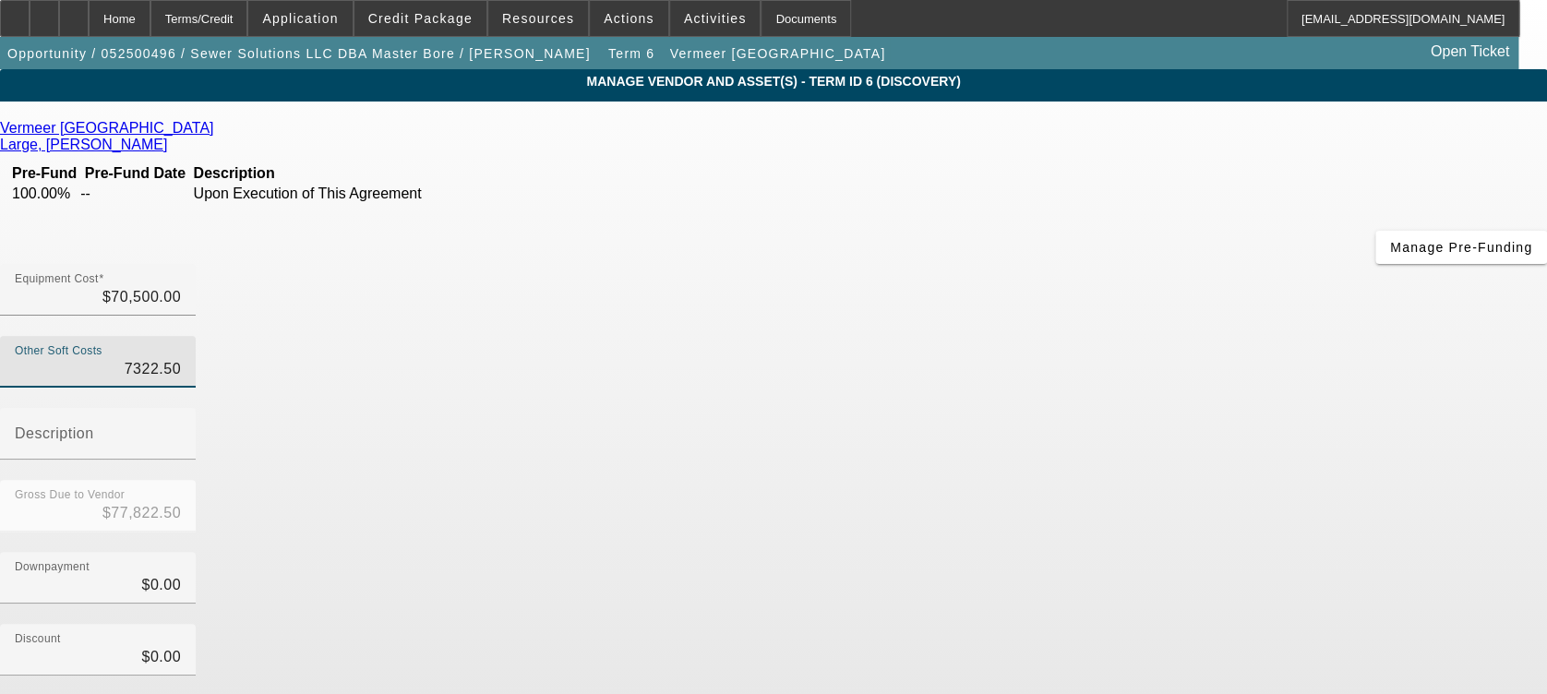
type input "$70,507.00"
type input "71"
type input "$70,571.00"
type input "712"
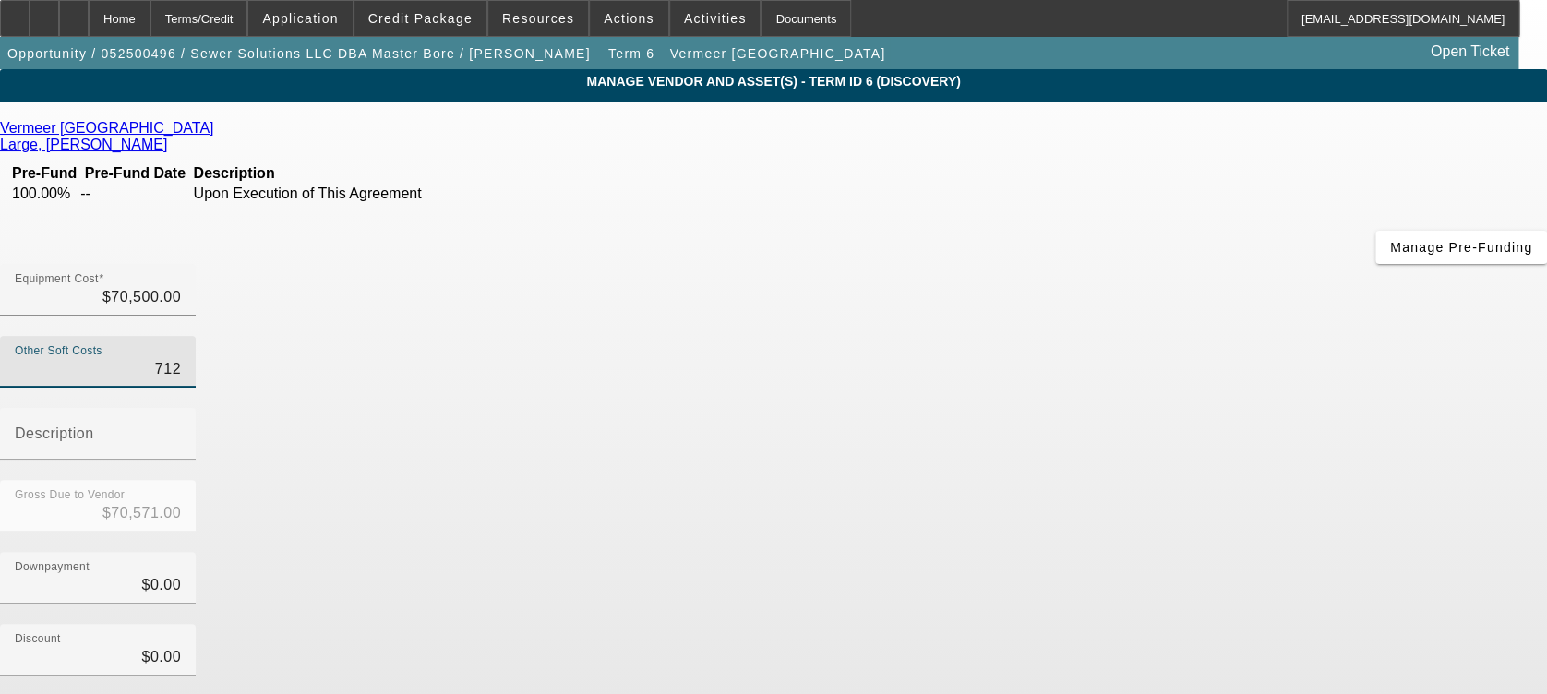
type input "$71,212.00"
type input "7120"
type input "$77,620.00"
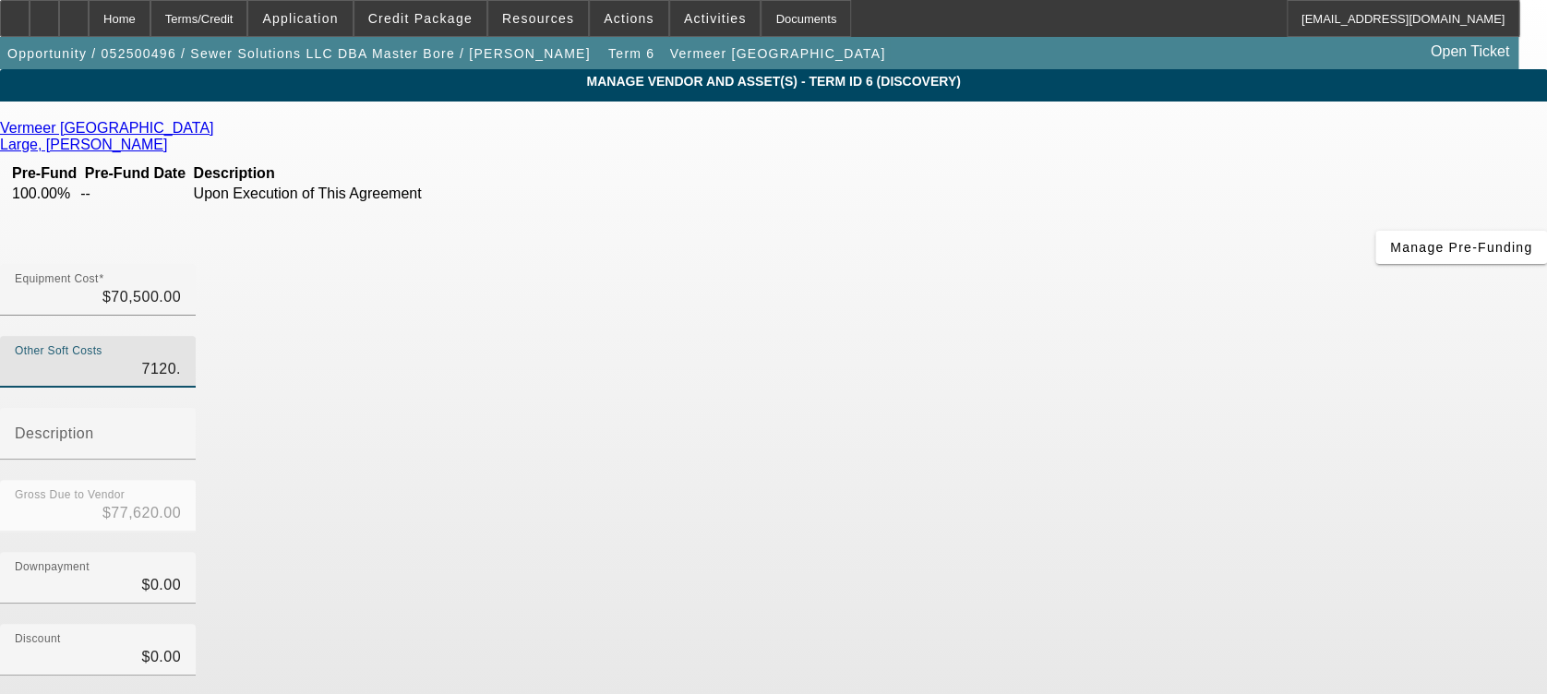
type input "7120.5"
type input "$77,620.50"
type input "$7,120.50"
click at [1087, 552] on div "Downpayment $0.00" at bounding box center [773, 588] width 1547 height 72
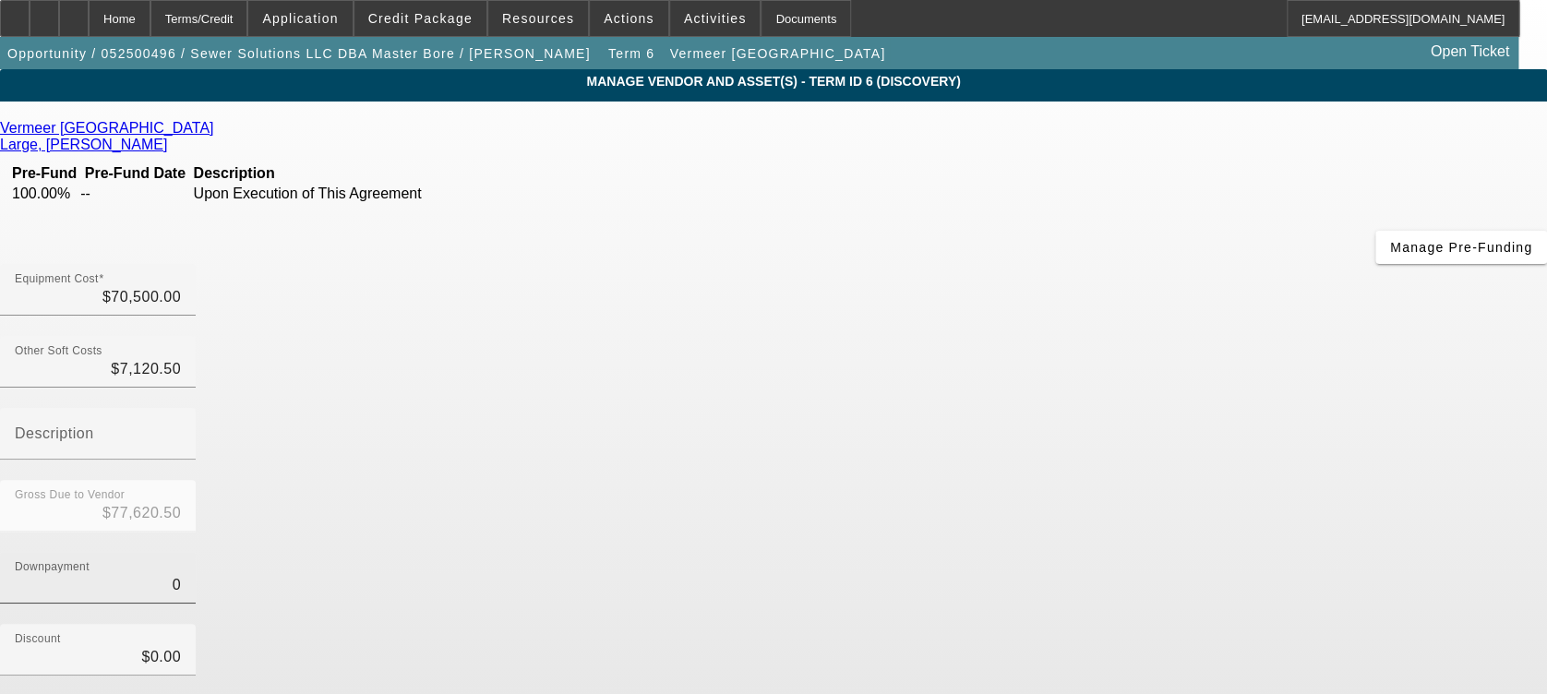
click at [181, 574] on input "0" at bounding box center [98, 585] width 166 height 22
type input "10"
type input "$10.00"
type input "$77,610.50"
type input "180"
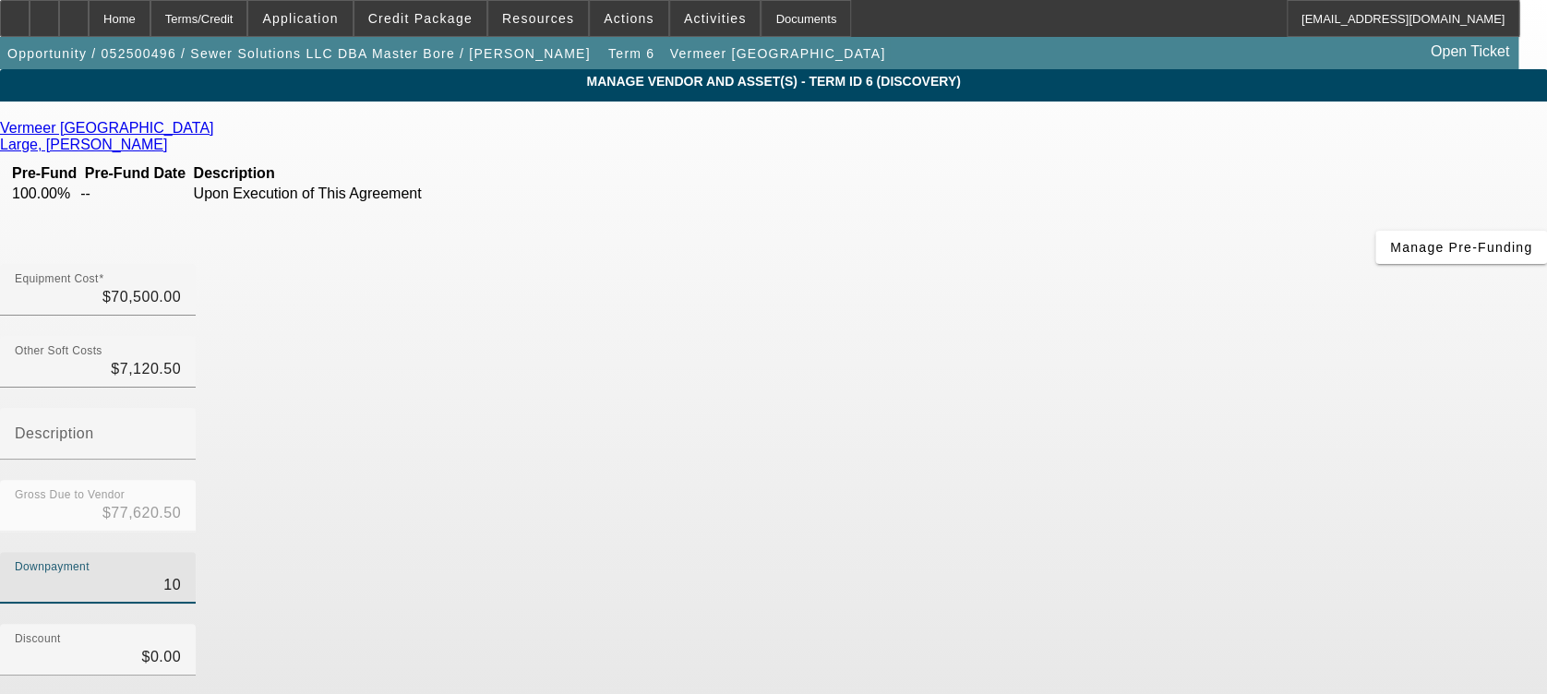
type input "$180.00"
type input "$77,440.50"
type input "1800"
type input "$1,800.00"
type input "$75,820.50"
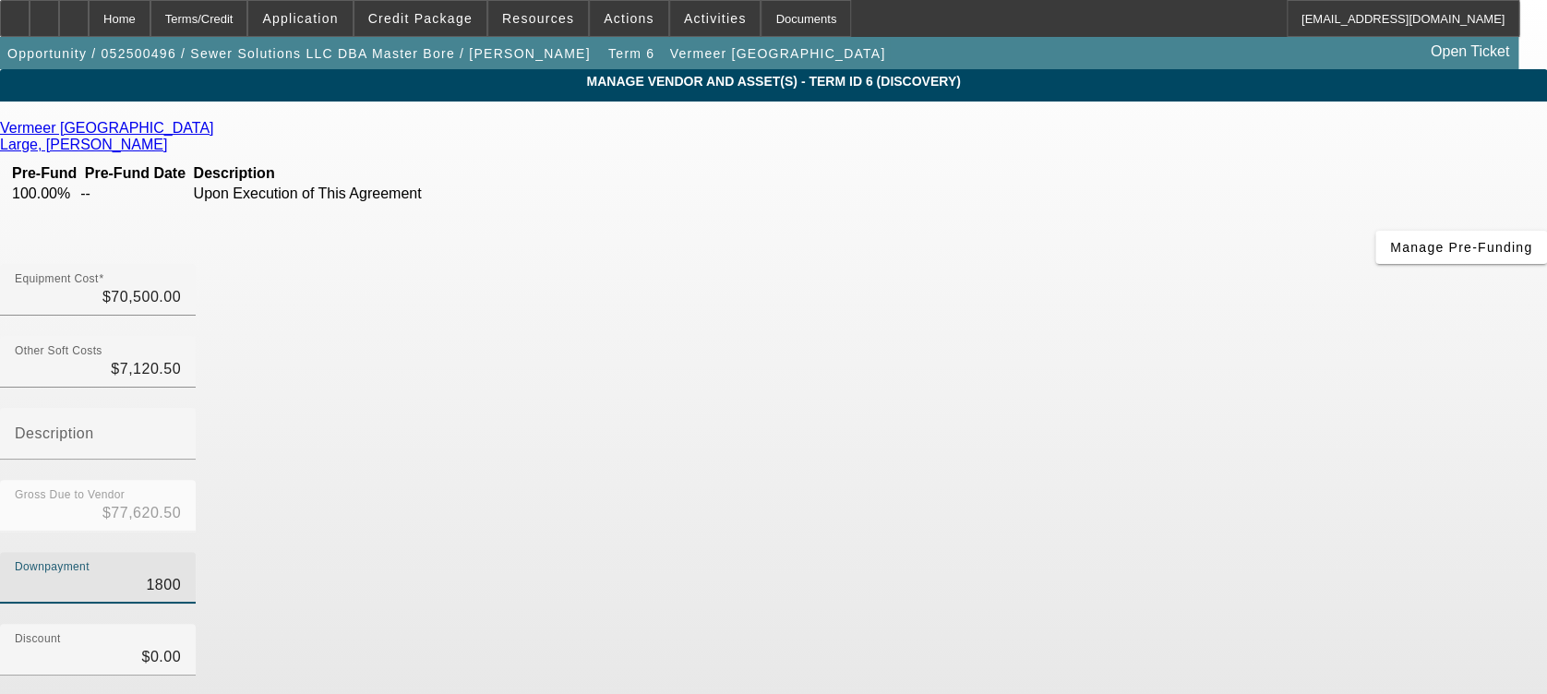
type input "18000"
type input "$18,000.00"
type input "$59,620.50"
type input "$18,000.00"
click at [1220, 480] on div "Gross Due to Vendor $77,620.50" at bounding box center [773, 516] width 1547 height 72
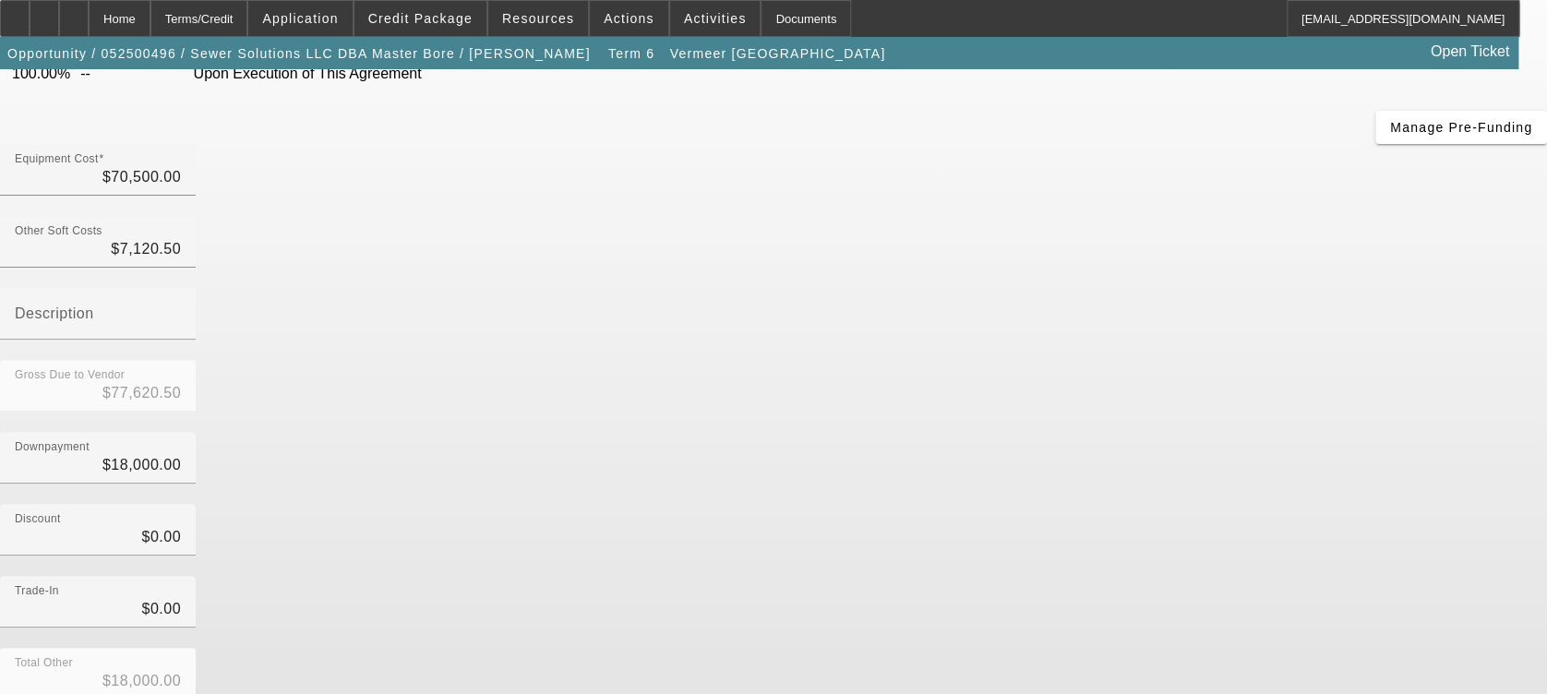
scroll to position [170, 0]
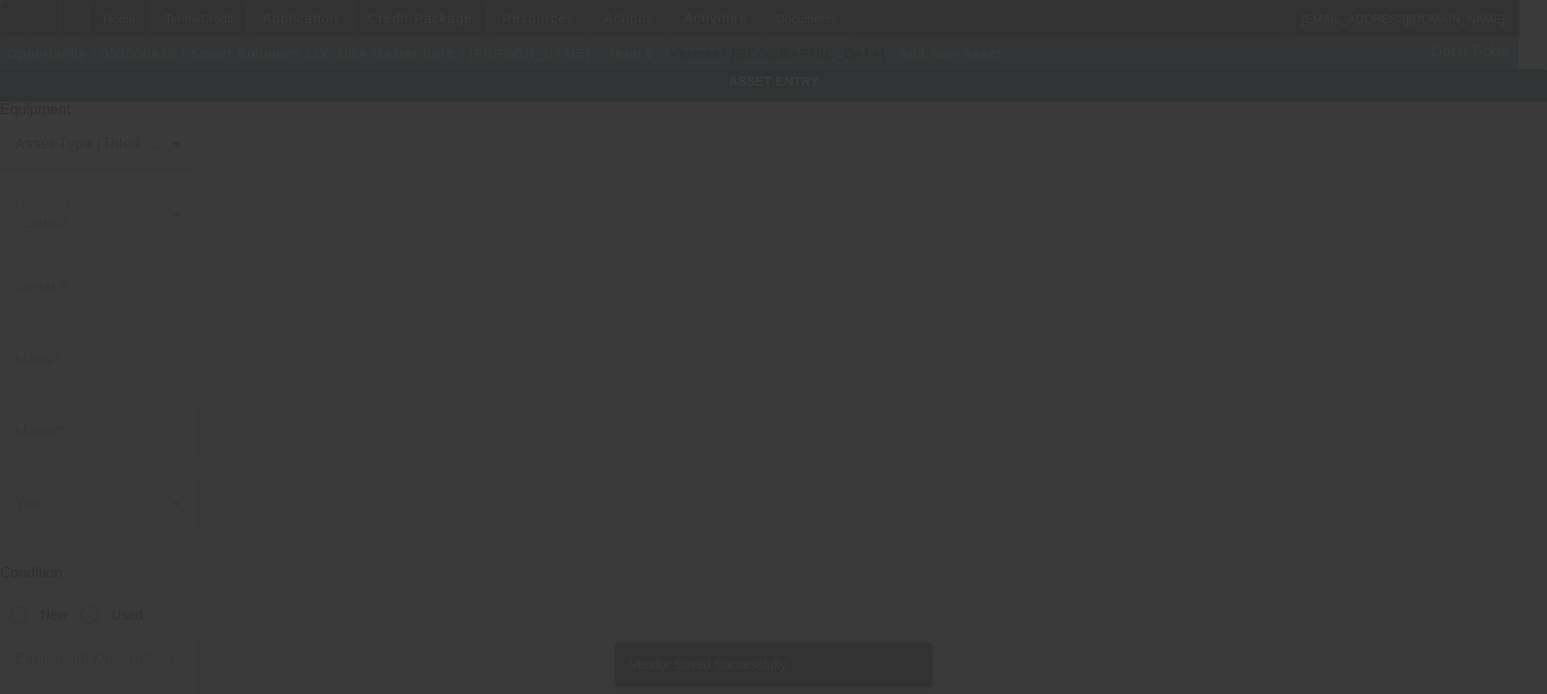
type input "18429 Veterans Memorial Drive East"
type input "Pacific"
type input "98047"
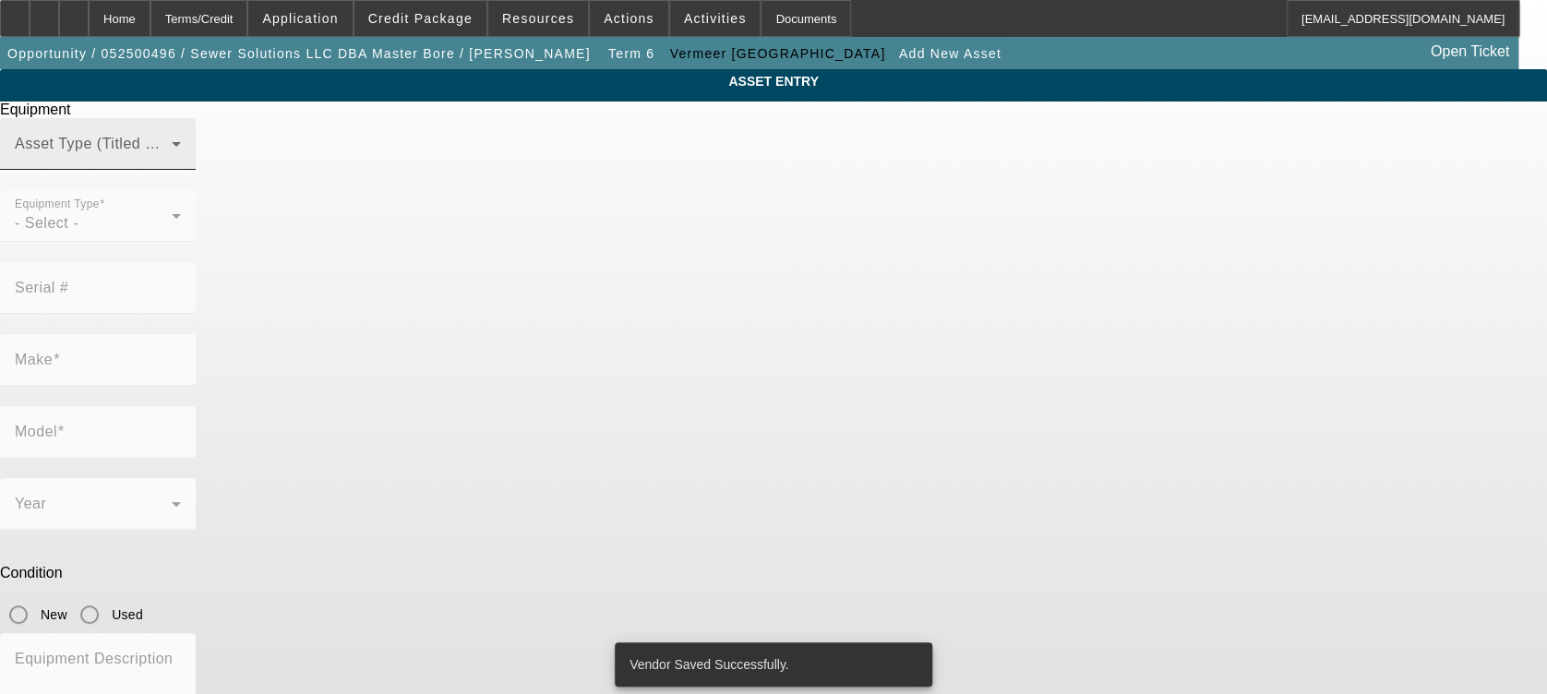
click at [181, 170] on div "Asset Type (Titled or Non-Titled)" at bounding box center [98, 144] width 166 height 52
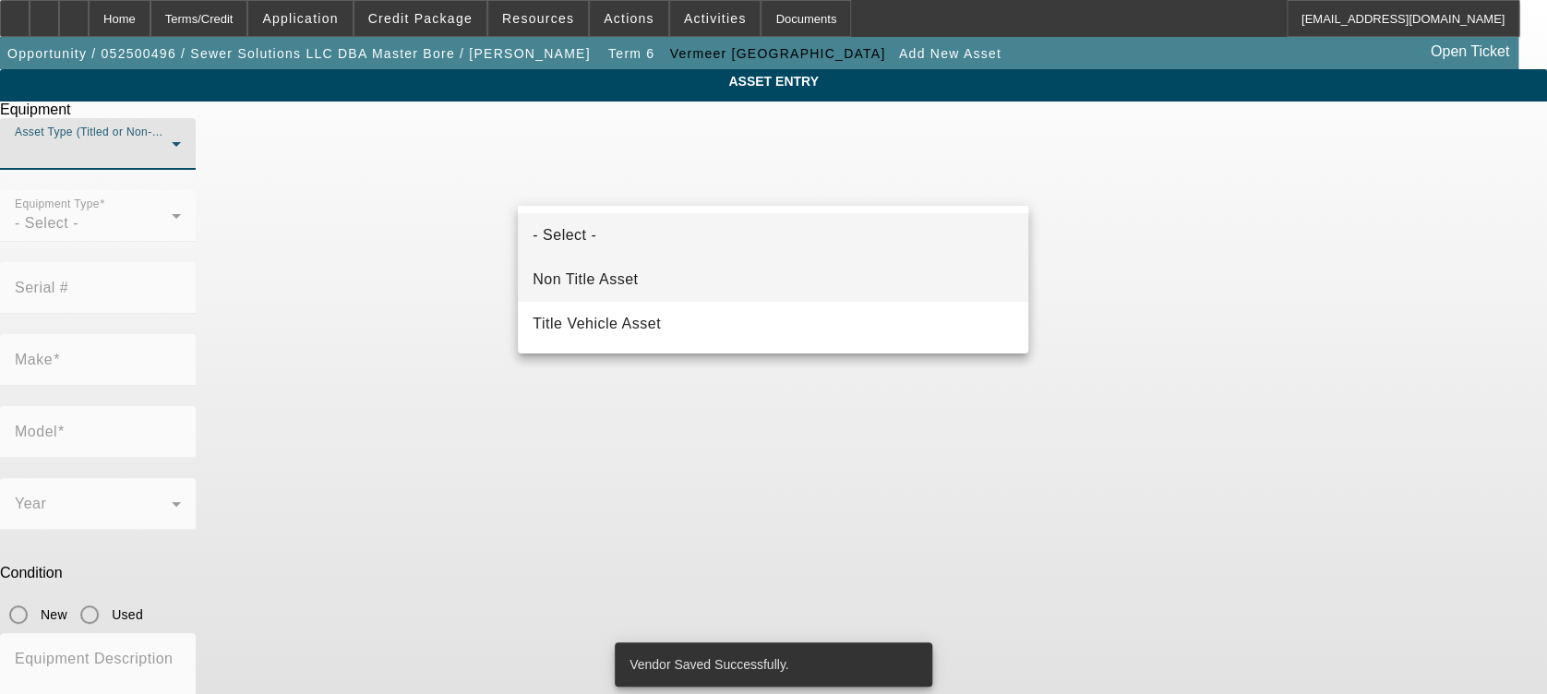
click at [688, 288] on mat-option "Non Title Asset" at bounding box center [773, 280] width 510 height 44
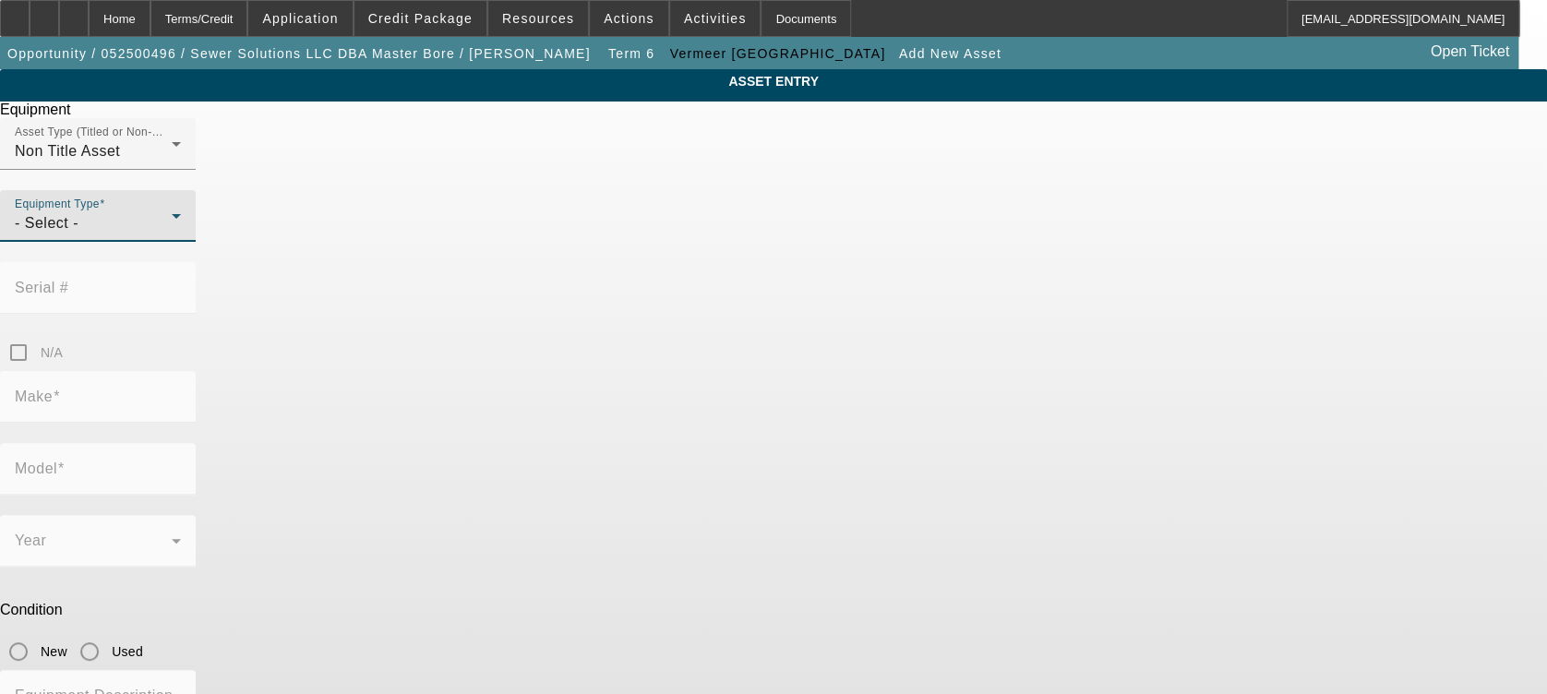
click at [172, 234] on div "- Select -" at bounding box center [93, 223] width 157 height 22
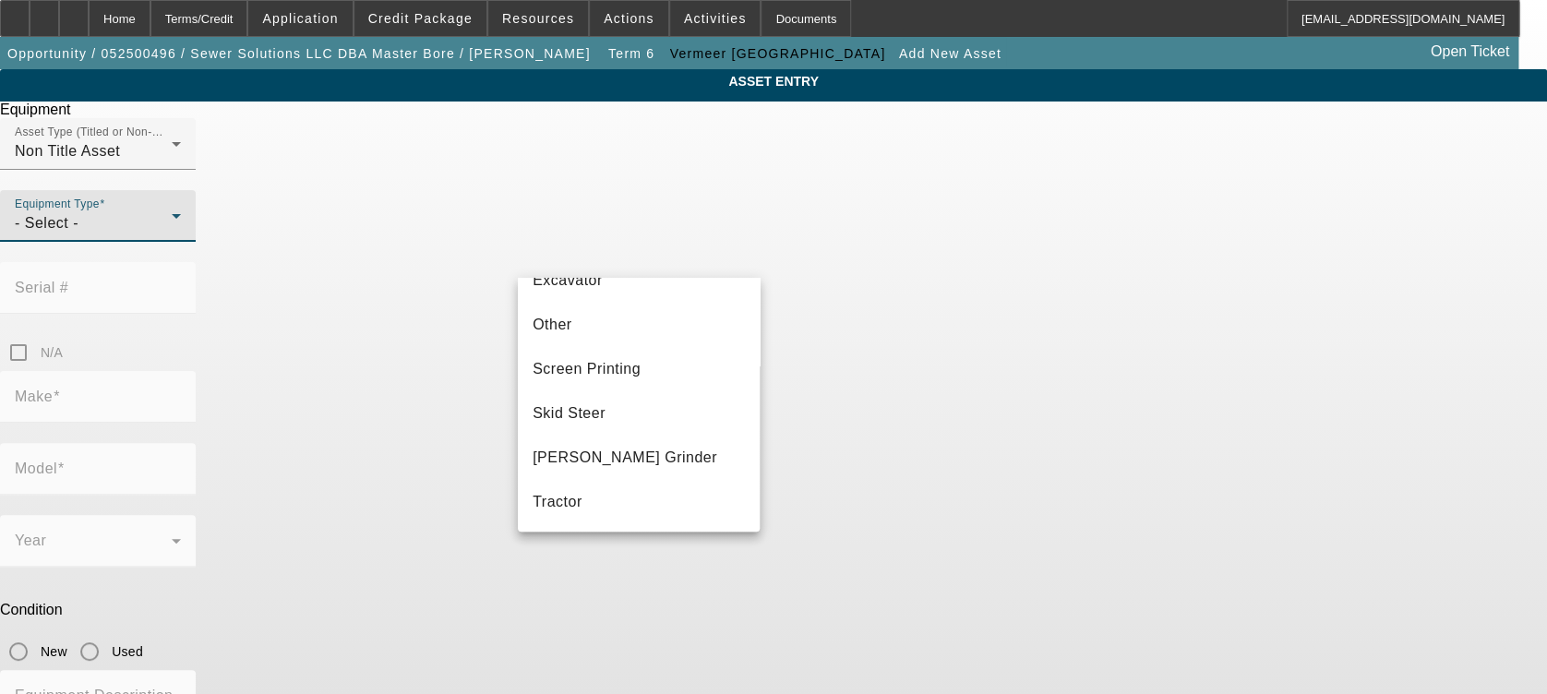
scroll to position [513, 0]
click at [1069, 279] on div at bounding box center [773, 347] width 1547 height 694
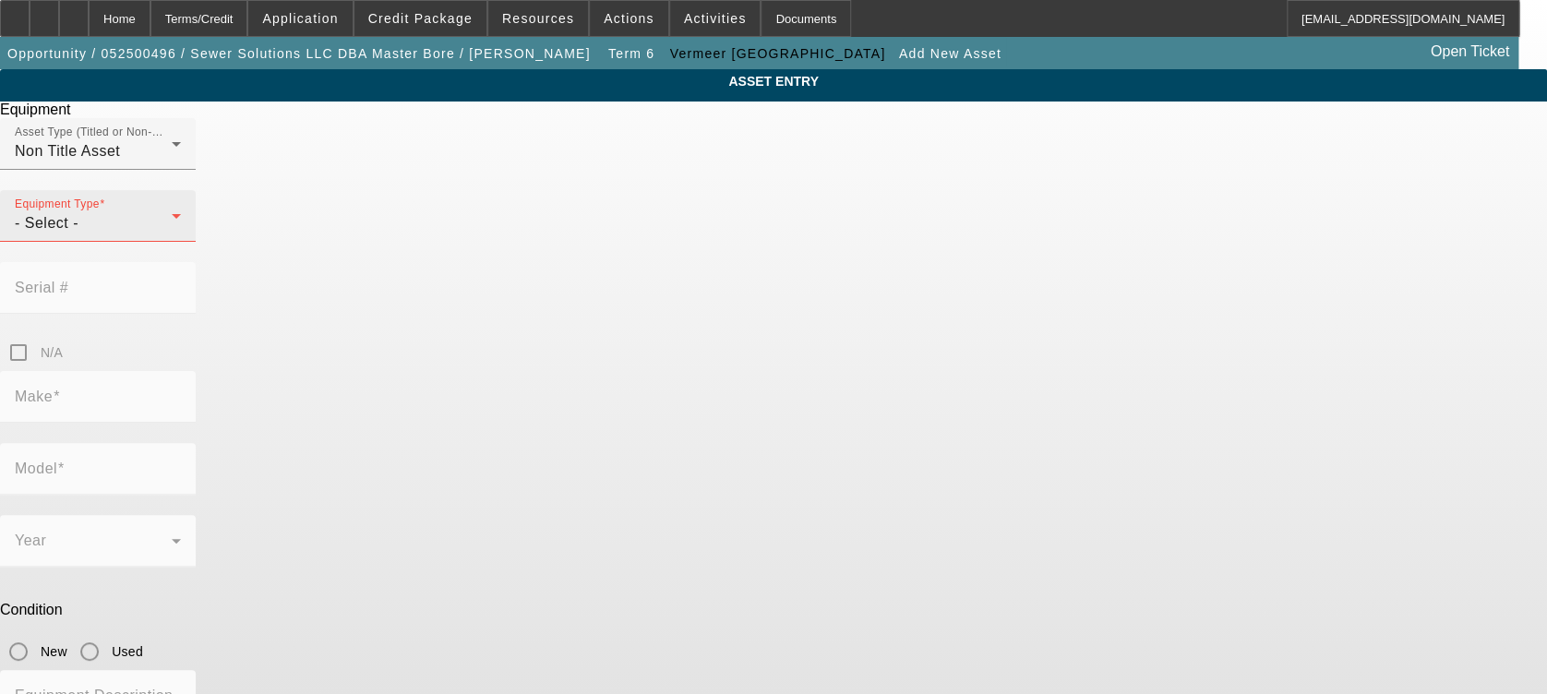
click at [172, 234] on div "- Select -" at bounding box center [93, 223] width 157 height 22
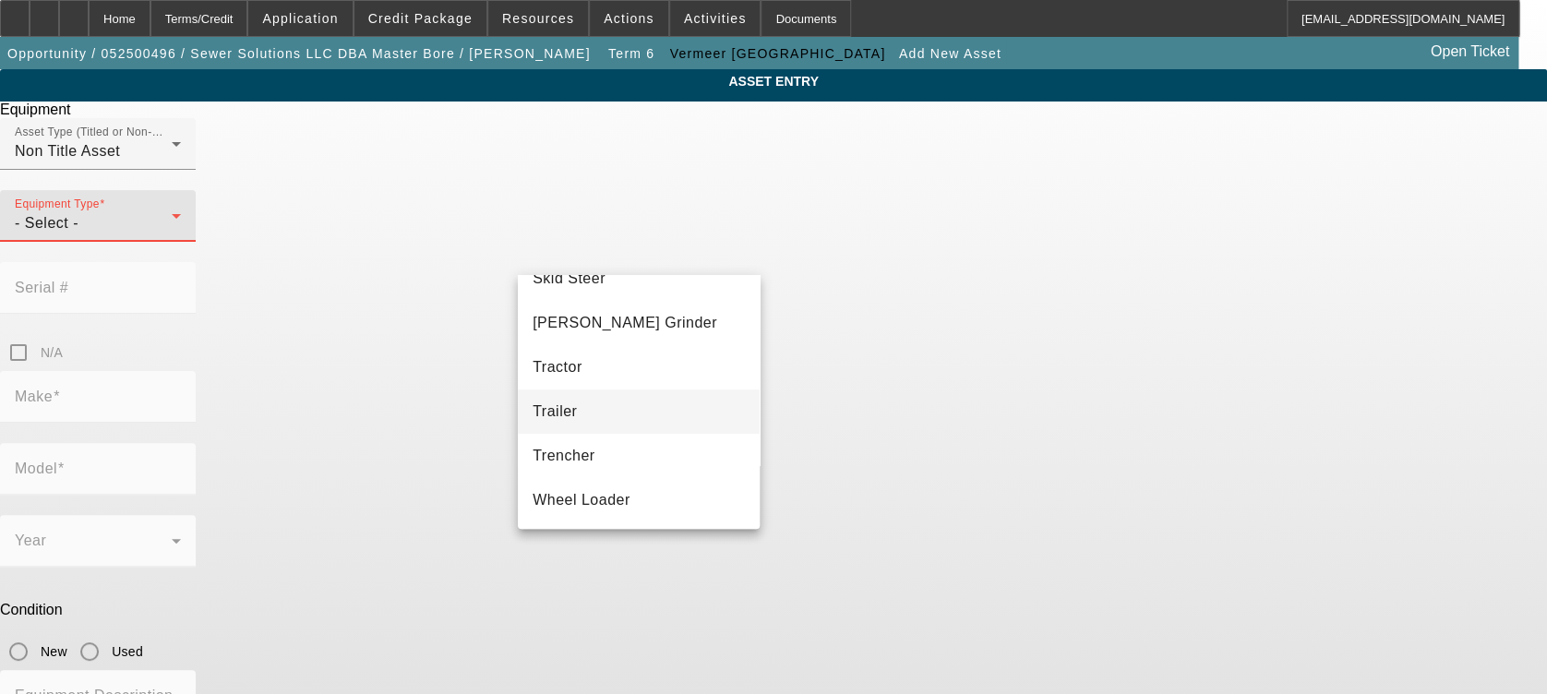
scroll to position [0, 0]
click at [707, 266] on div at bounding box center [773, 347] width 1547 height 694
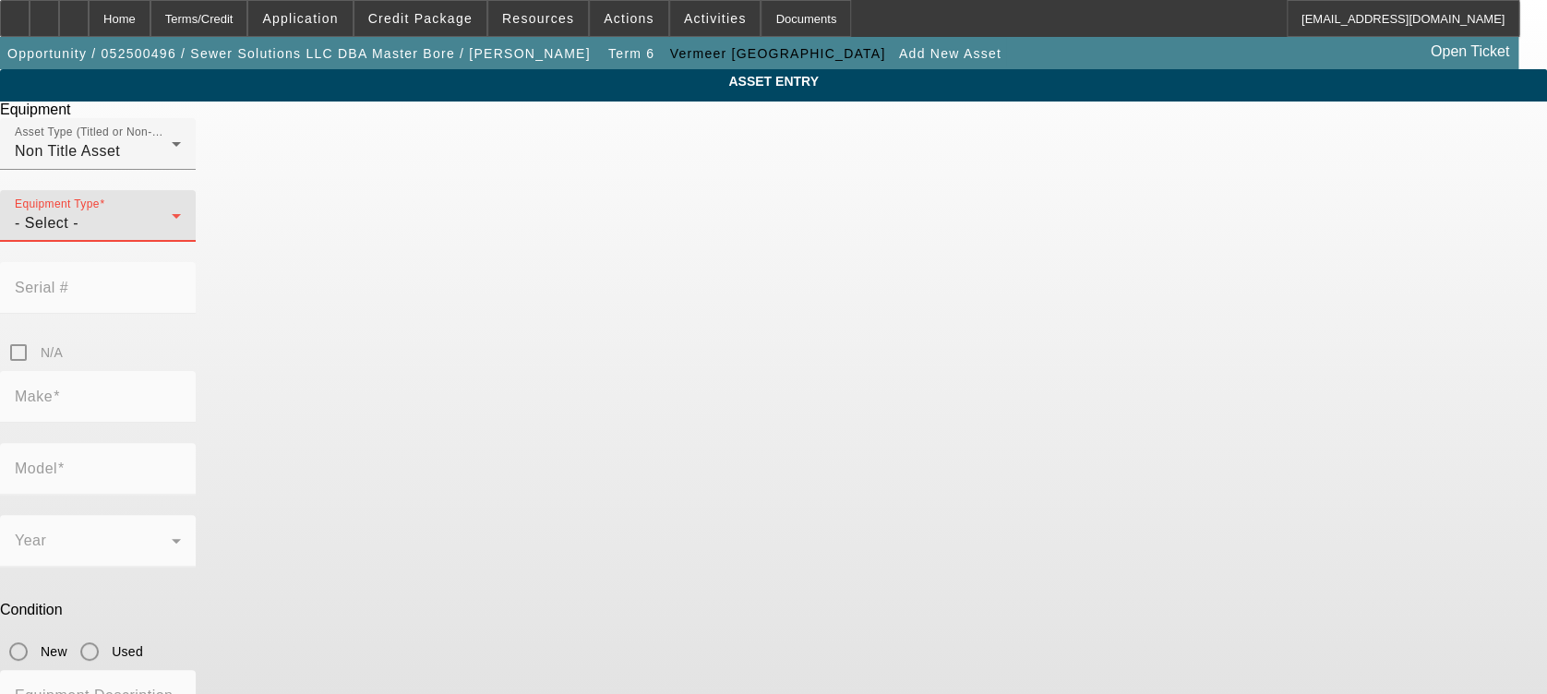
click at [172, 234] on div "- Select -" at bounding box center [93, 223] width 157 height 22
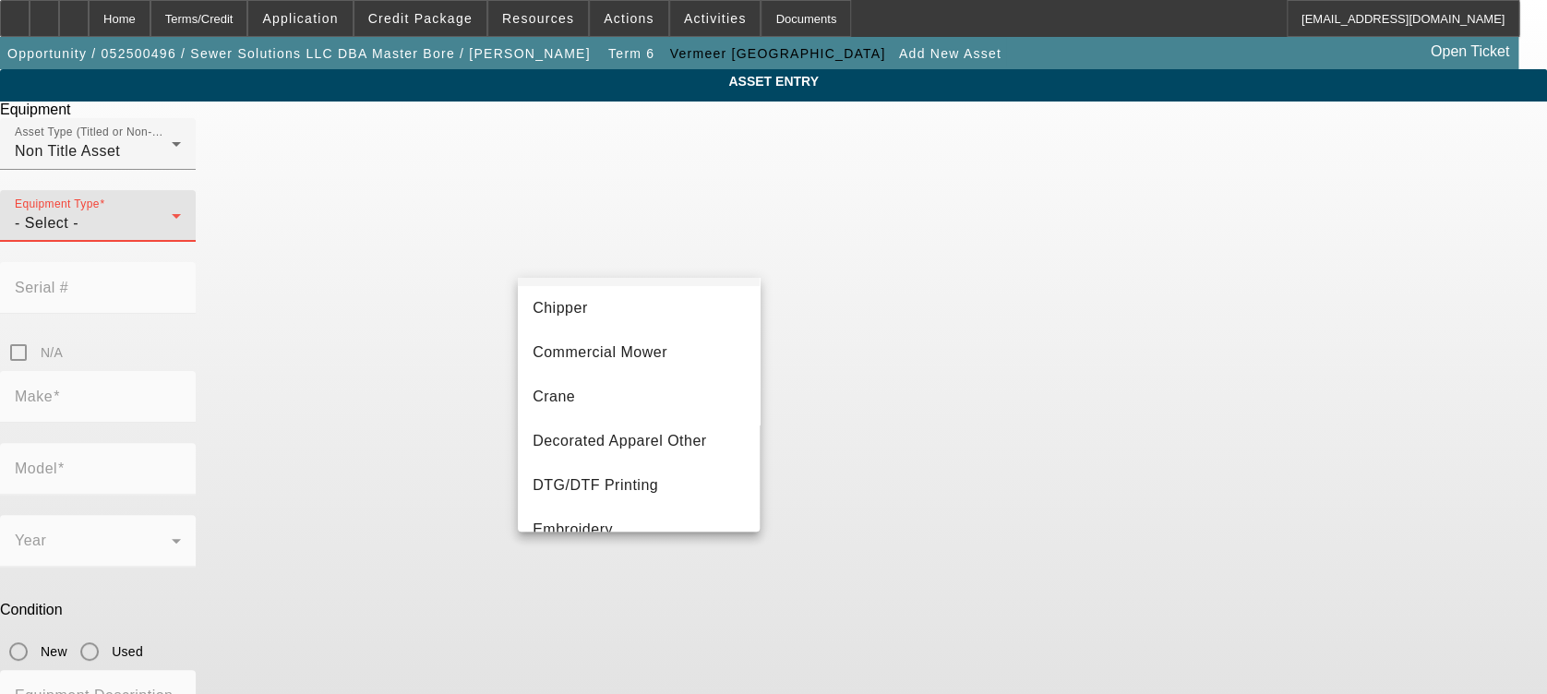
scroll to position [123, 0]
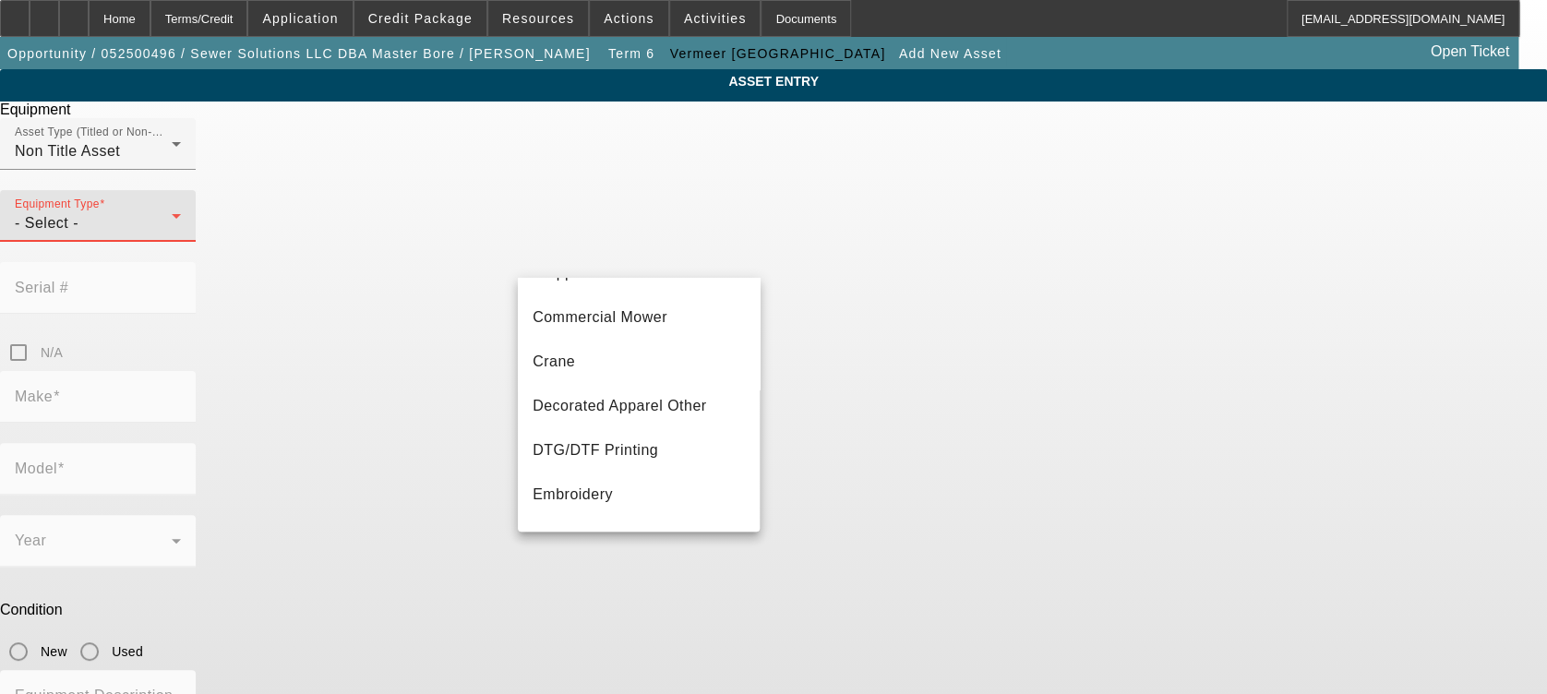
click at [599, 617] on div at bounding box center [773, 347] width 1547 height 694
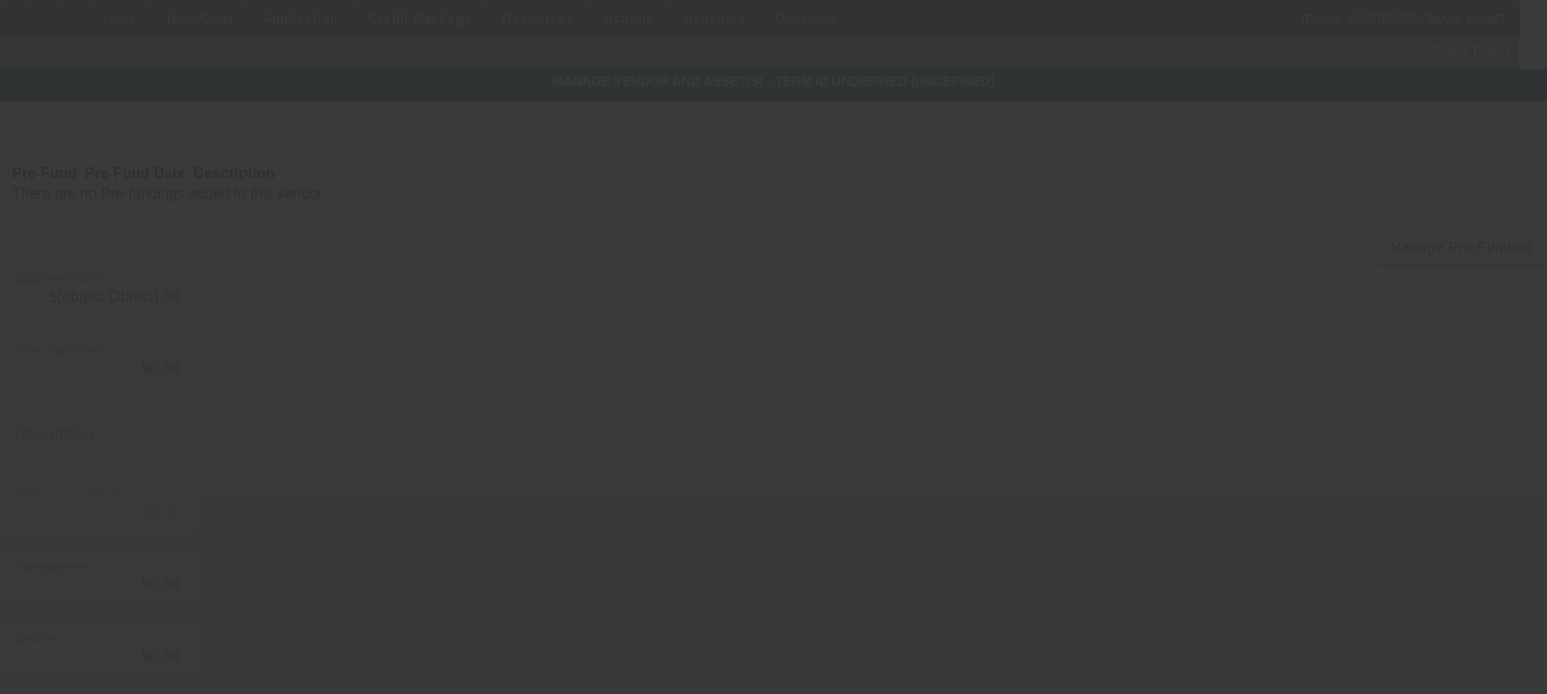
type input "$70,500.00"
type input "$7,120.50"
type input "$77,620.50"
type input "$18,000.00"
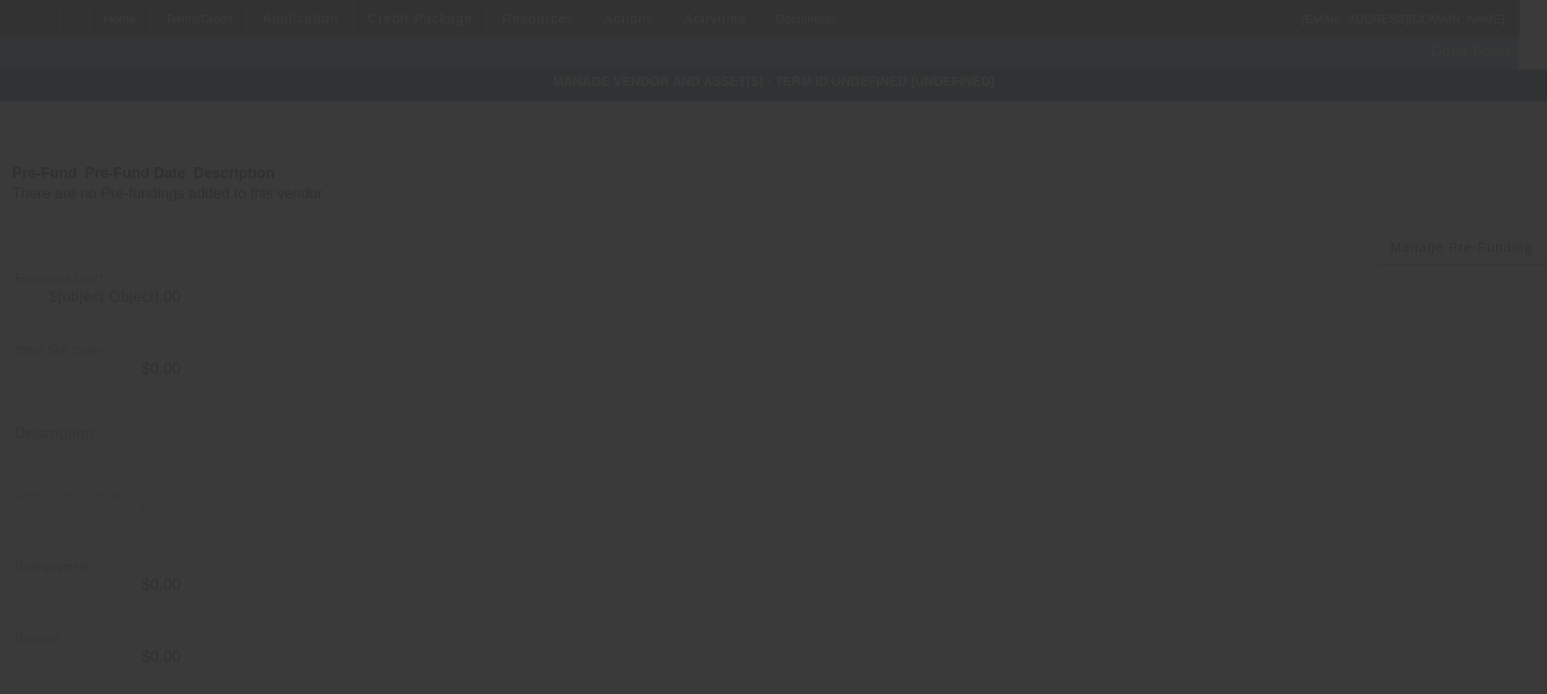
type input "$59,620.50"
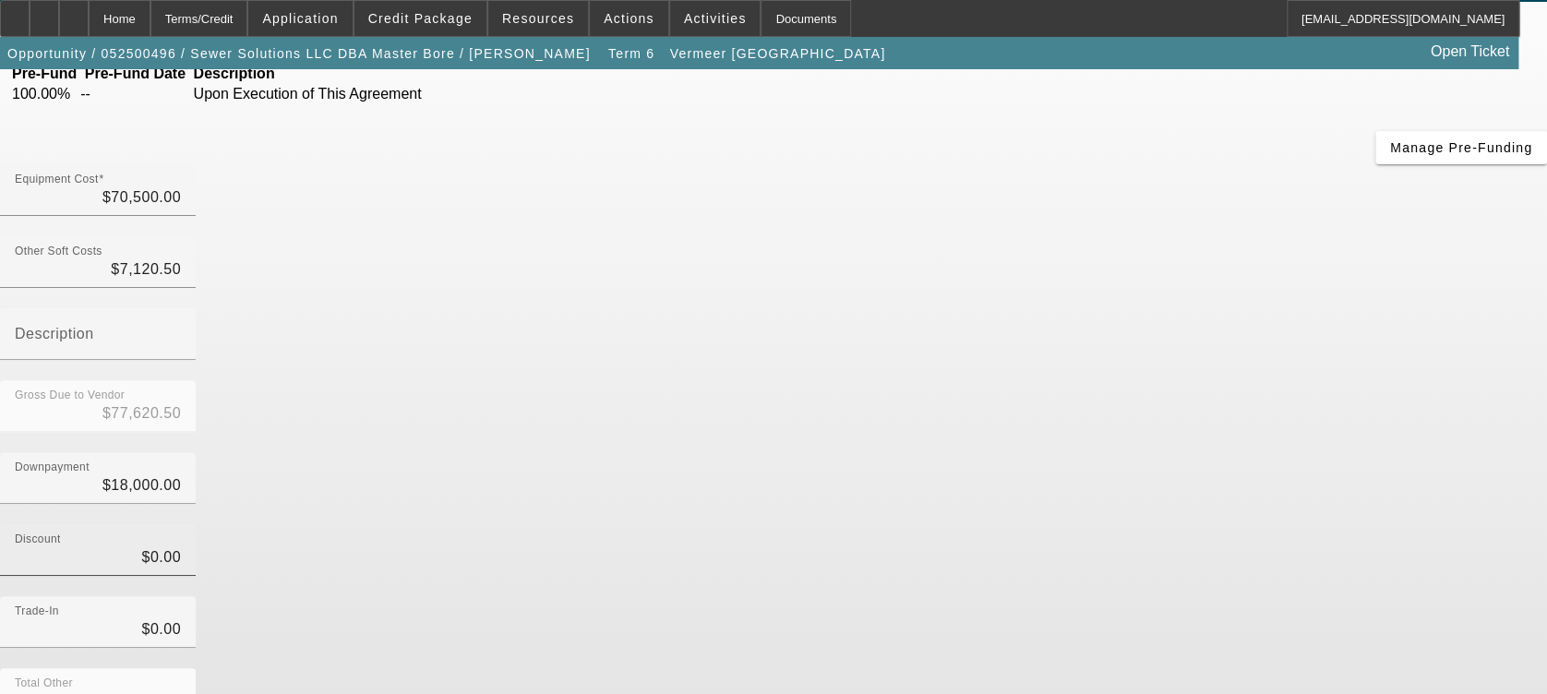
scroll to position [170, 0]
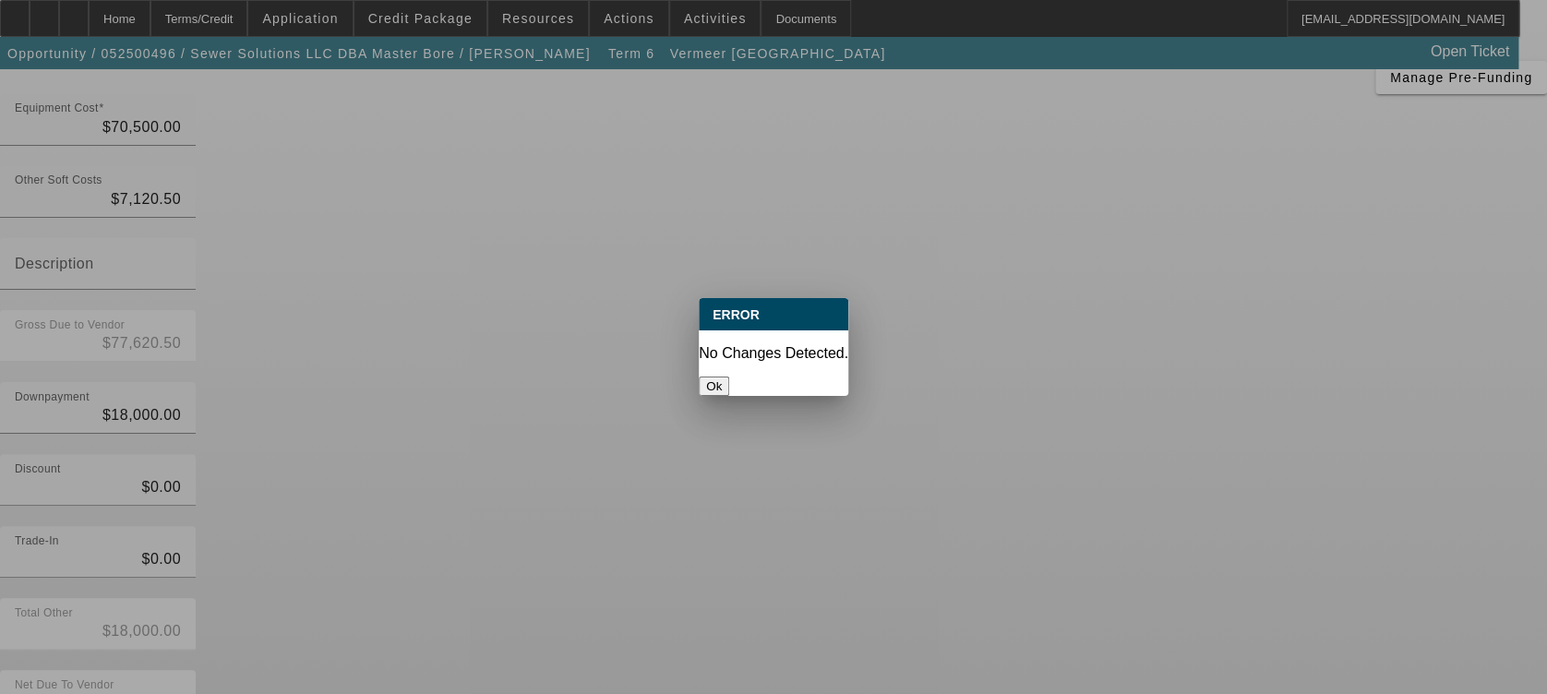
scroll to position [0, 0]
click at [729, 377] on button "Ok" at bounding box center [714, 386] width 30 height 19
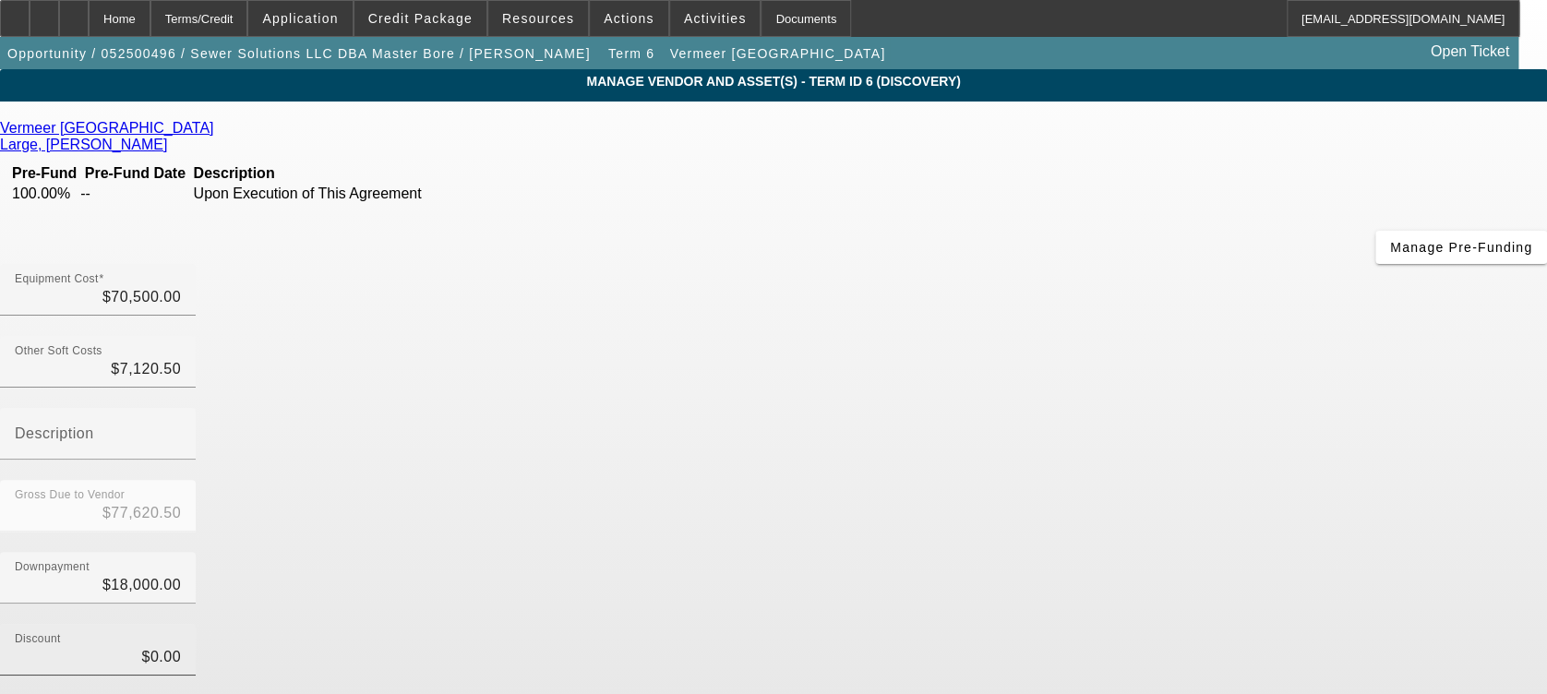
scroll to position [170, 0]
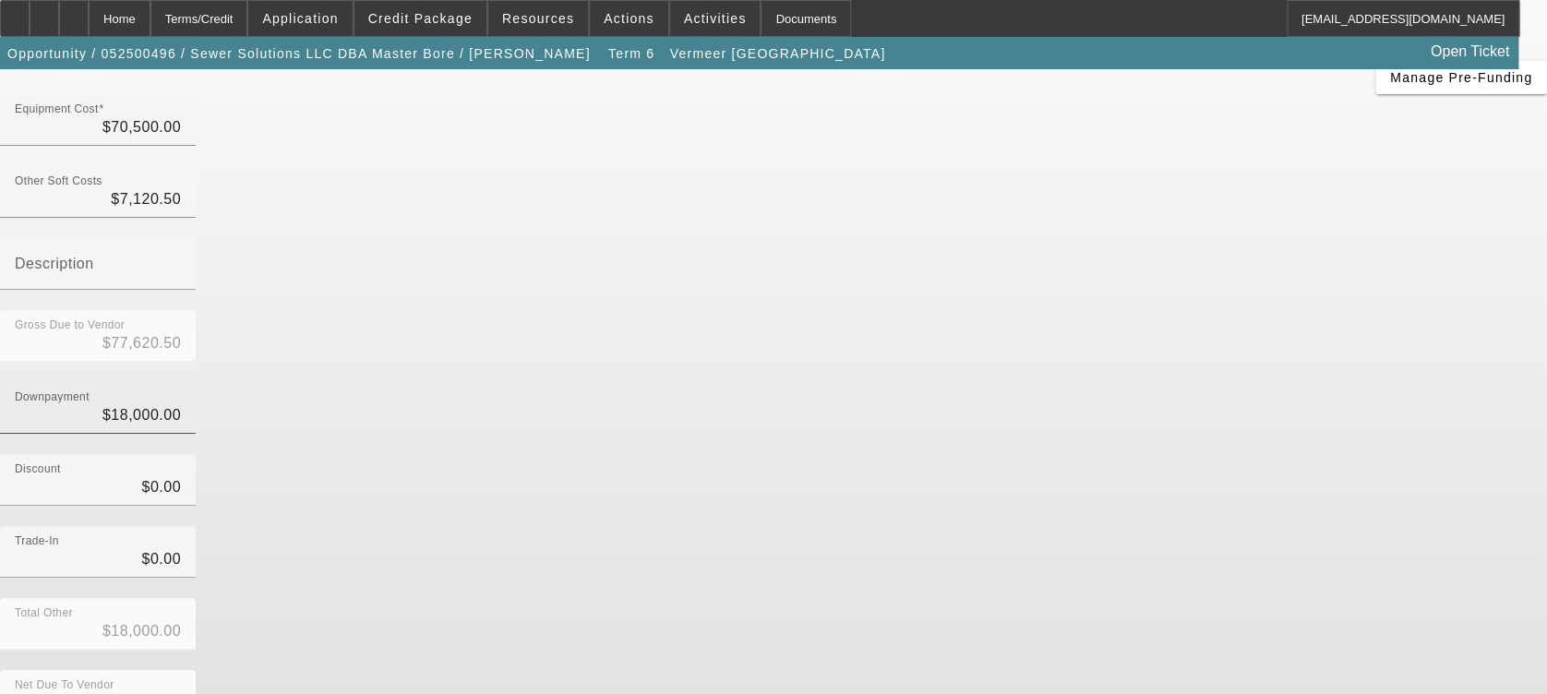
click at [181, 382] on div "Downpayment $18,000.00" at bounding box center [98, 408] width 166 height 52
type input "$18,000.00"
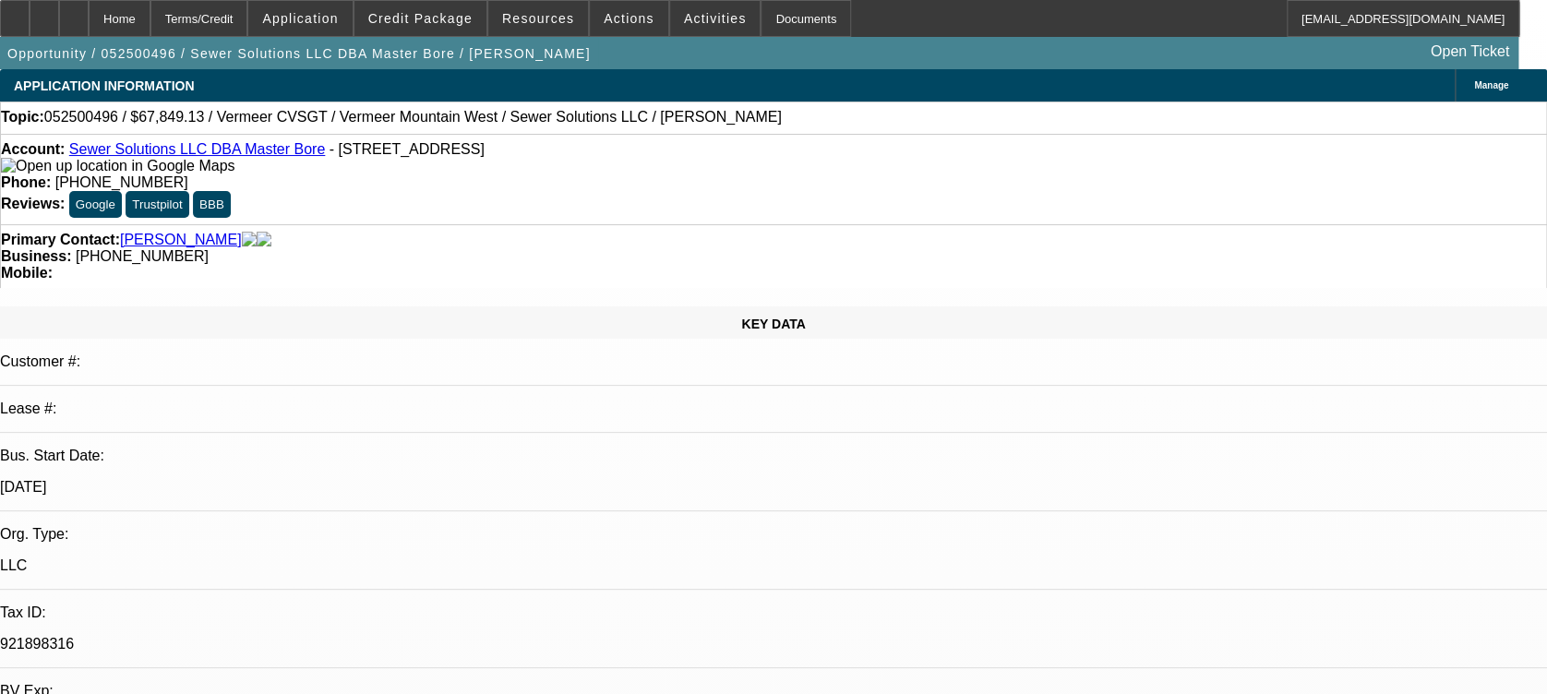
select select "0.15"
select select "2"
select select "0"
select select "6"
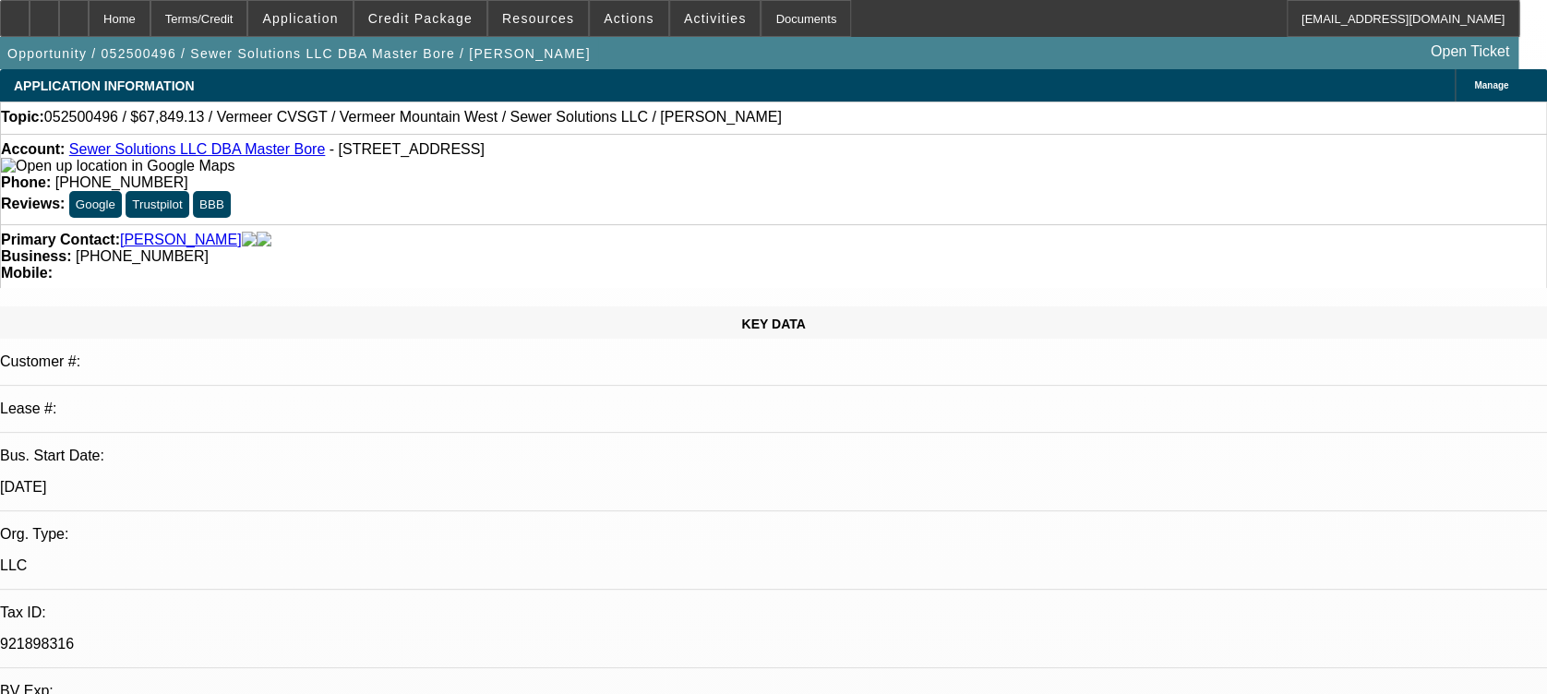
select select "0.15"
select select "2"
select select "0"
select select "6"
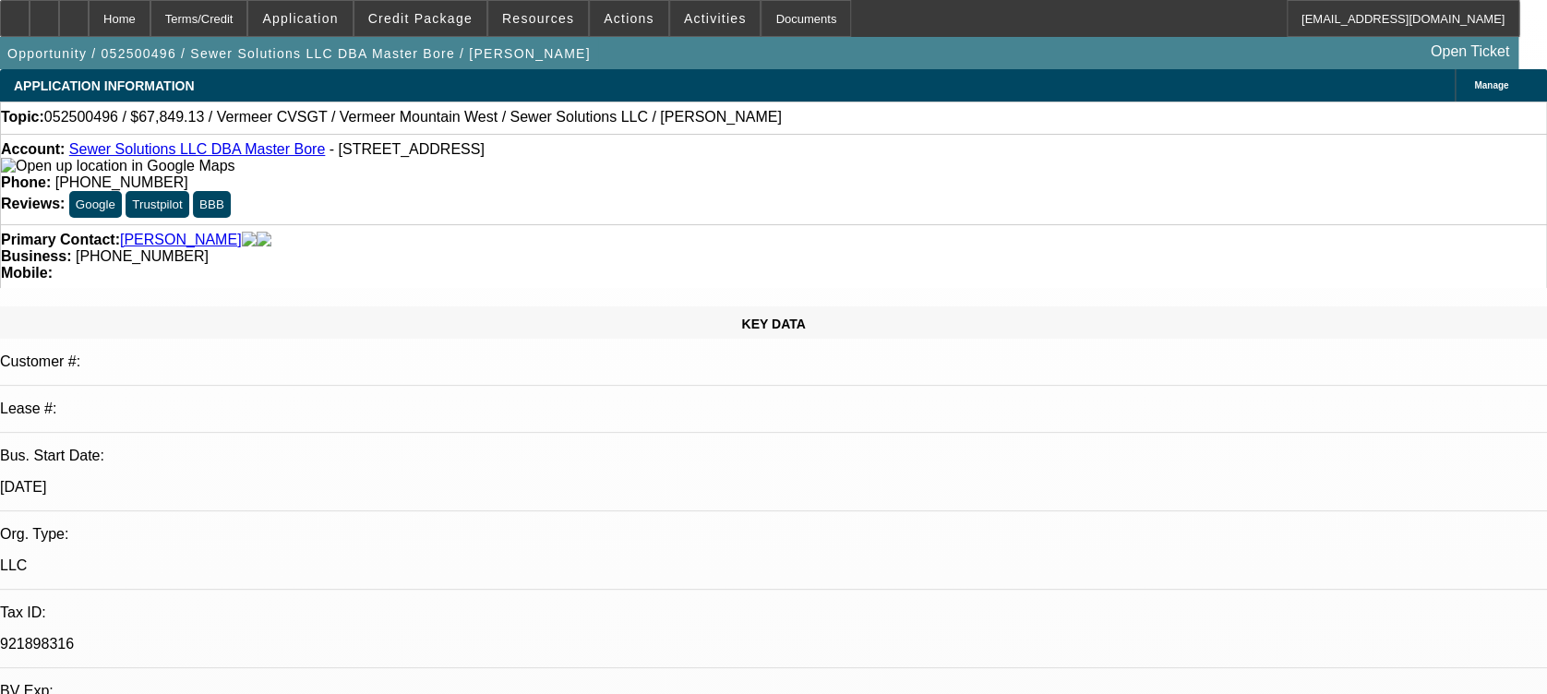
select select "0.15"
select select "2"
select select "0"
select select "6"
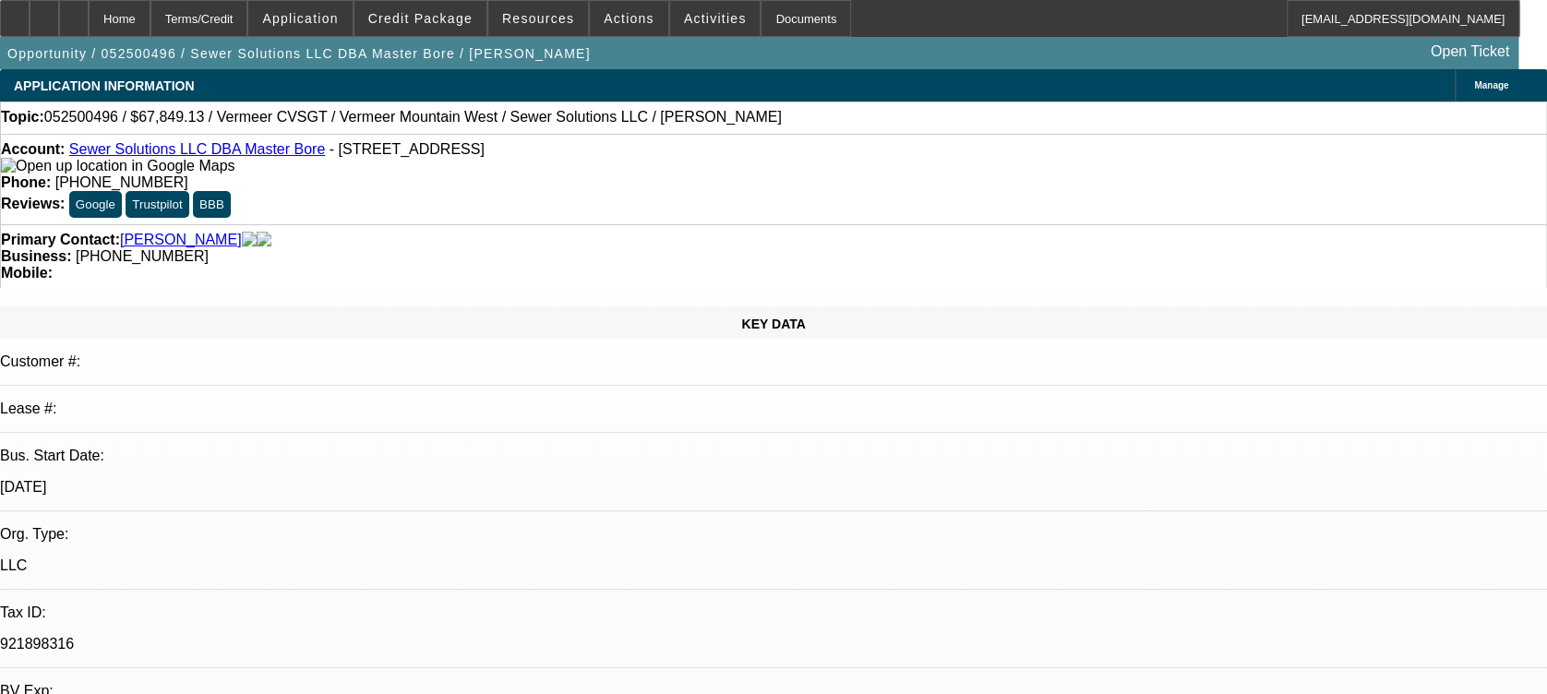
select select "0.1"
select select "0"
select select "3"
select select "0"
select select "6"
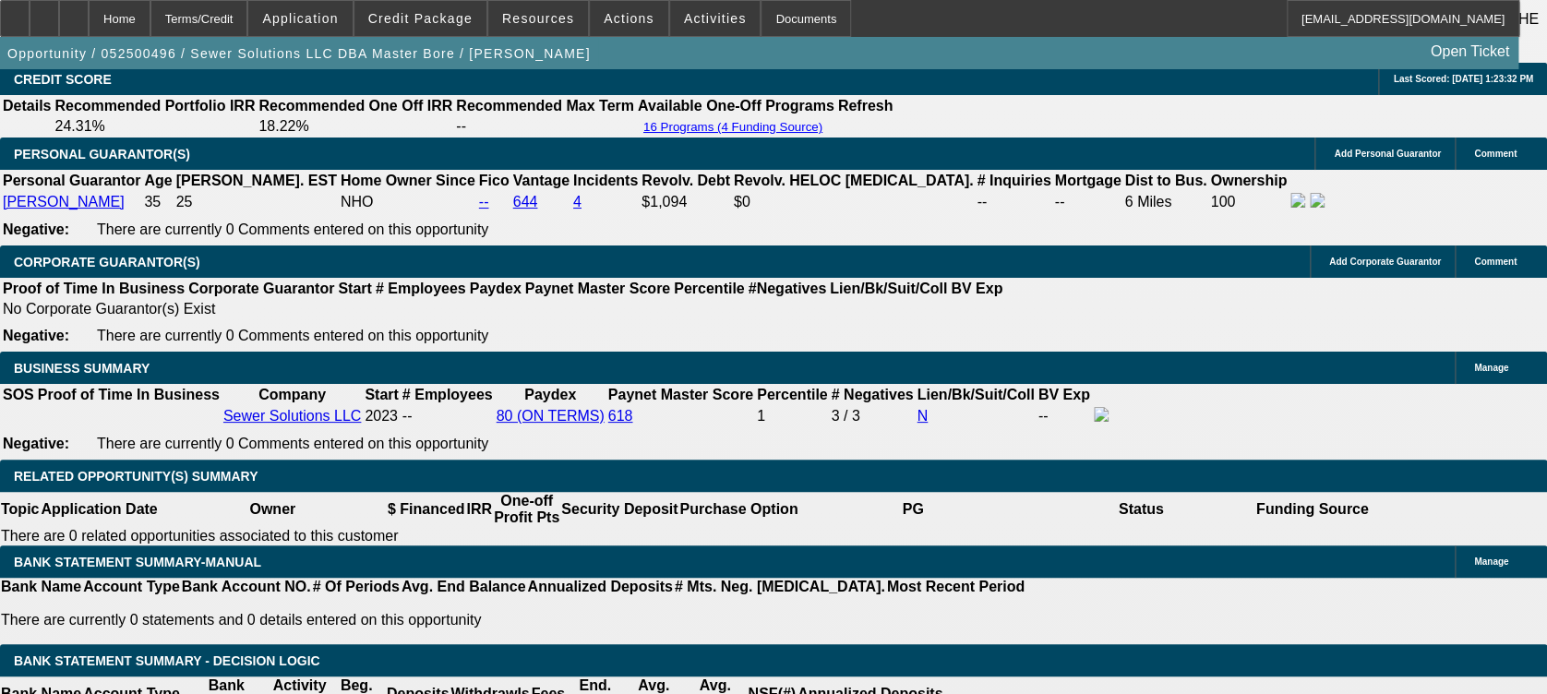
scroll to position [2954, 0]
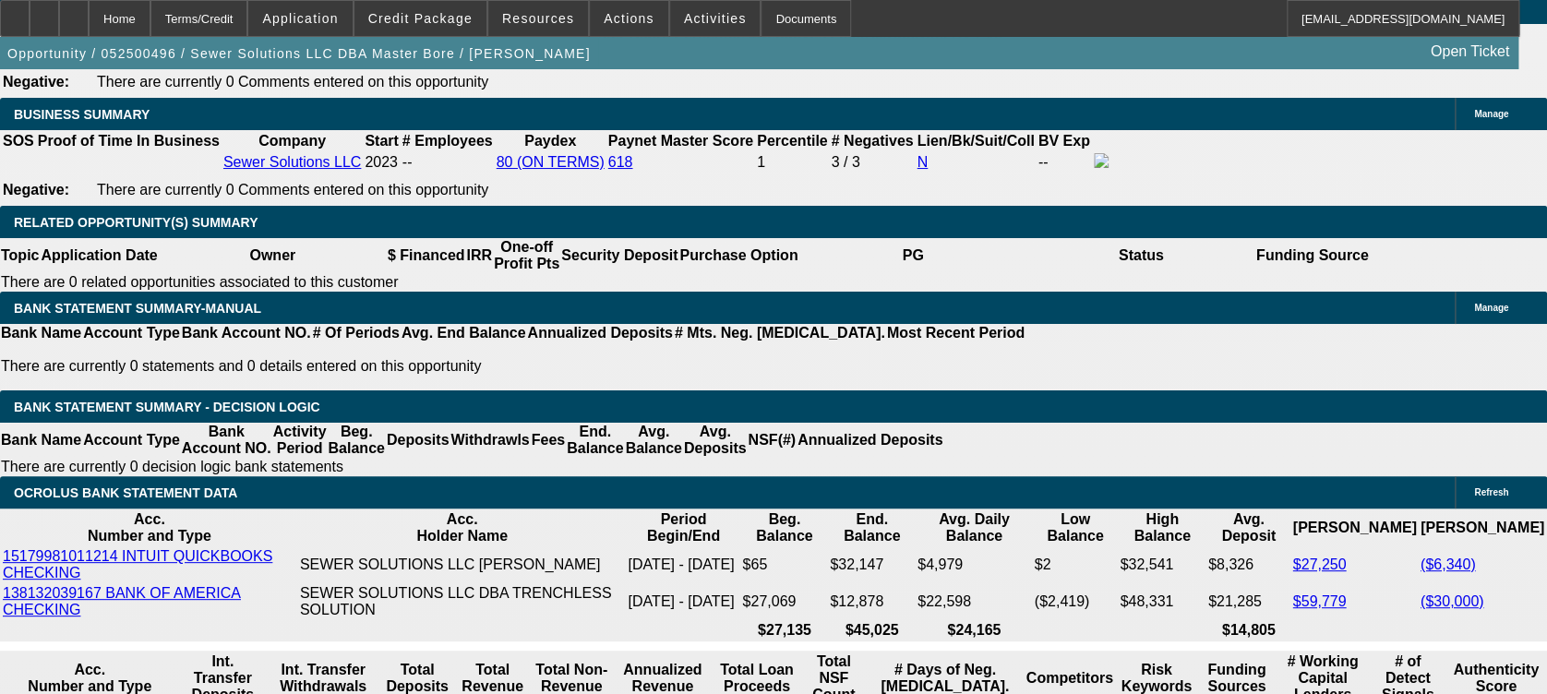
select select "0"
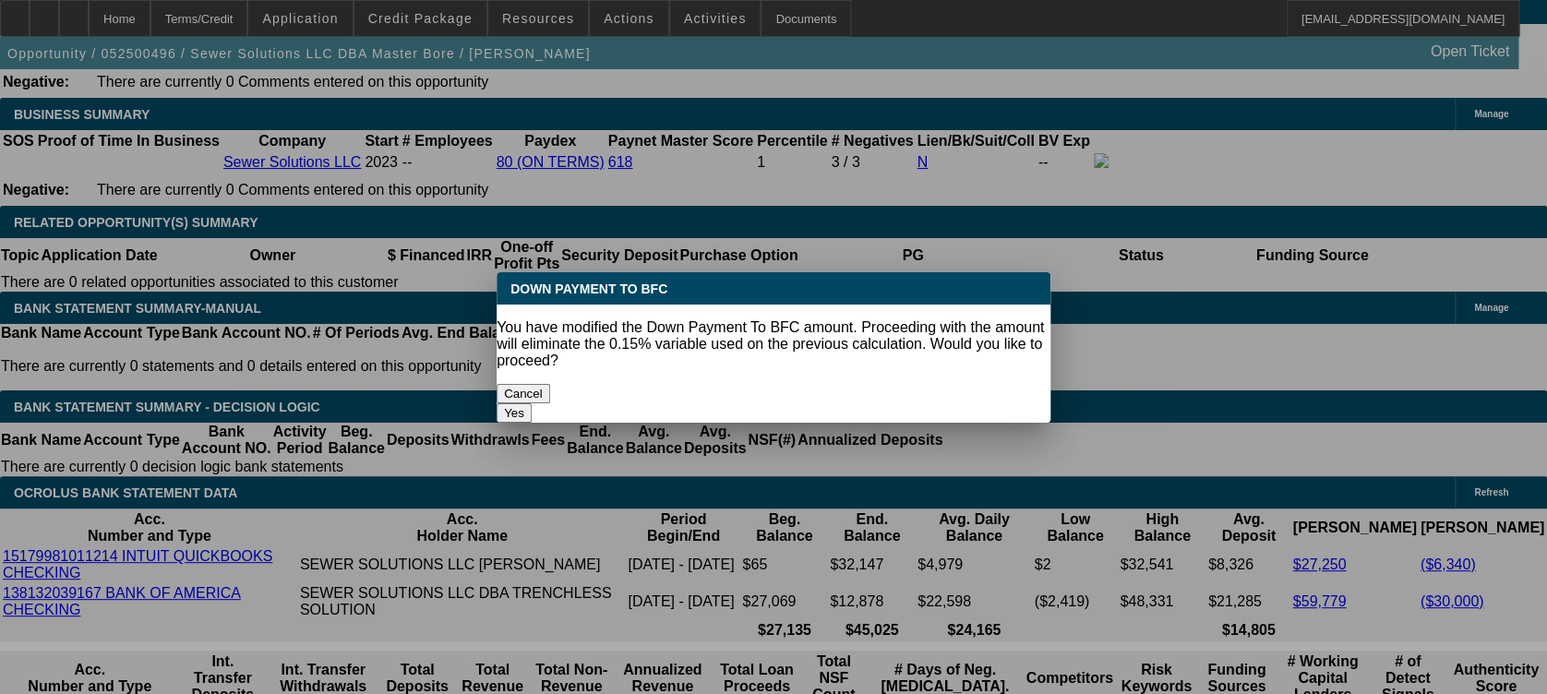
click at [532, 403] on button "Yes" at bounding box center [514, 412] width 35 height 19
type input "$0.00"
type input "UNKNOWN"
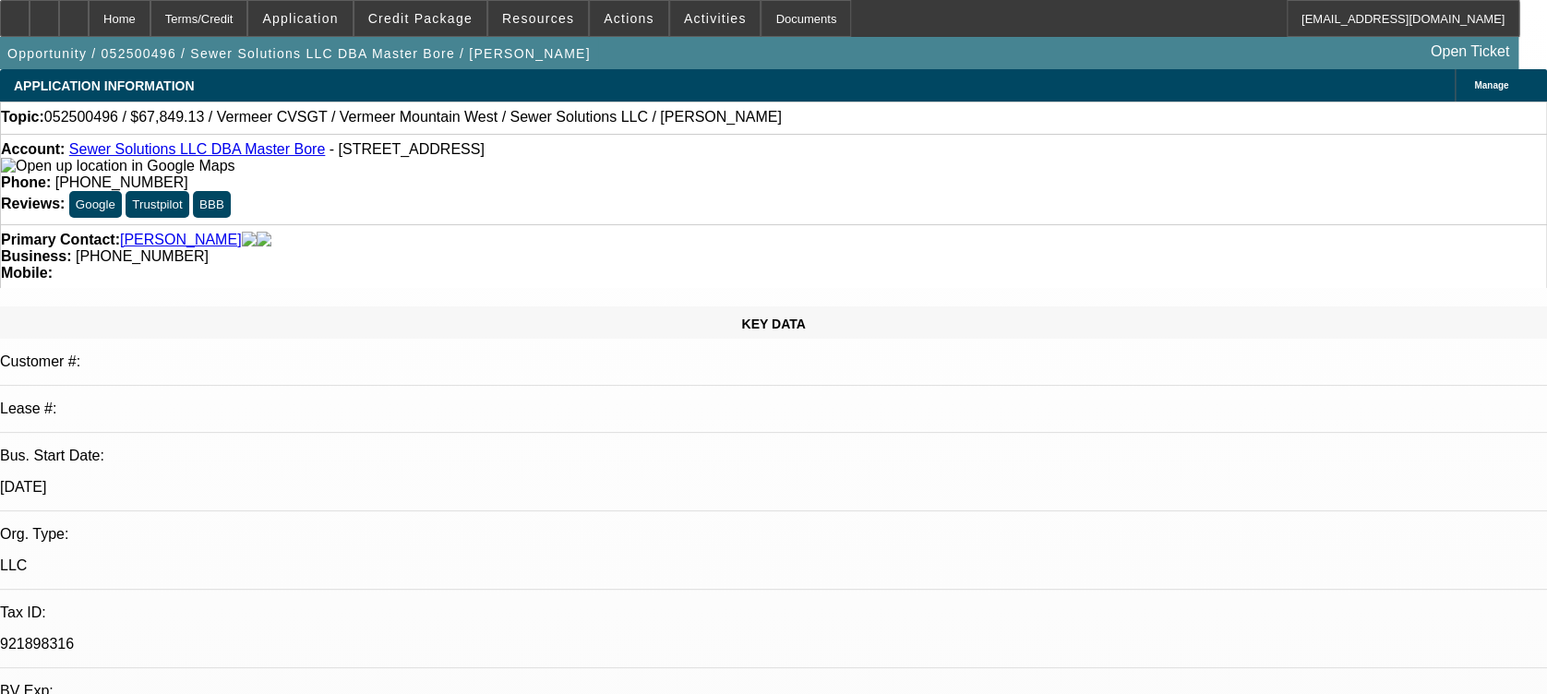
type input "$4,615.04"
type input "$2,307.52"
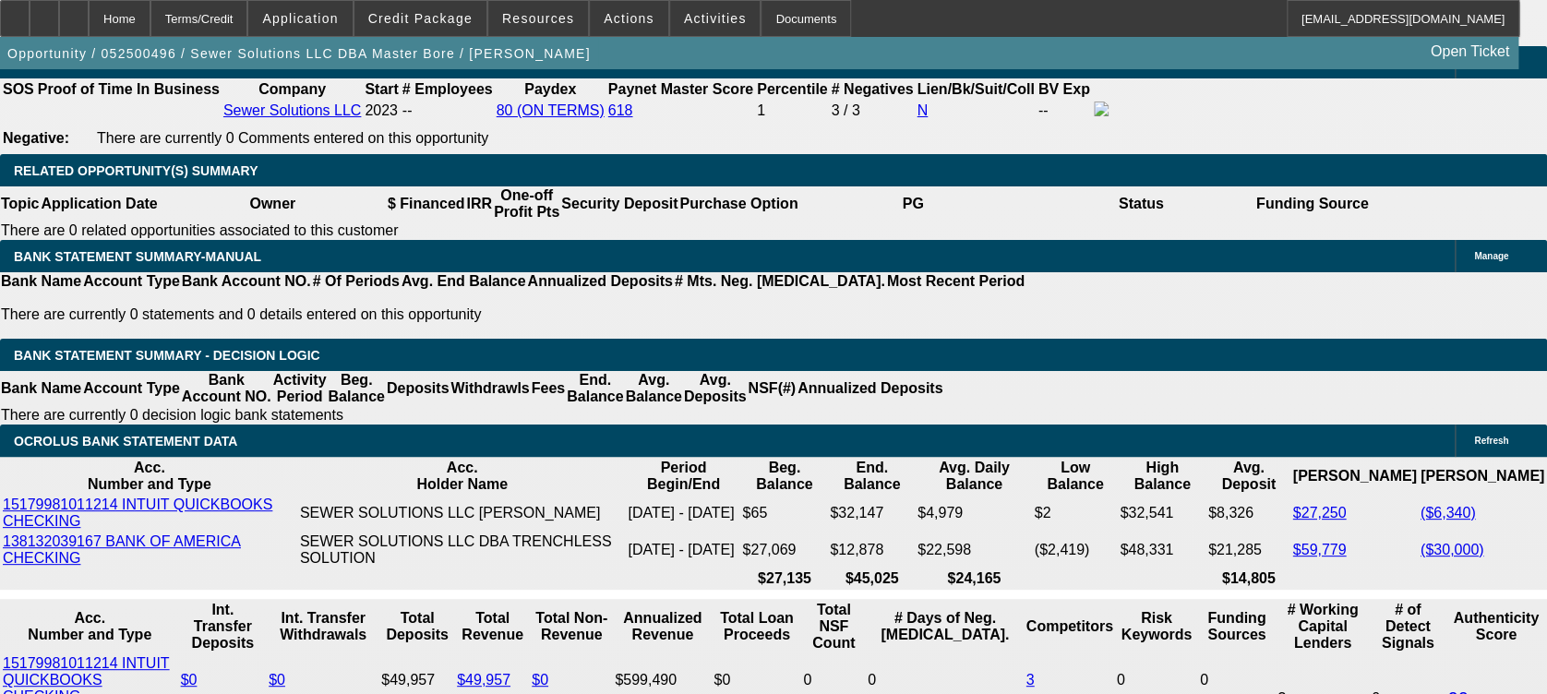
scroll to position [2954, 0]
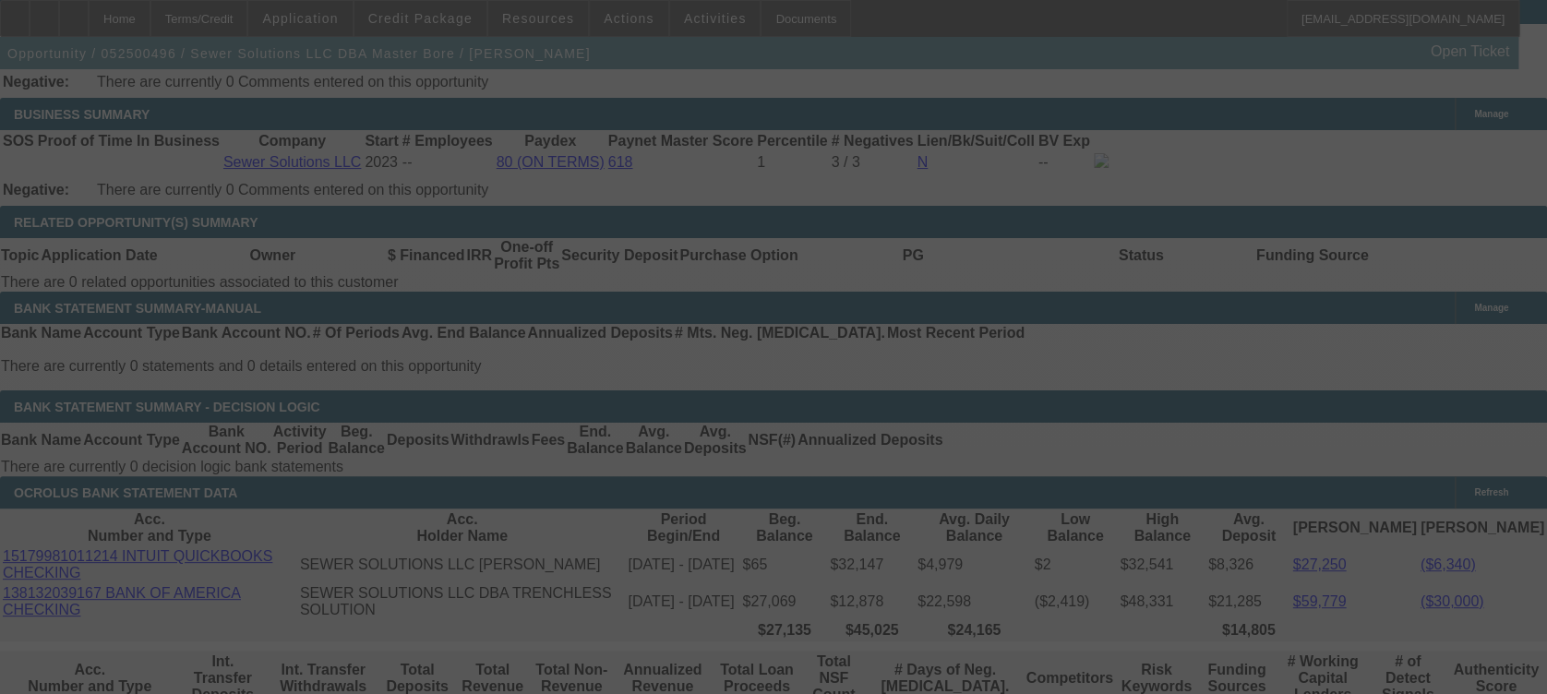
select select "0"
select select "2"
select select "0"
select select "6"
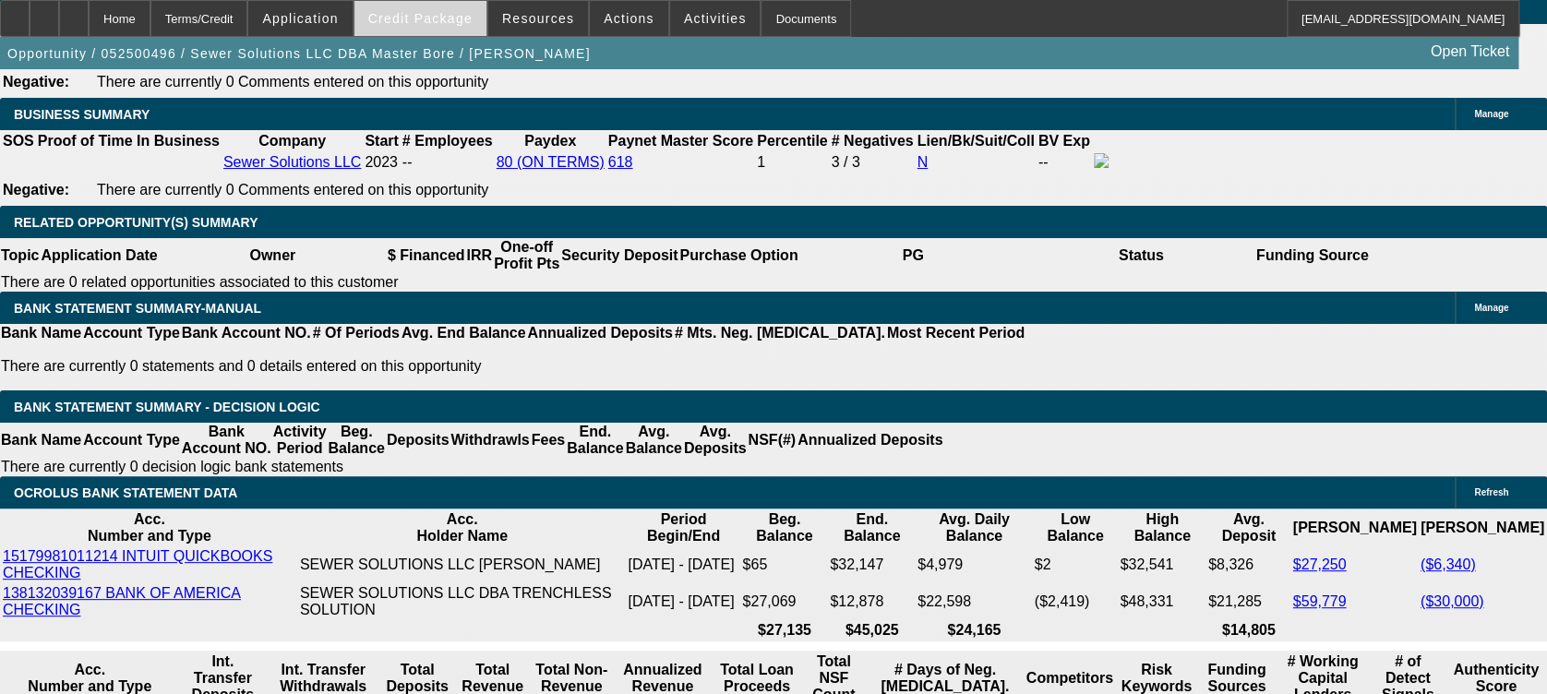
click at [447, 11] on span "Credit Package" at bounding box center [420, 18] width 104 height 15
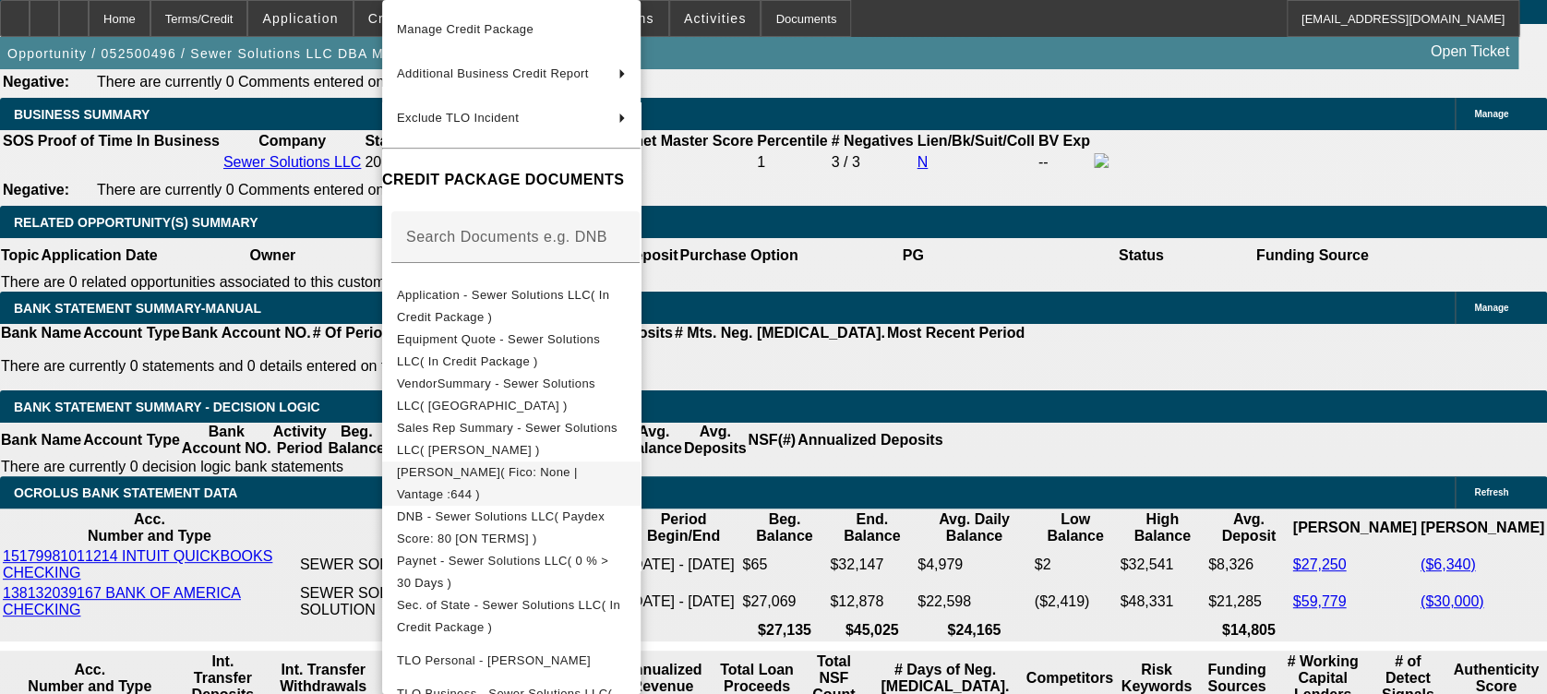
scroll to position [299, 0]
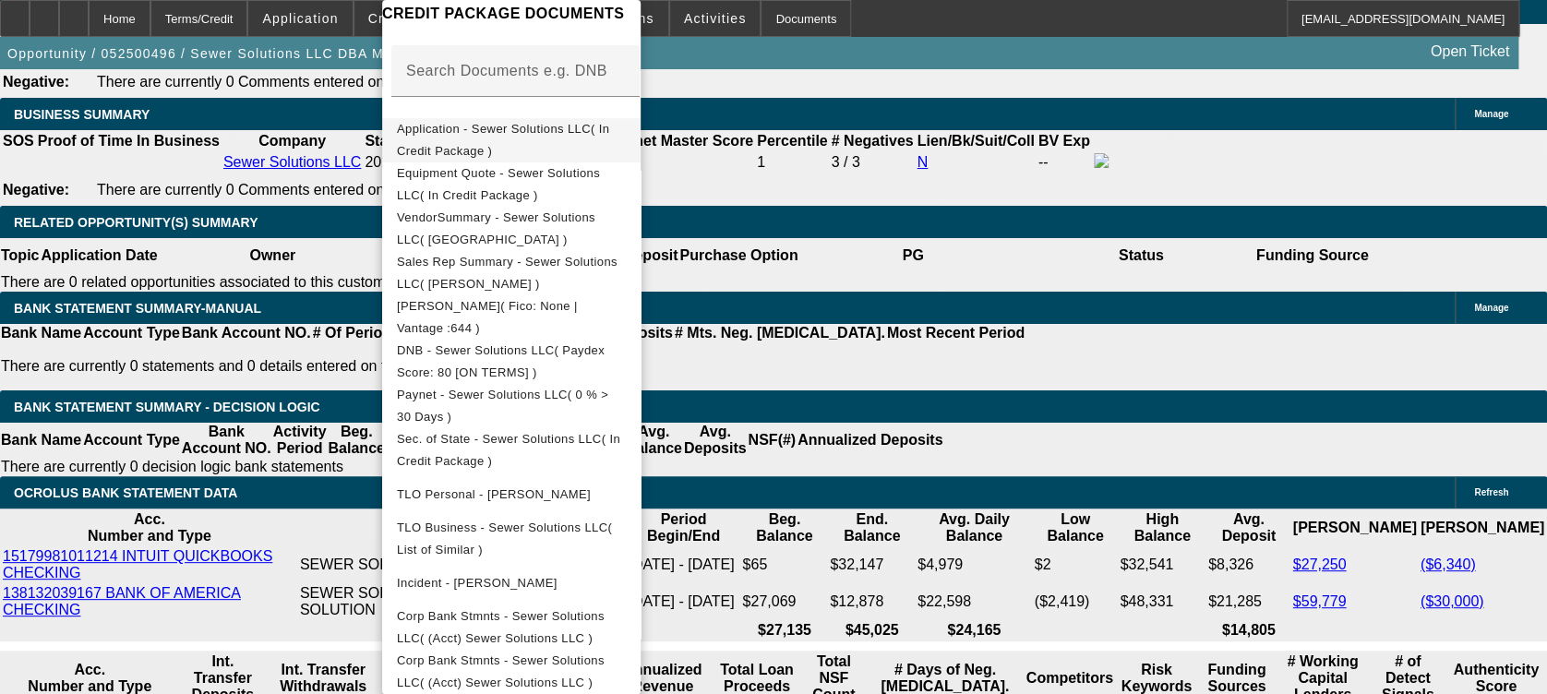
click at [474, 131] on span "Application - Sewer Solutions LLC( In Credit Package )" at bounding box center [503, 140] width 212 height 36
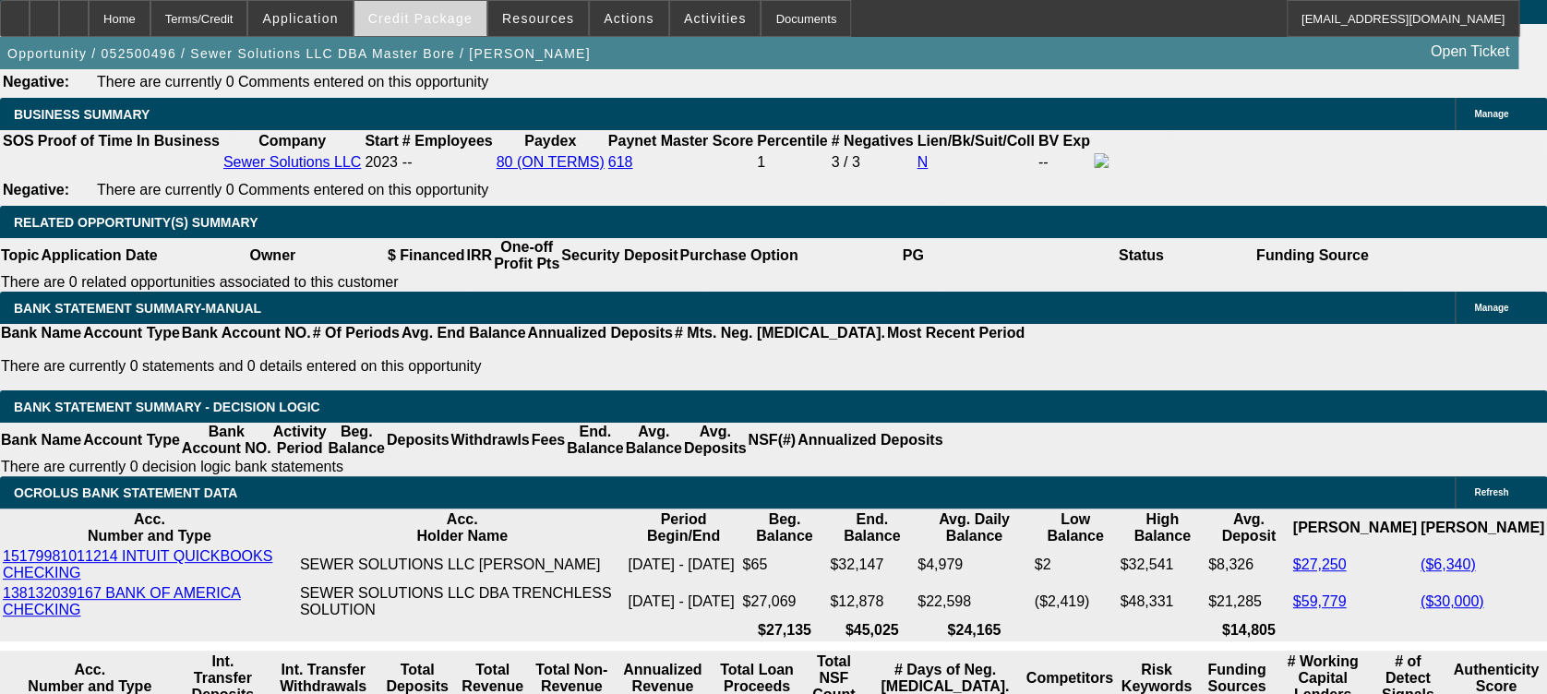
click at [445, 17] on span "Credit Package" at bounding box center [420, 18] width 104 height 15
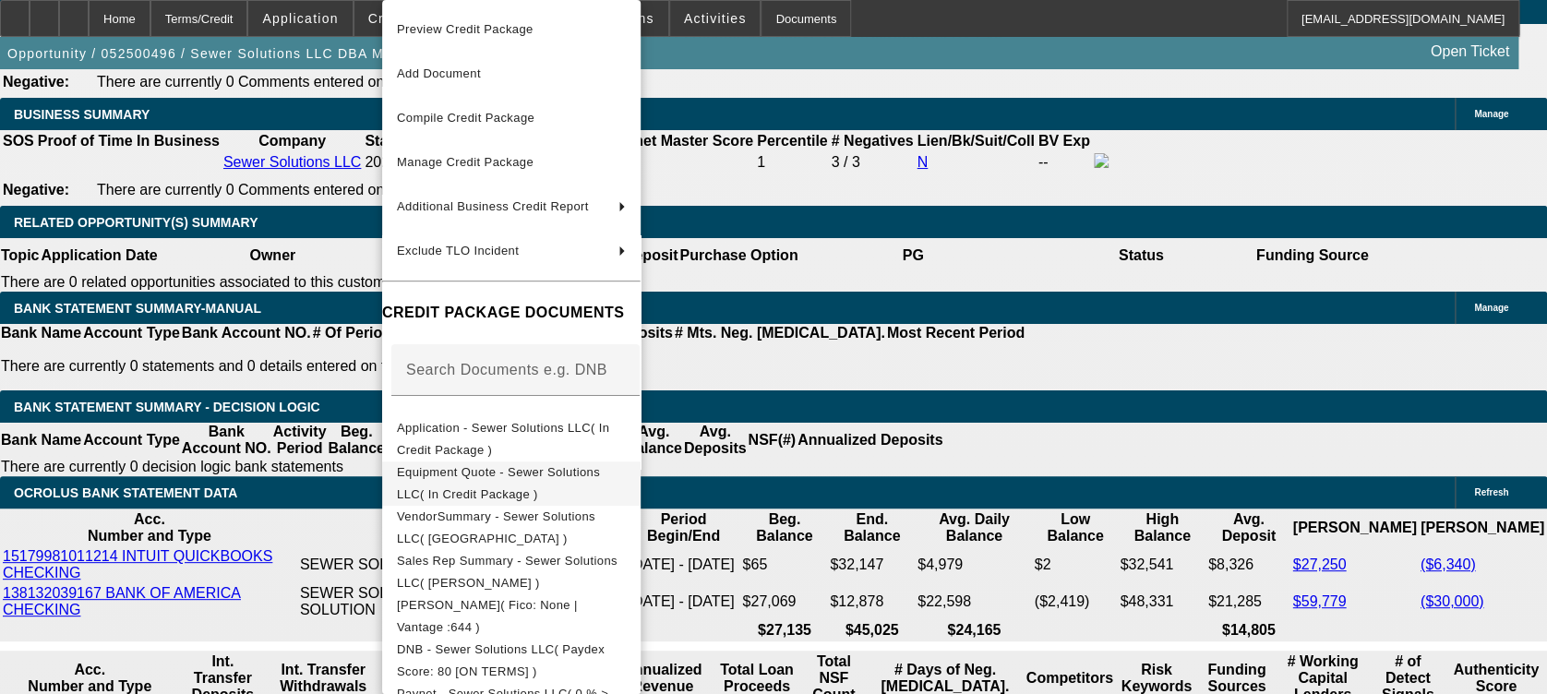
click at [536, 481] on span "Equipment Quote - Sewer Solutions LLC( In Credit Package )" at bounding box center [498, 483] width 203 height 36
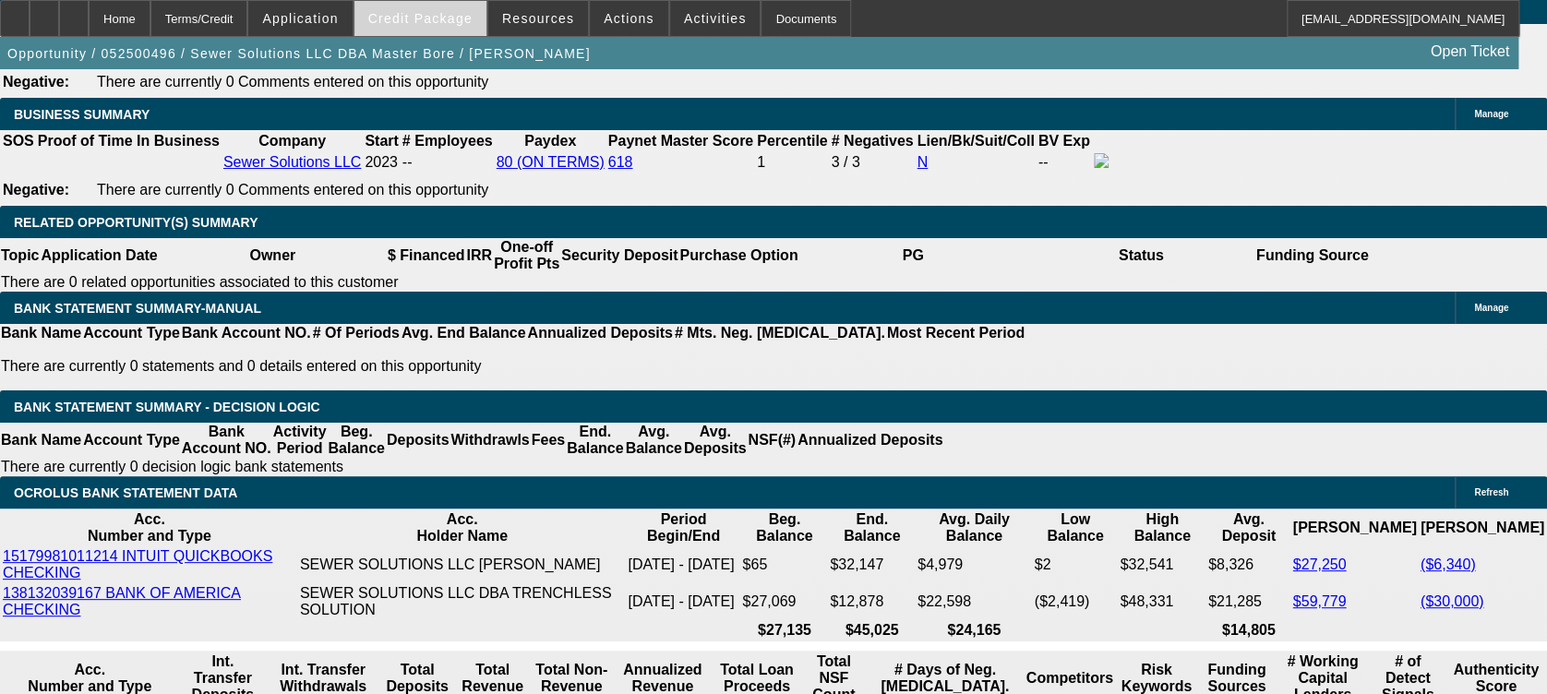
click at [459, 14] on span "Credit Package" at bounding box center [420, 18] width 104 height 15
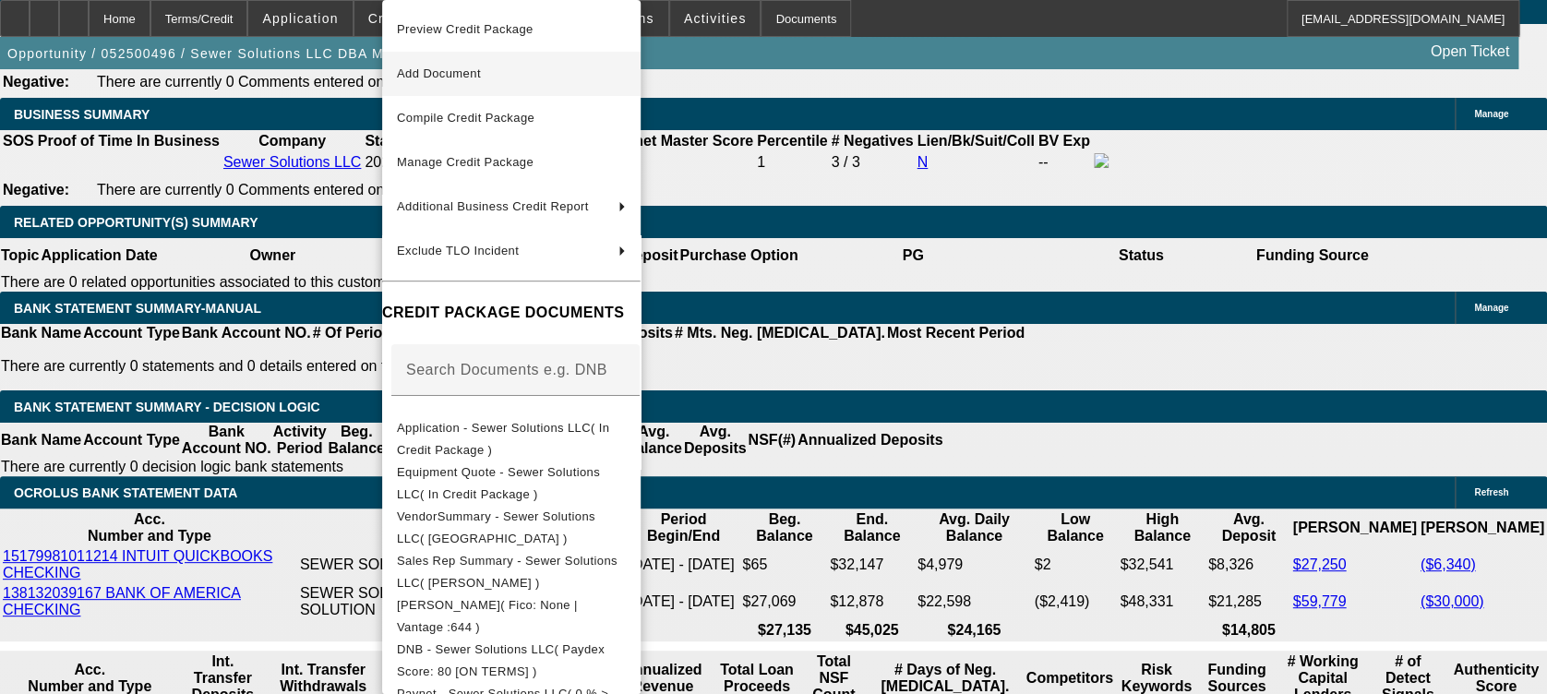
click at [474, 66] on span "Add Document" at bounding box center [439, 73] width 84 height 14
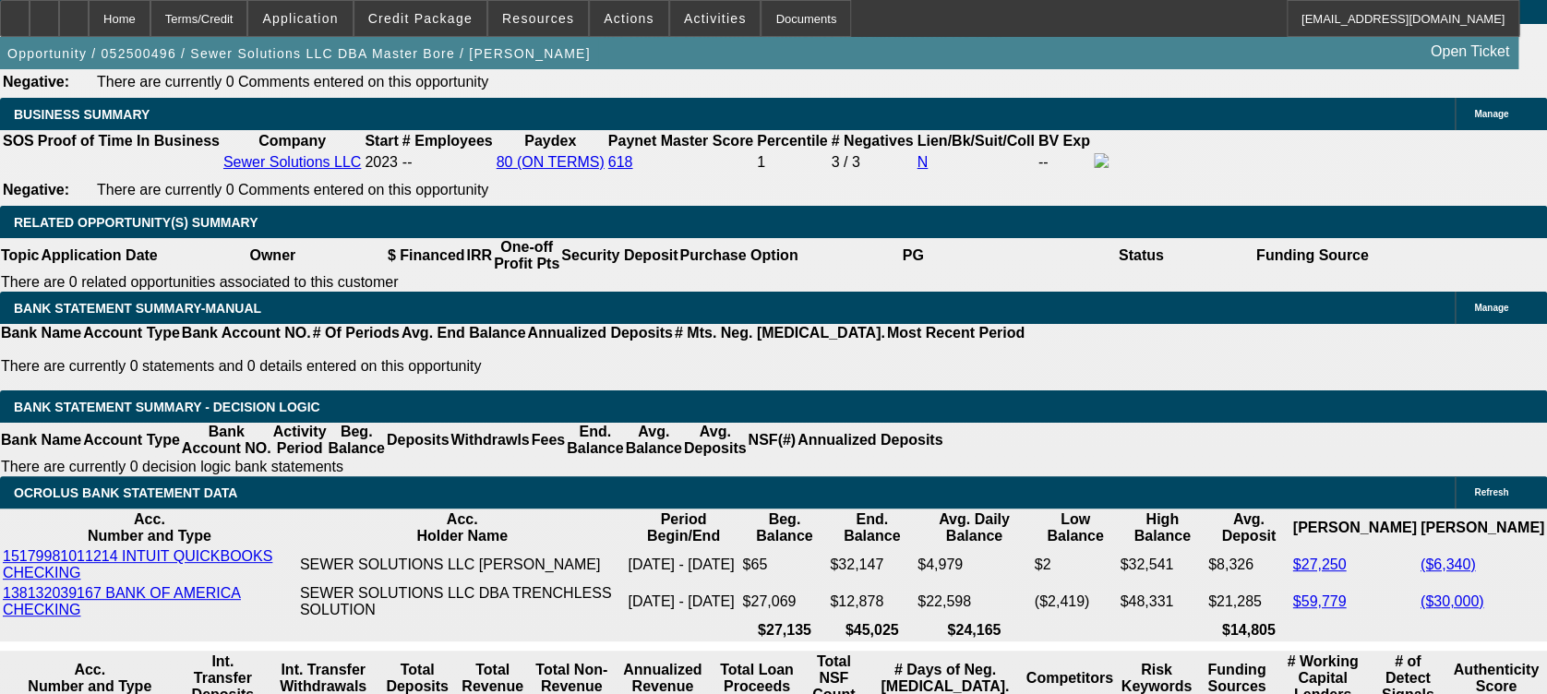
drag, startPoint x: 1027, startPoint y: 46, endPoint x: 1010, endPoint y: 50, distance: 17.0
click at [1027, 46] on div "Opportunity / 052500496 / Sewer Solutions LLC DBA Master Bore / Alvarez, Omar O…" at bounding box center [759, 53] width 1519 height 32
click at [89, 20] on div at bounding box center [74, 18] width 30 height 37
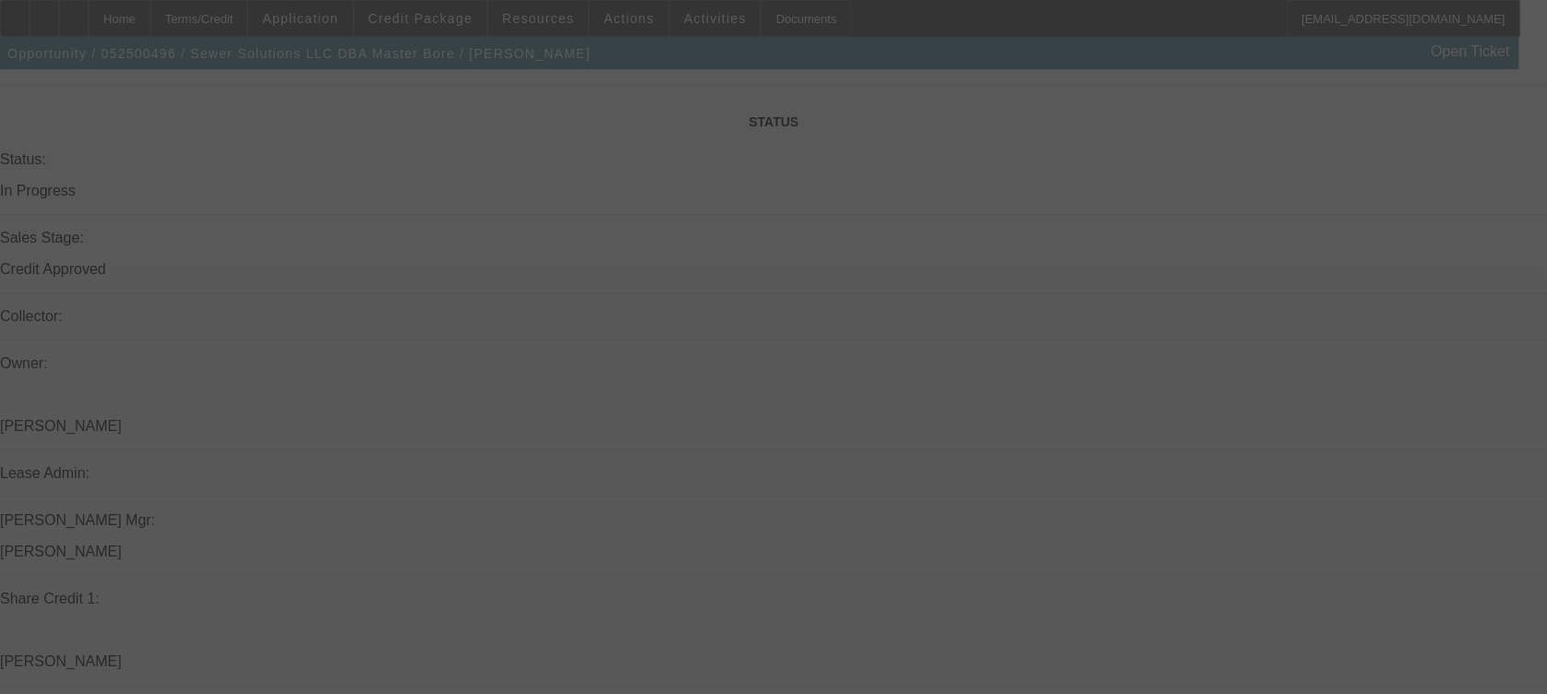
scroll to position [1939, 0]
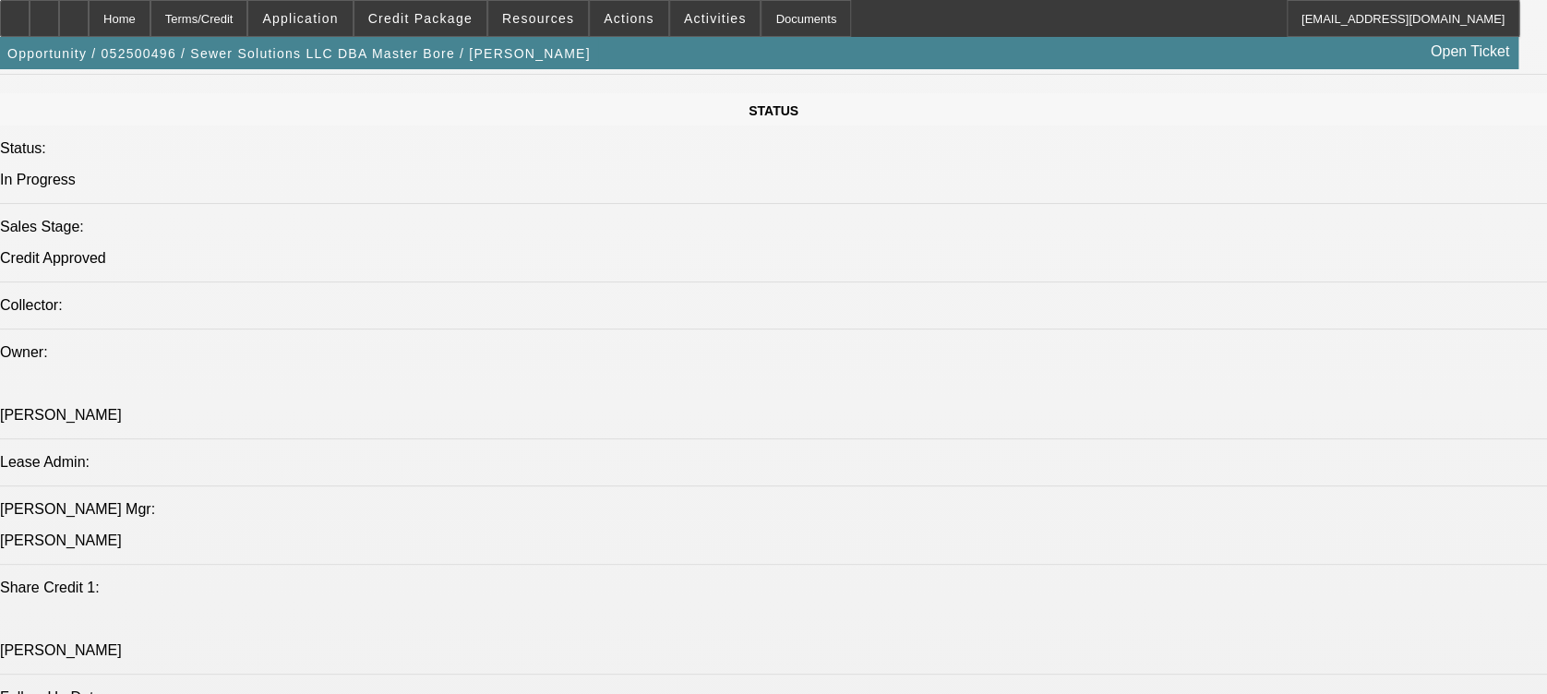
select select "0"
select select "2"
select select "0"
select select "0.15"
select select "2"
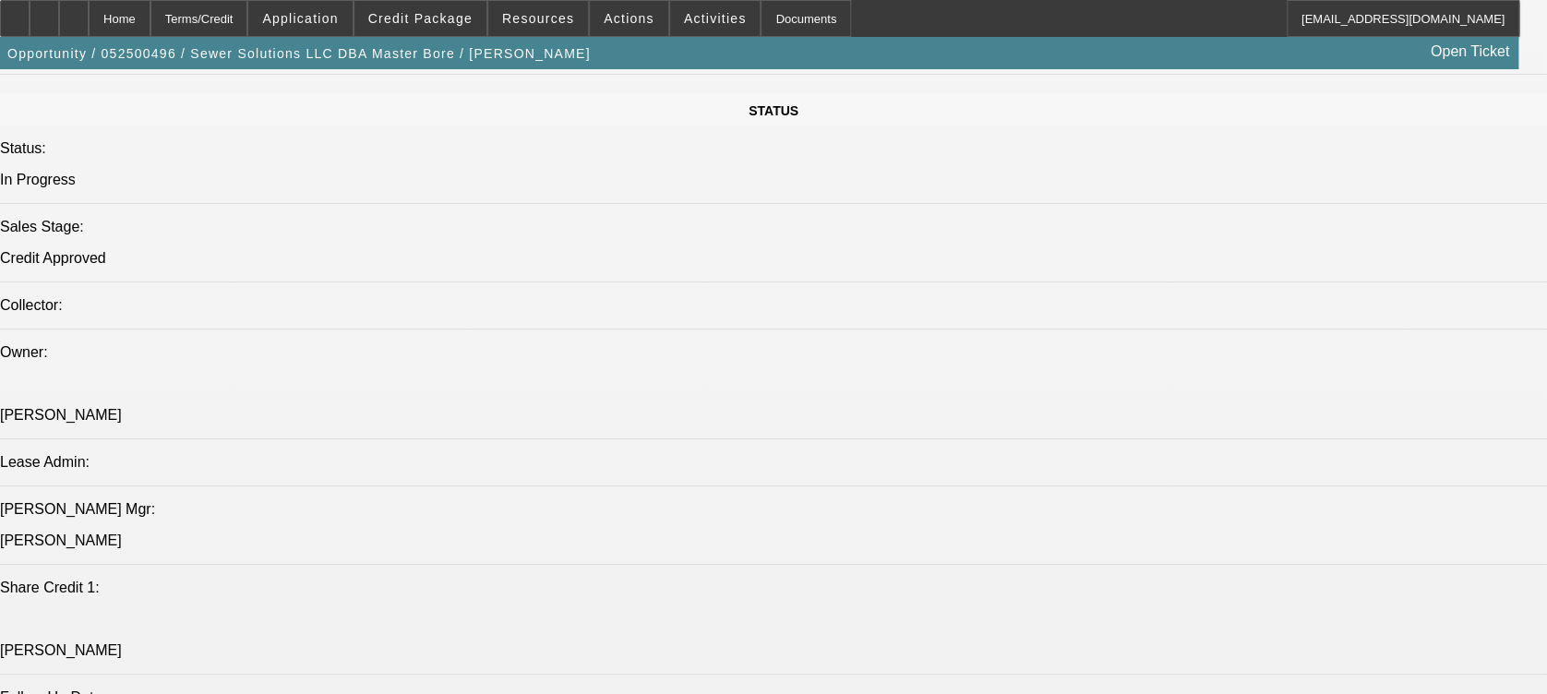
select select "0"
select select "0.15"
select select "2"
select select "0"
select select "0.1"
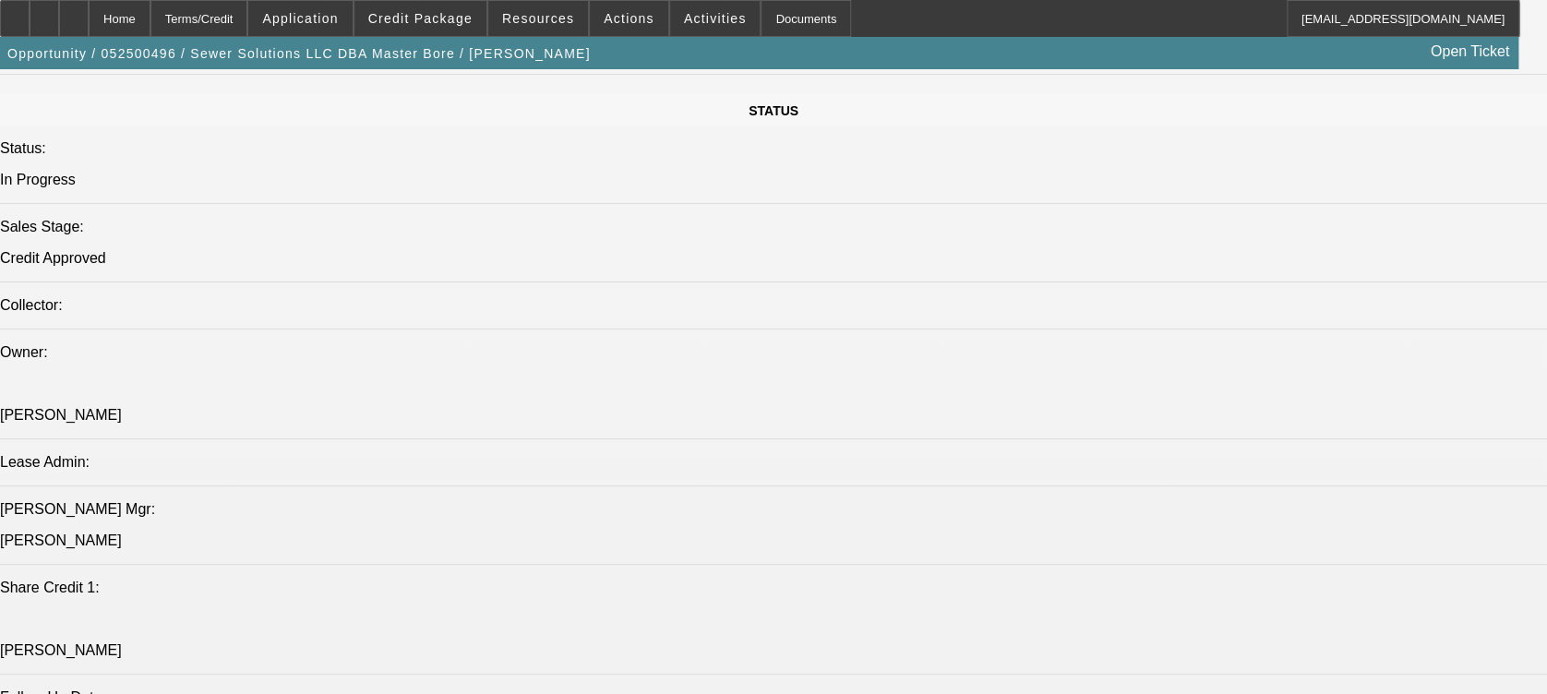
select select "0"
select select "1"
select select "2"
select select "6"
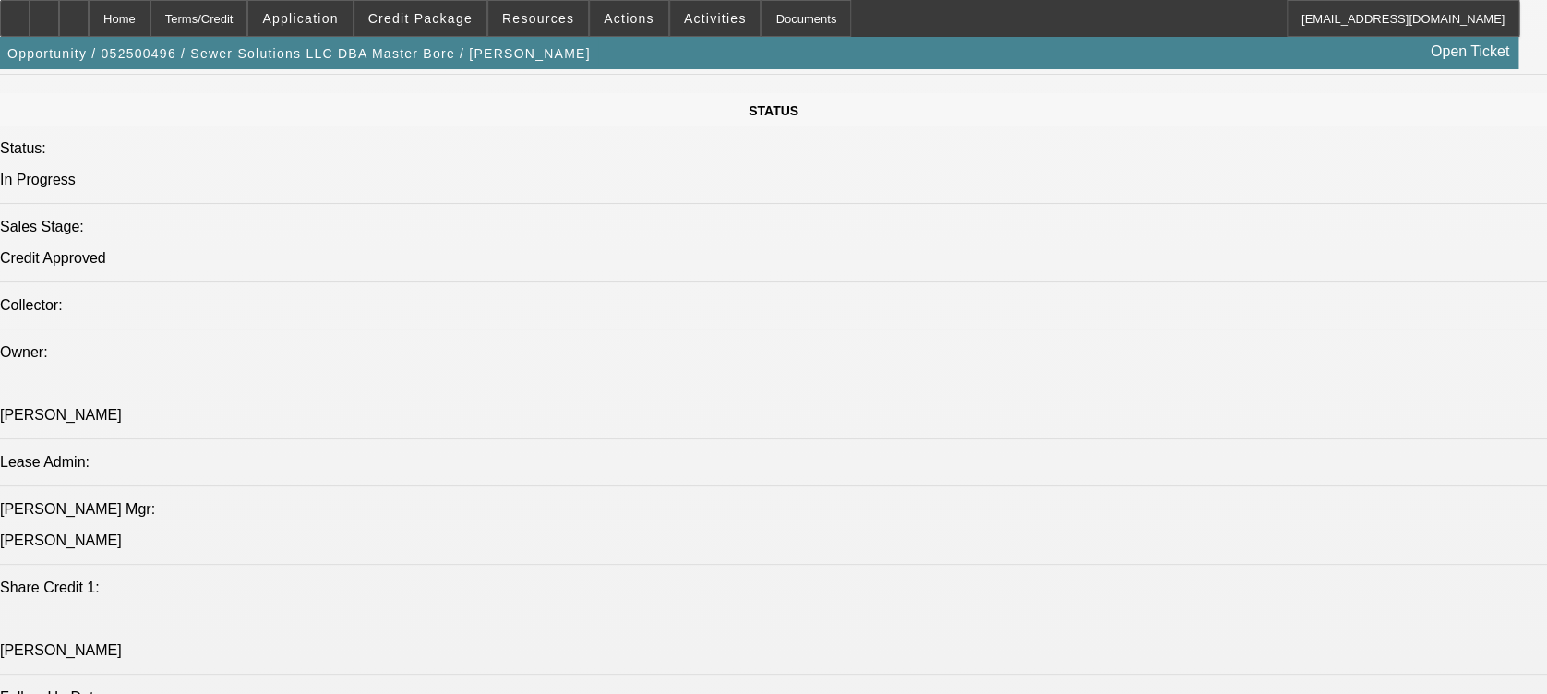
select select "1"
select select "2"
select select "6"
select select "1"
select select "2"
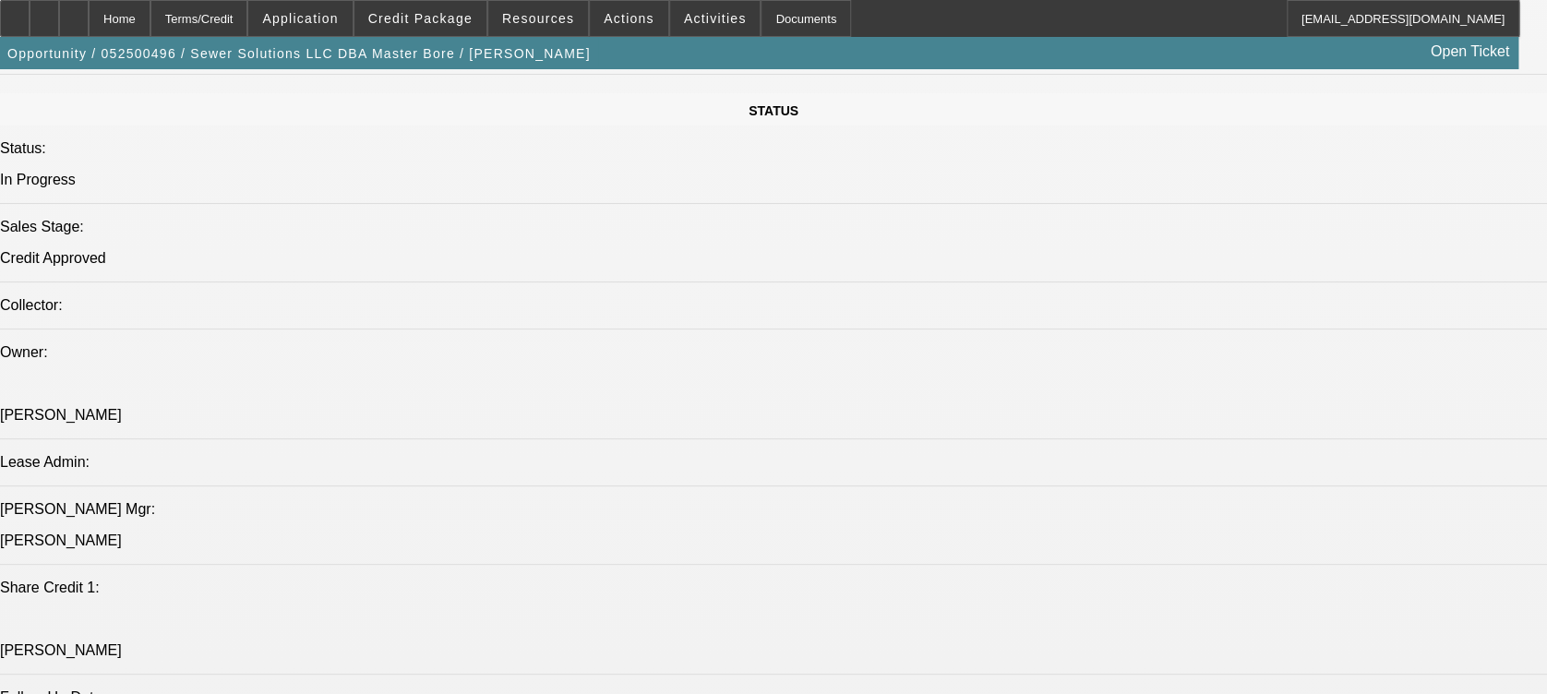
select select "6"
select select "1"
select select "3"
select select "6"
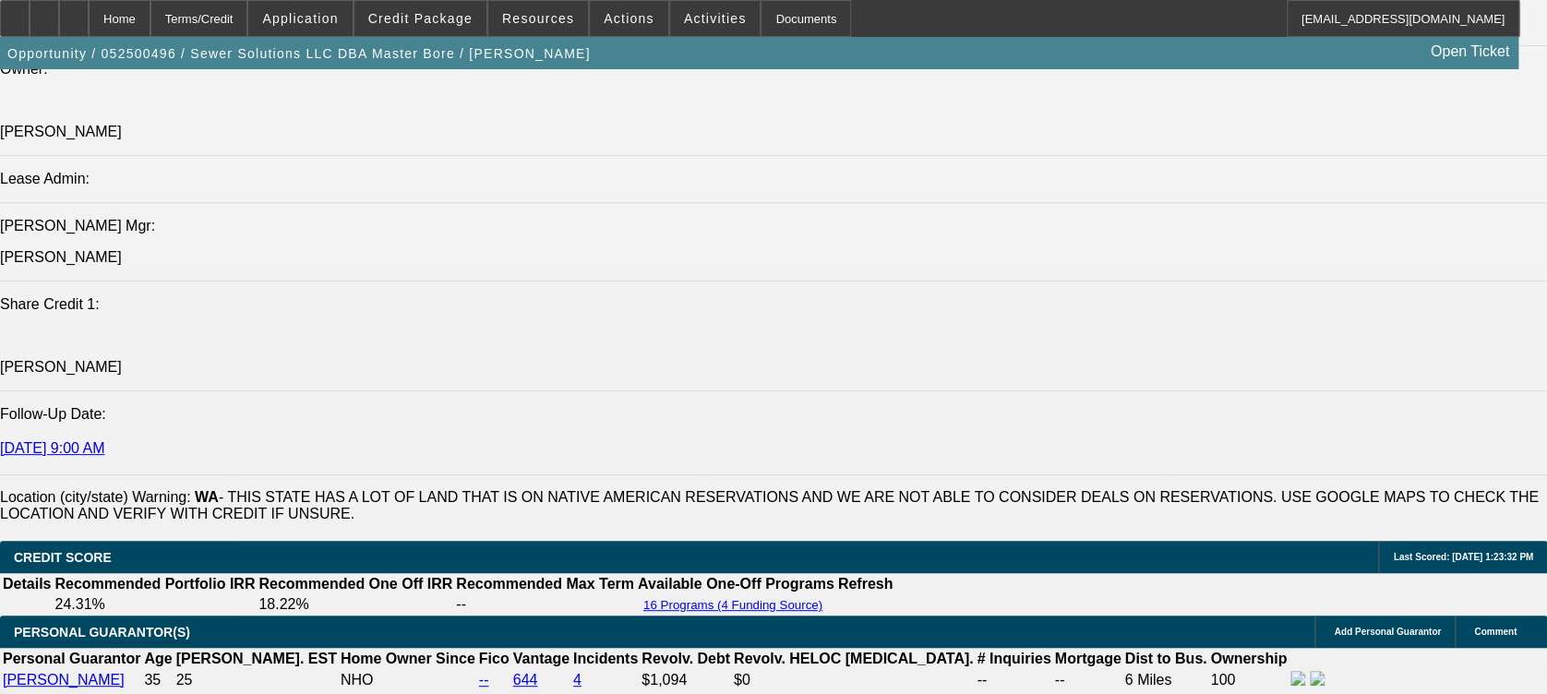
scroll to position [2185, 0]
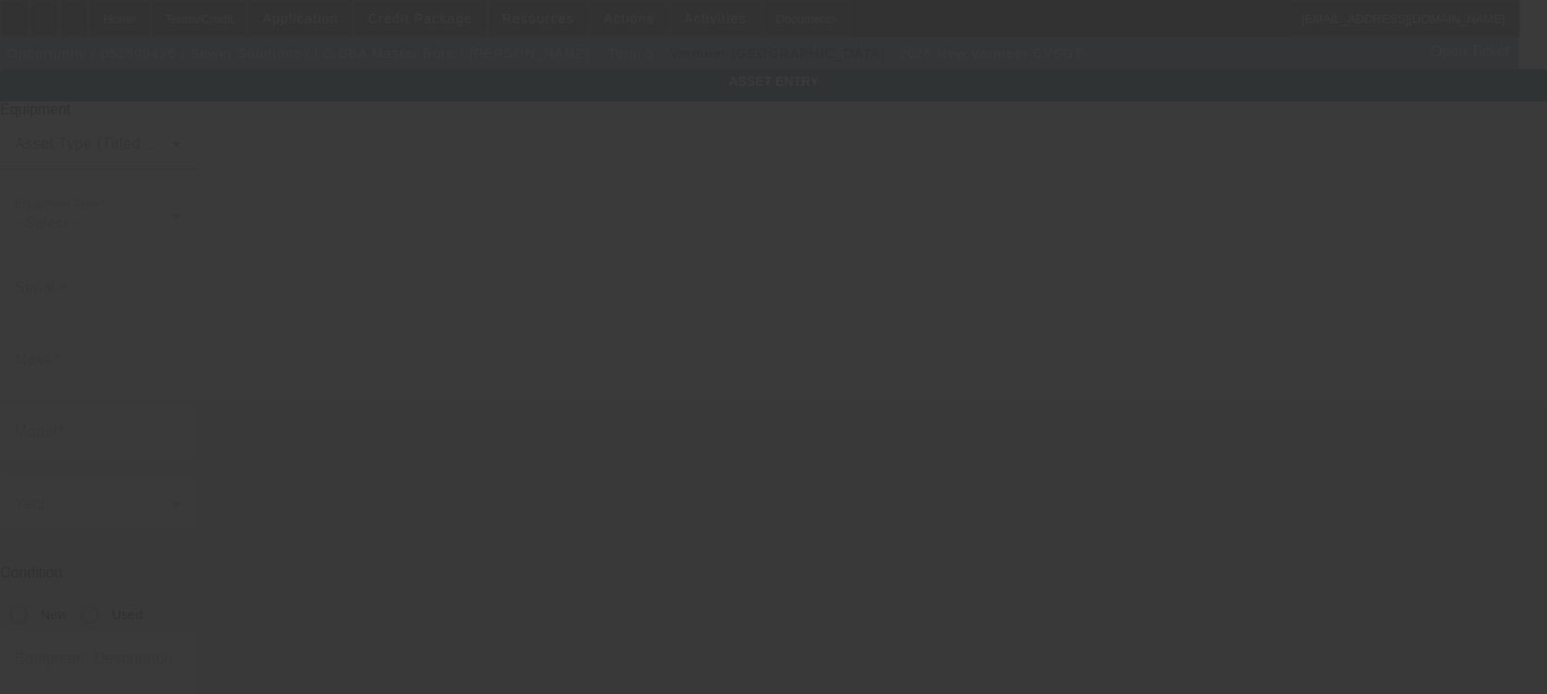
type input "Vermeer"
type input "CVSGT"
radio input "true"
type textarea "CV GT Vacuum Excavator"
type input "[STREET_ADDRESS]"
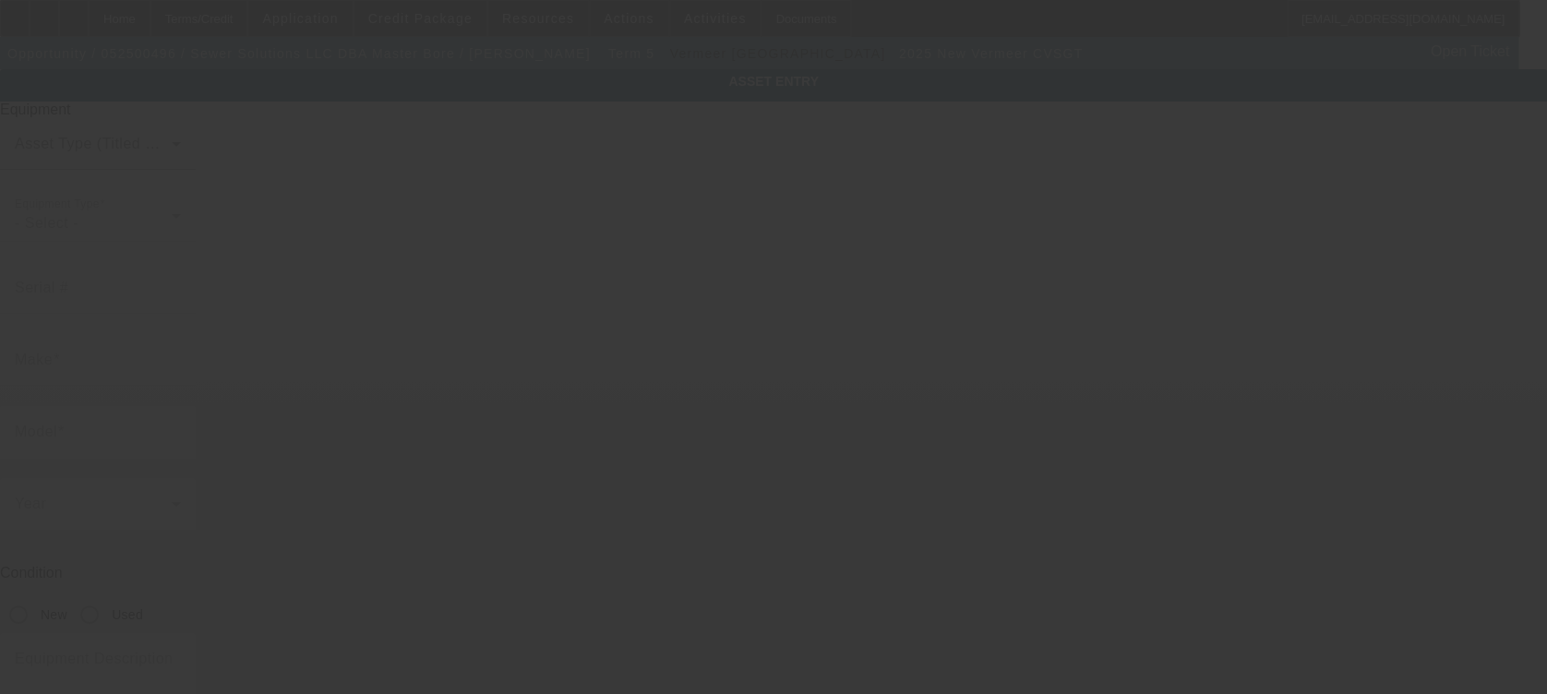
type input "Pacific"
type input "98047"
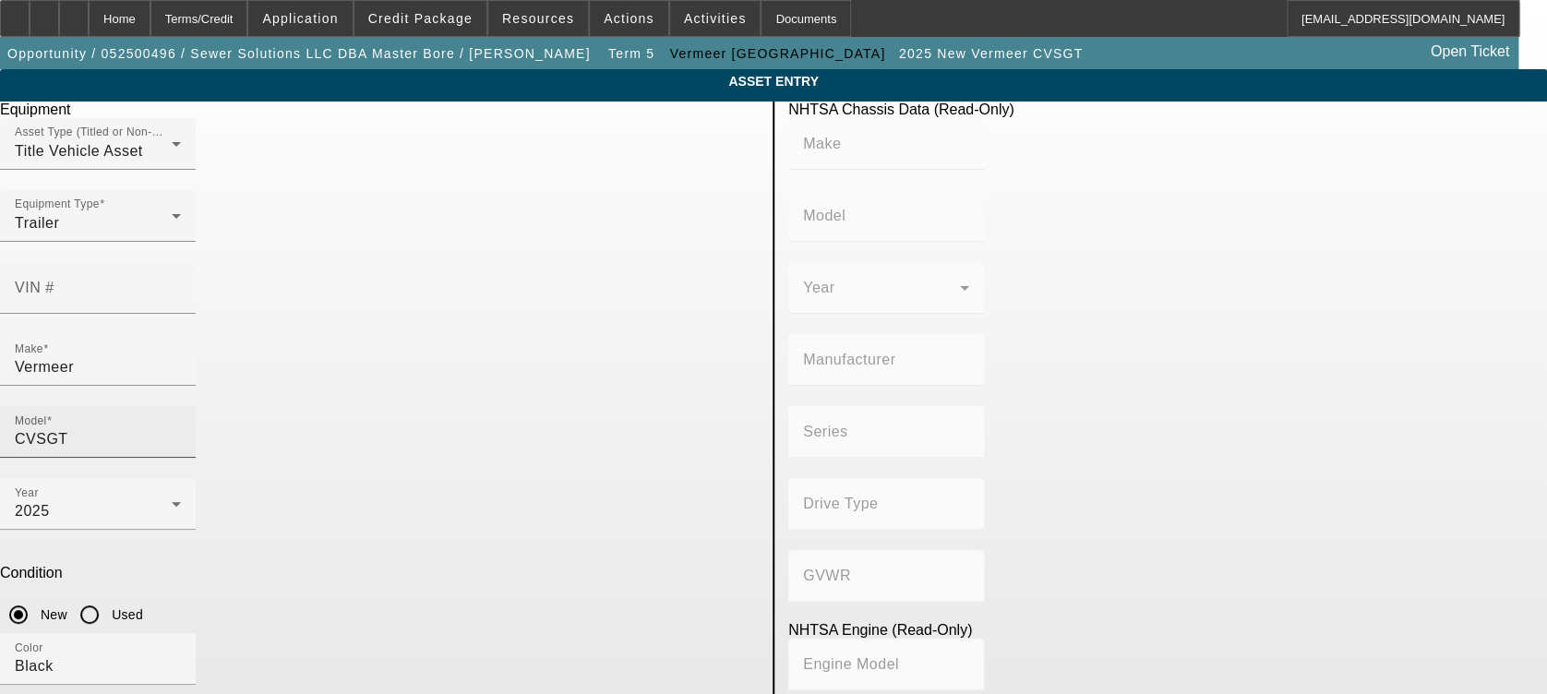
click at [181, 406] on div "Model CVSGT" at bounding box center [98, 432] width 166 height 52
click at [181, 428] on input "CVSGT" at bounding box center [98, 439] width 166 height 22
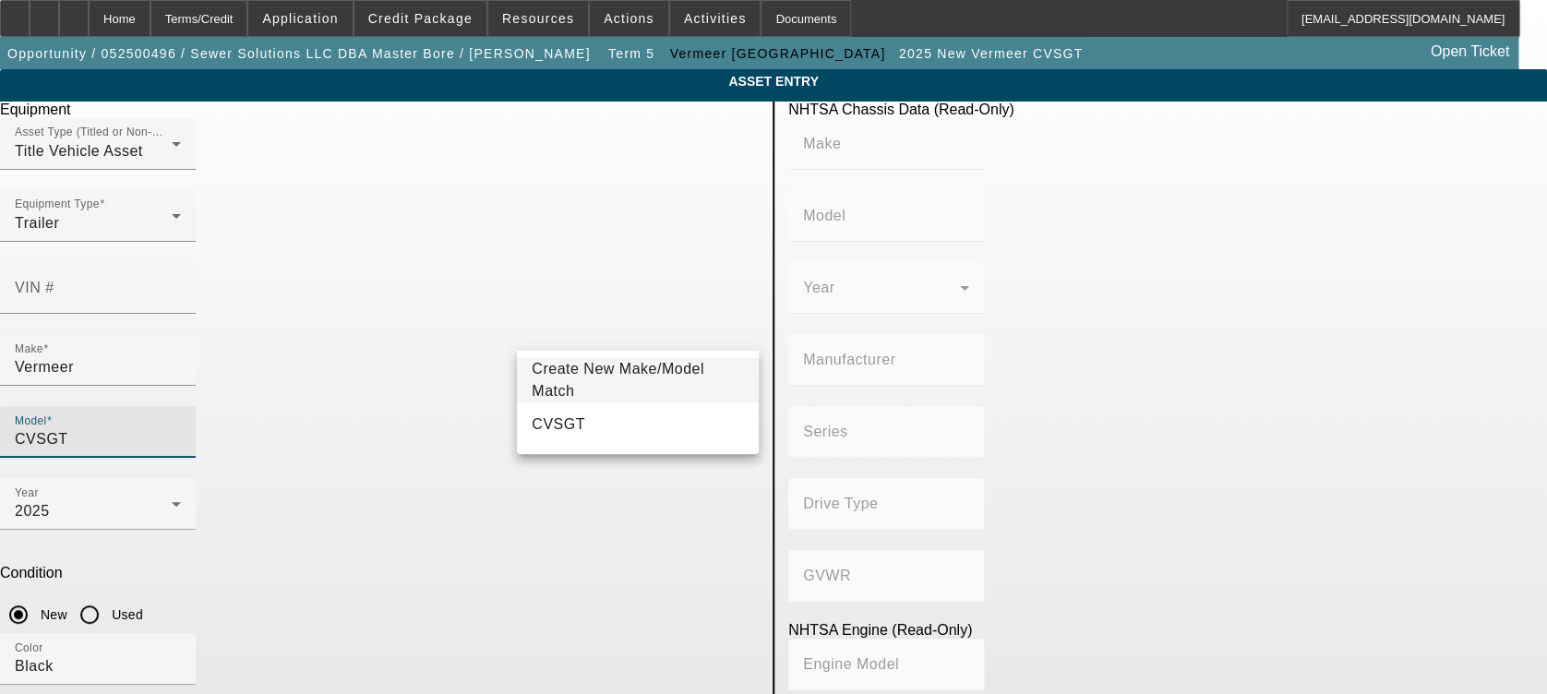
click at [181, 428] on input "CVSGT" at bounding box center [98, 439] width 166 height 22
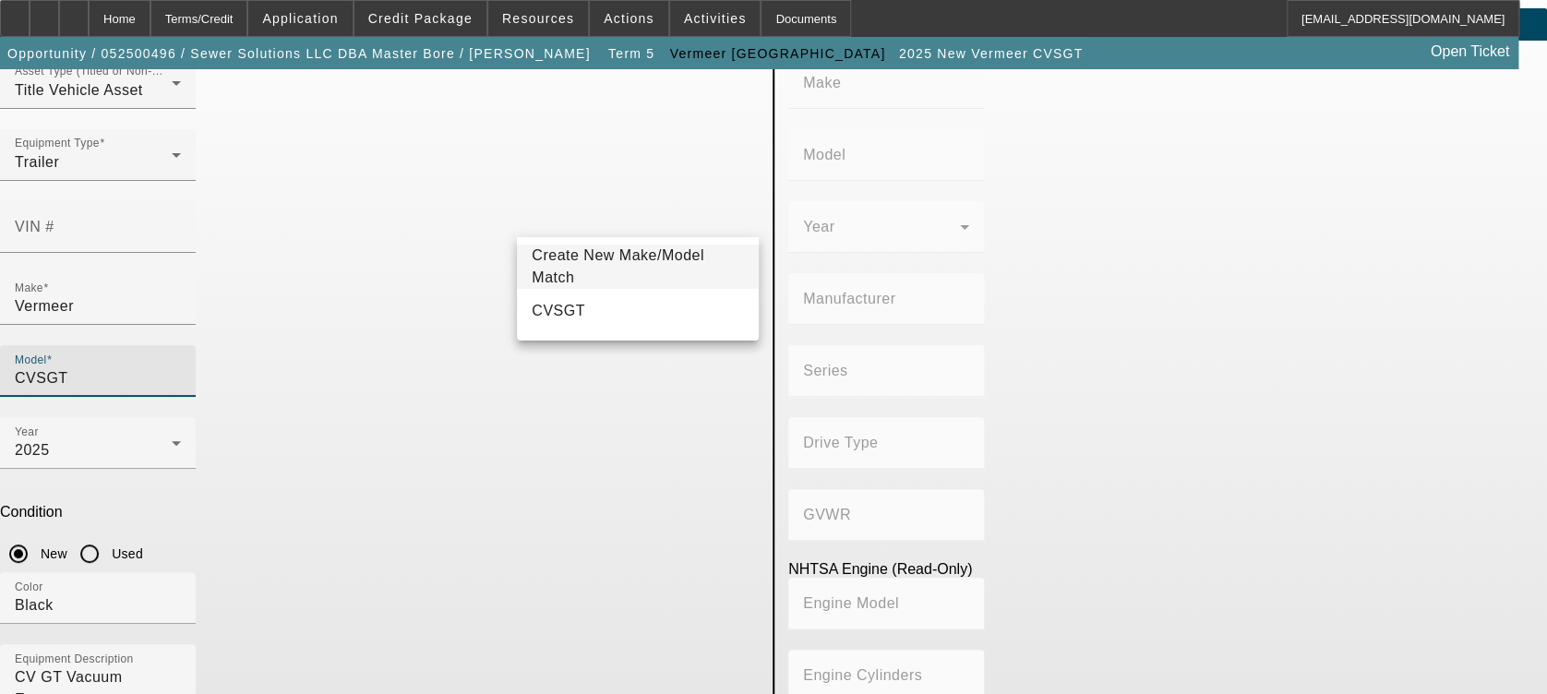
scroll to position [113, 0]
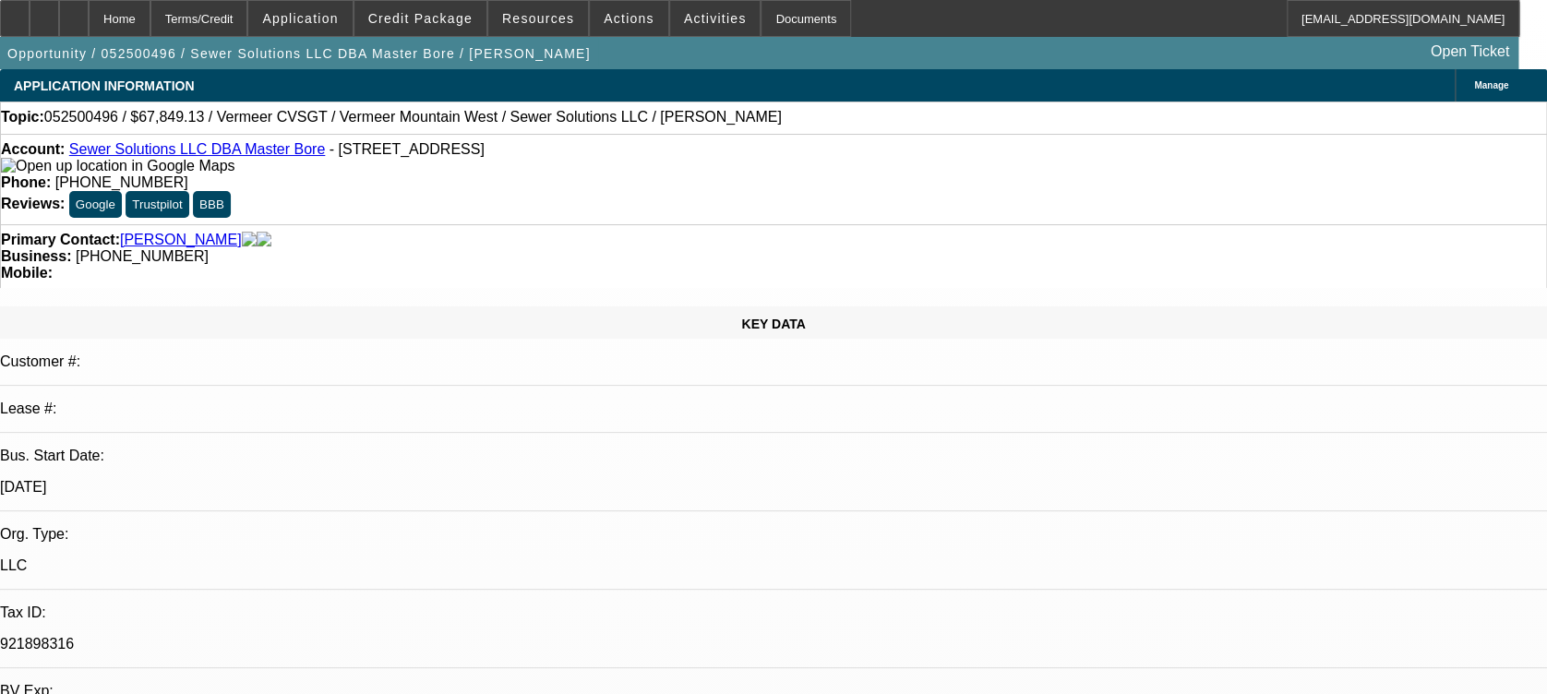
select select "0"
select select "2"
select select "0"
select select "6"
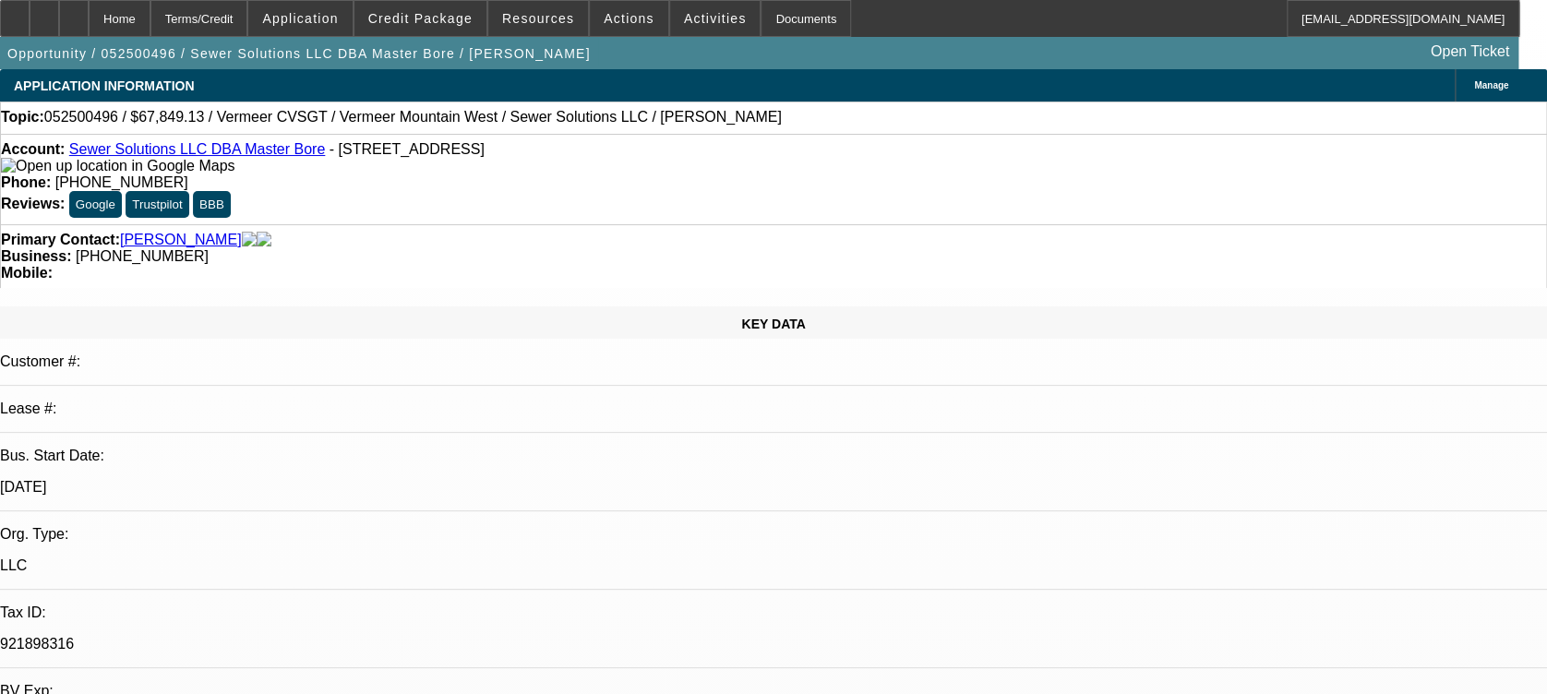
select select "0.15"
select select "2"
select select "0"
select select "6"
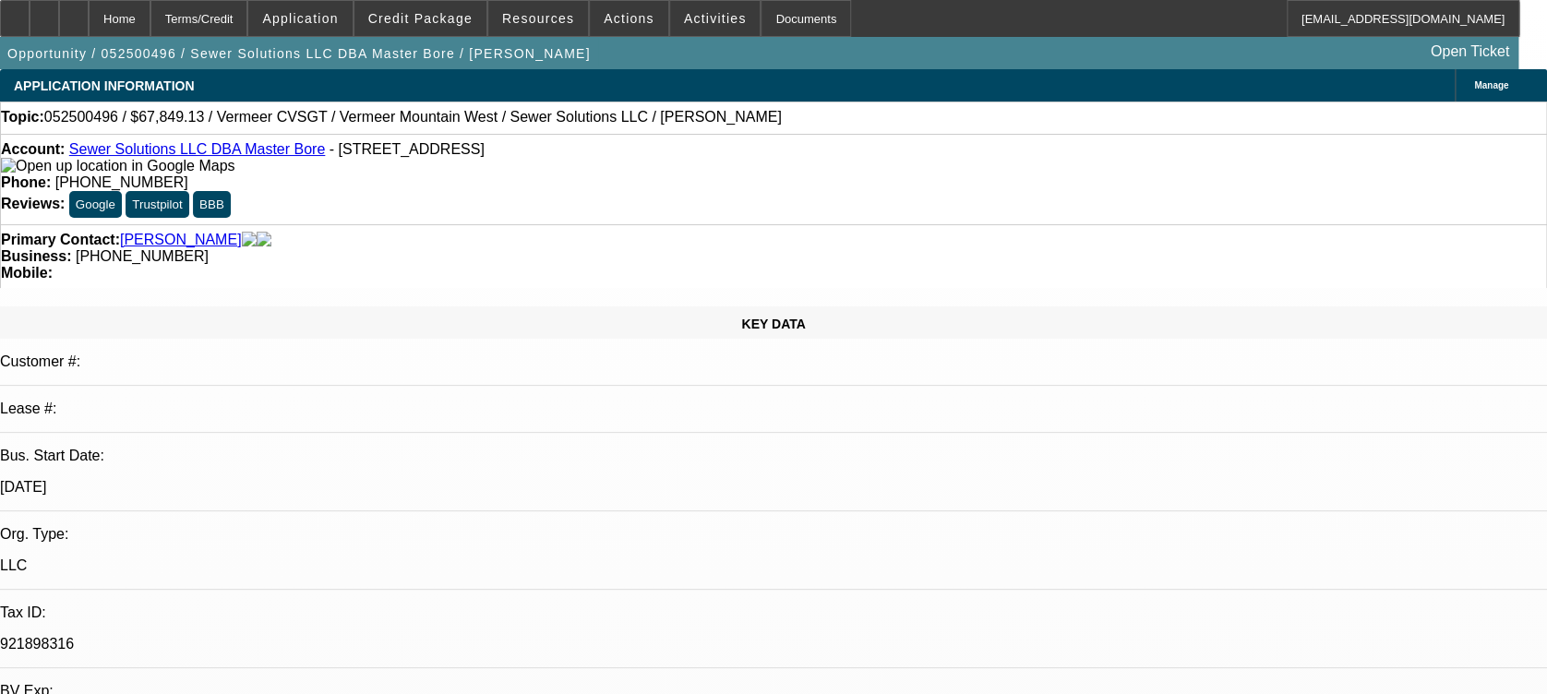
select select "0.15"
select select "2"
select select "0"
select select "6"
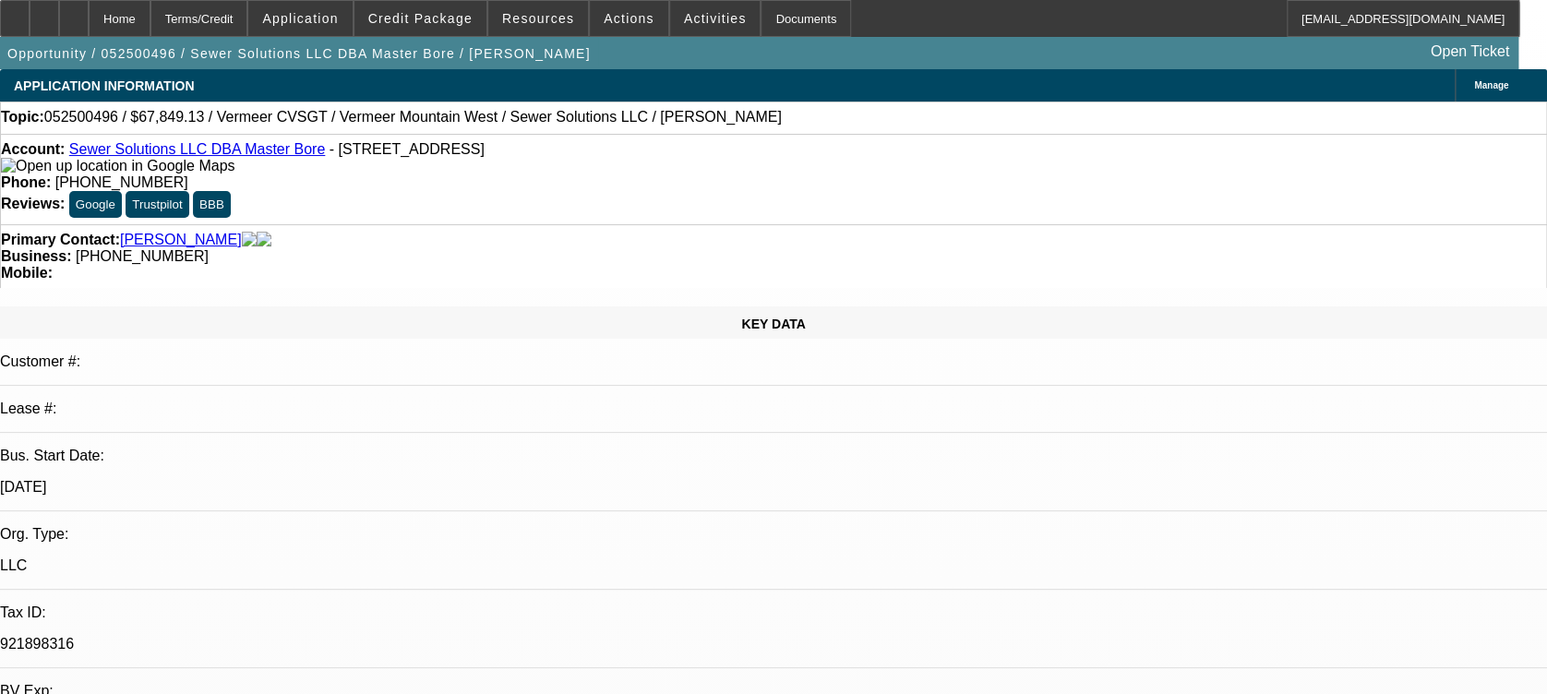
select select "0.1"
select select "0"
select select "3"
select select "0"
select select "6"
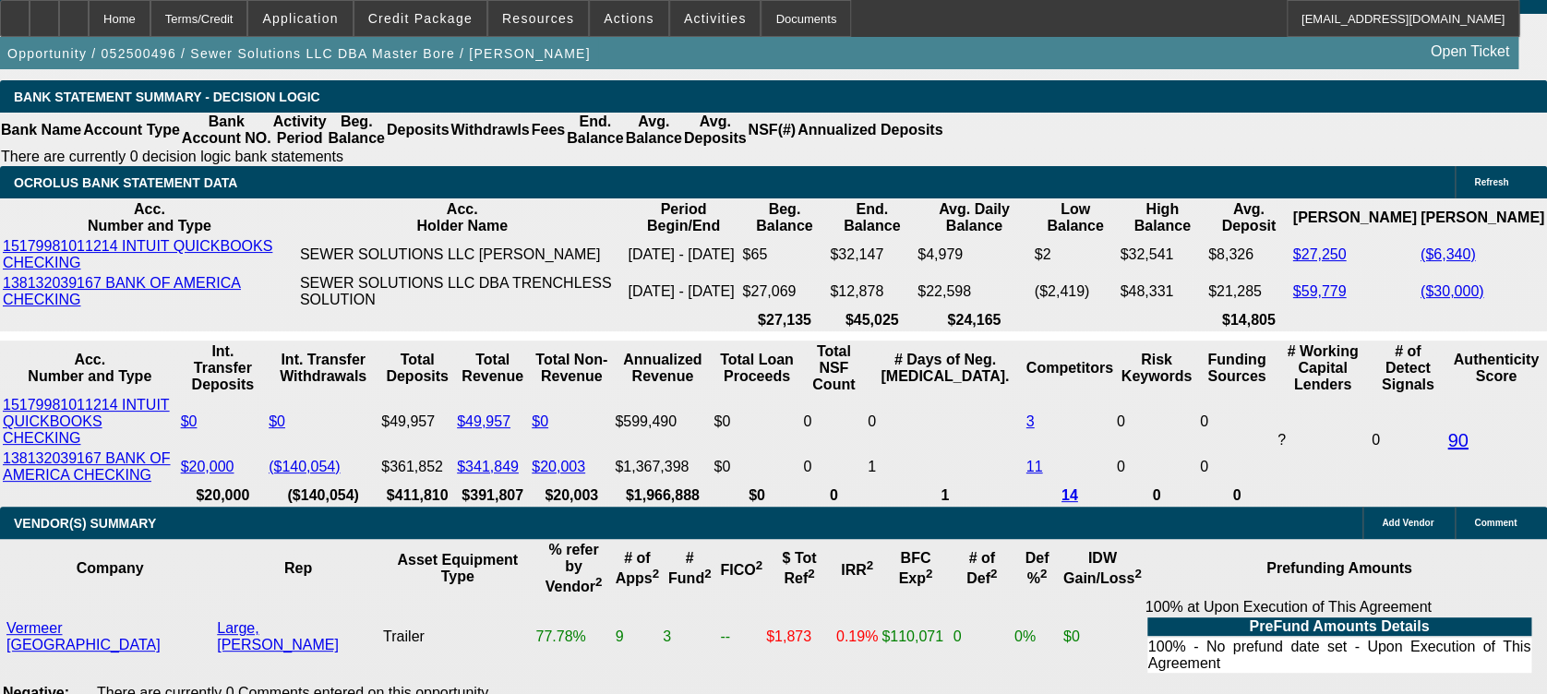
scroll to position [3077, 0]
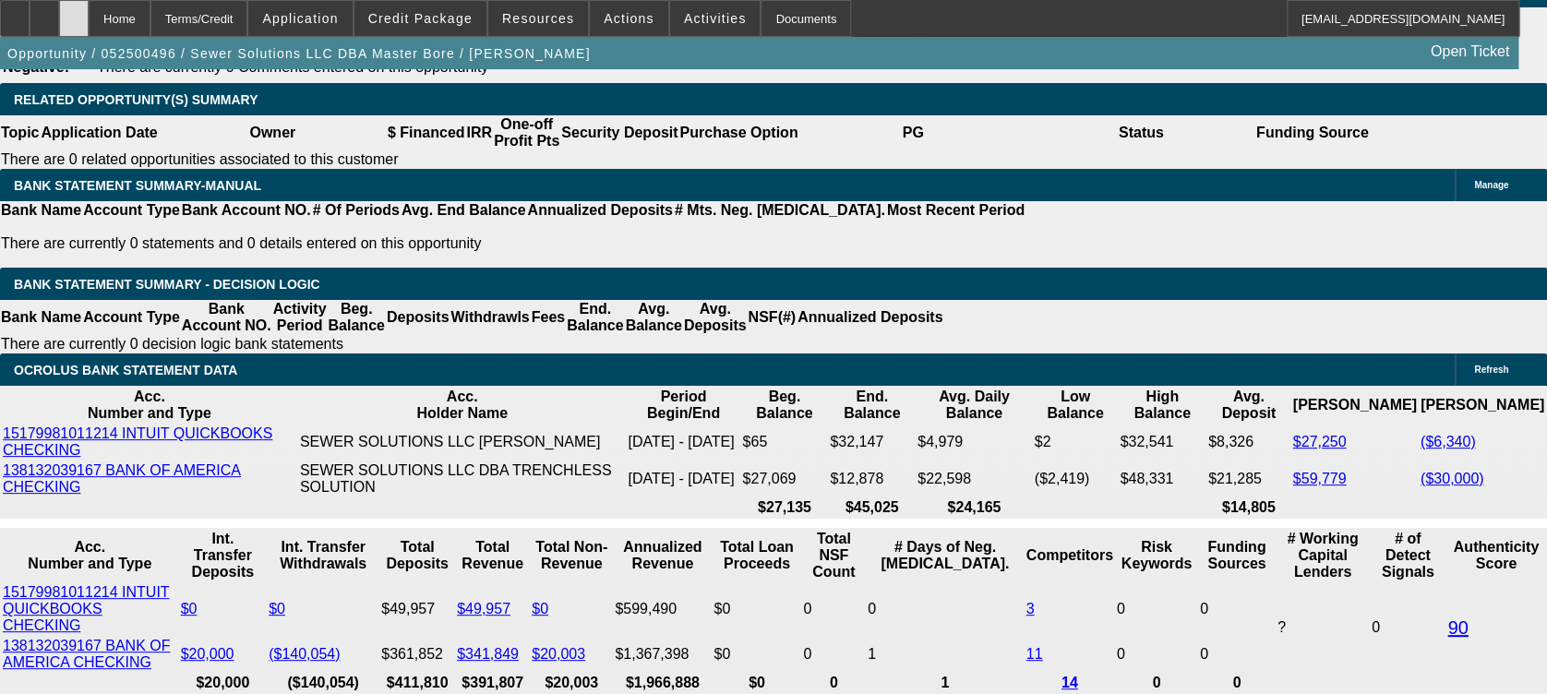
click at [74, 12] on icon at bounding box center [74, 12] width 0 height 0
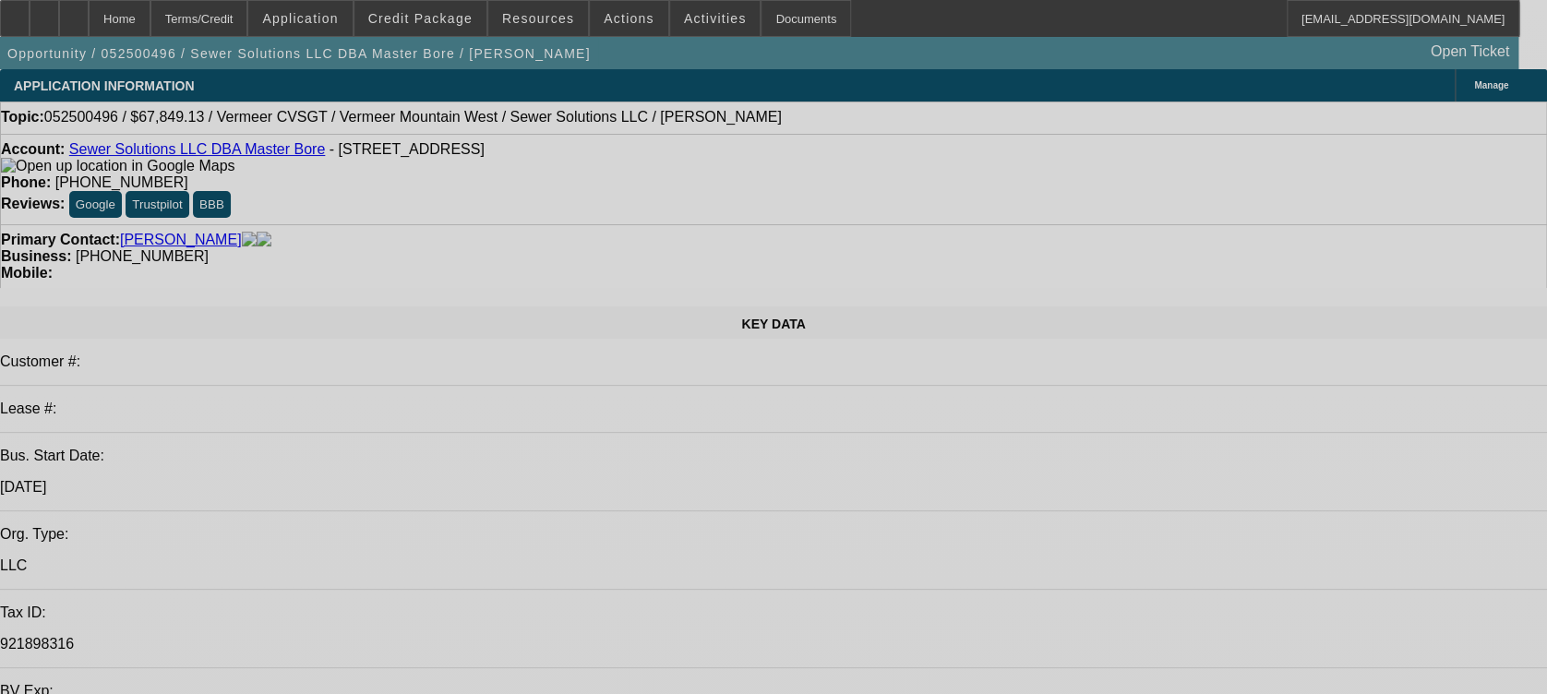
select select "0"
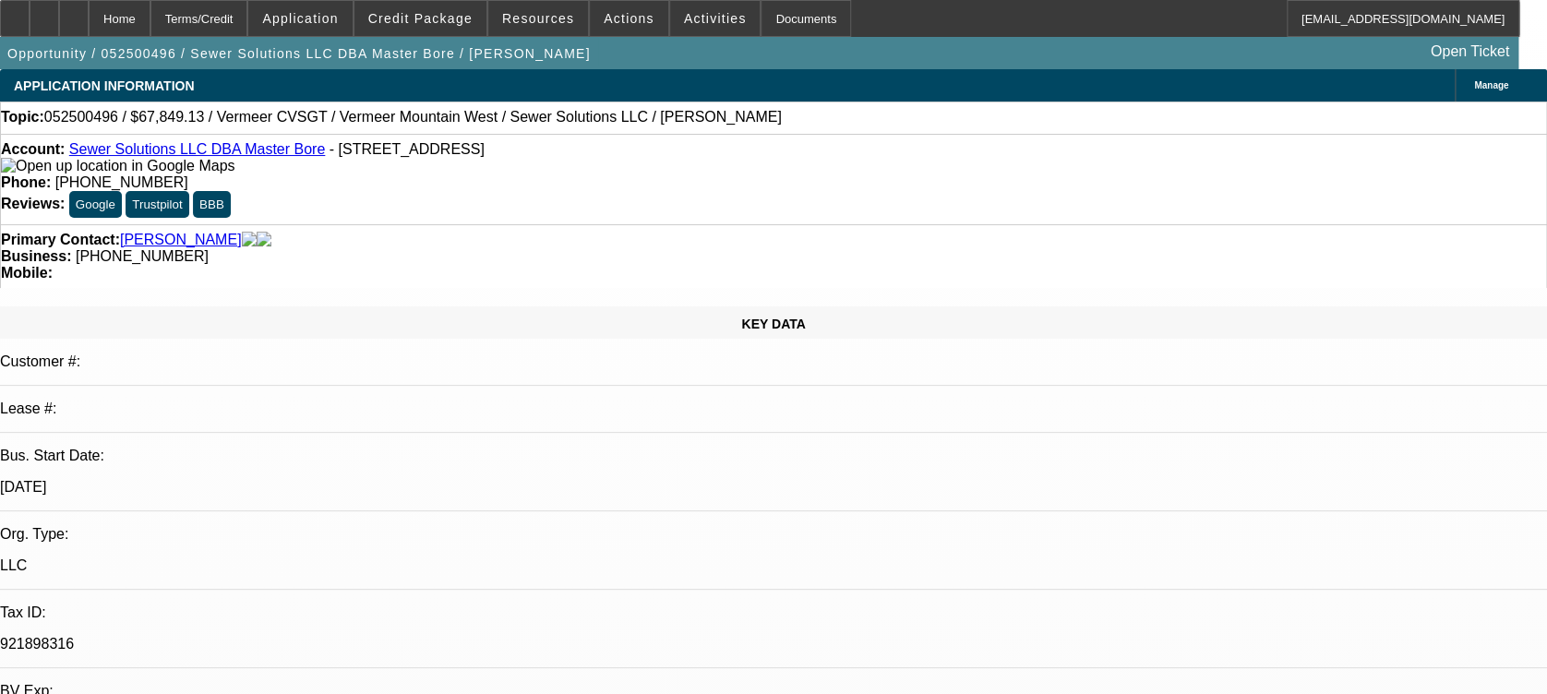
select select "2"
select select "0"
select select "0.15"
select select "2"
select select "0"
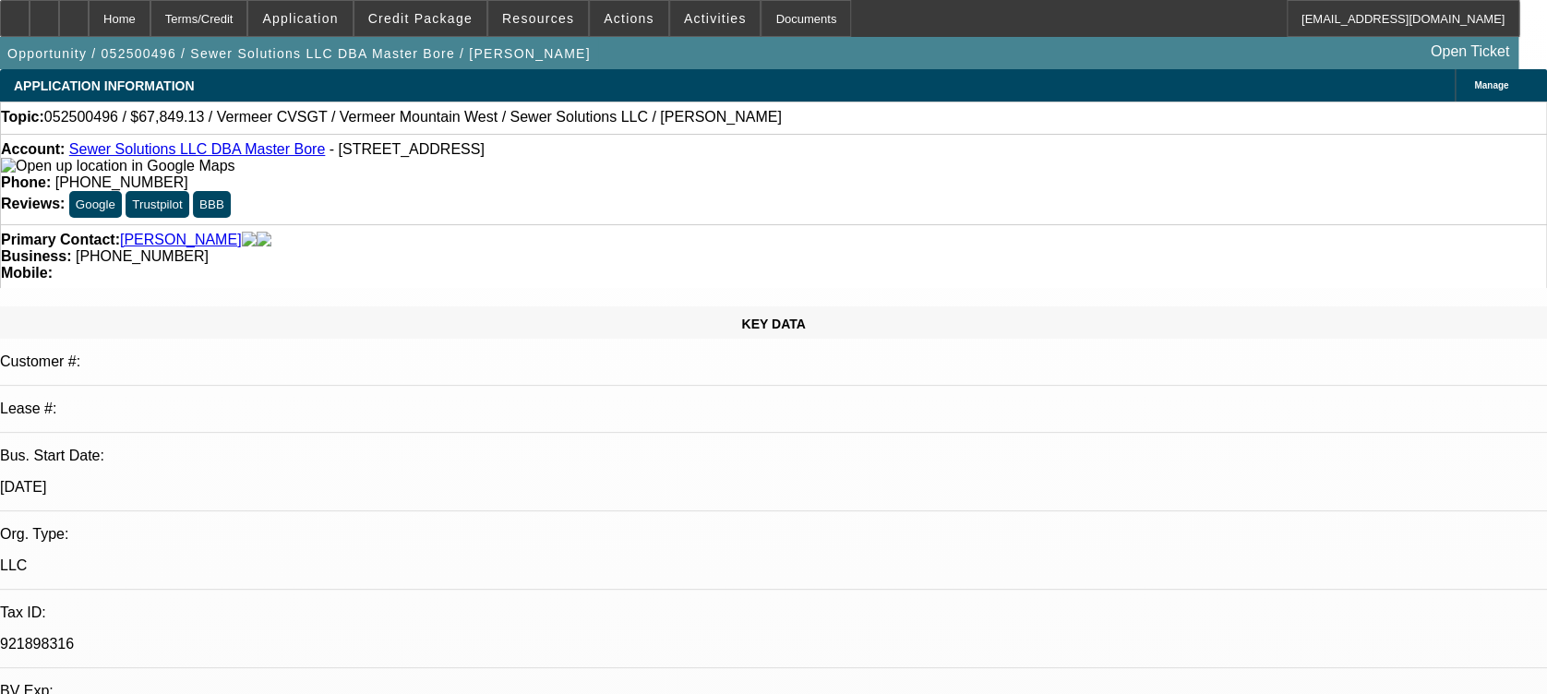
select select "0.15"
select select "2"
select select "0"
select select "0.1"
select select "0"
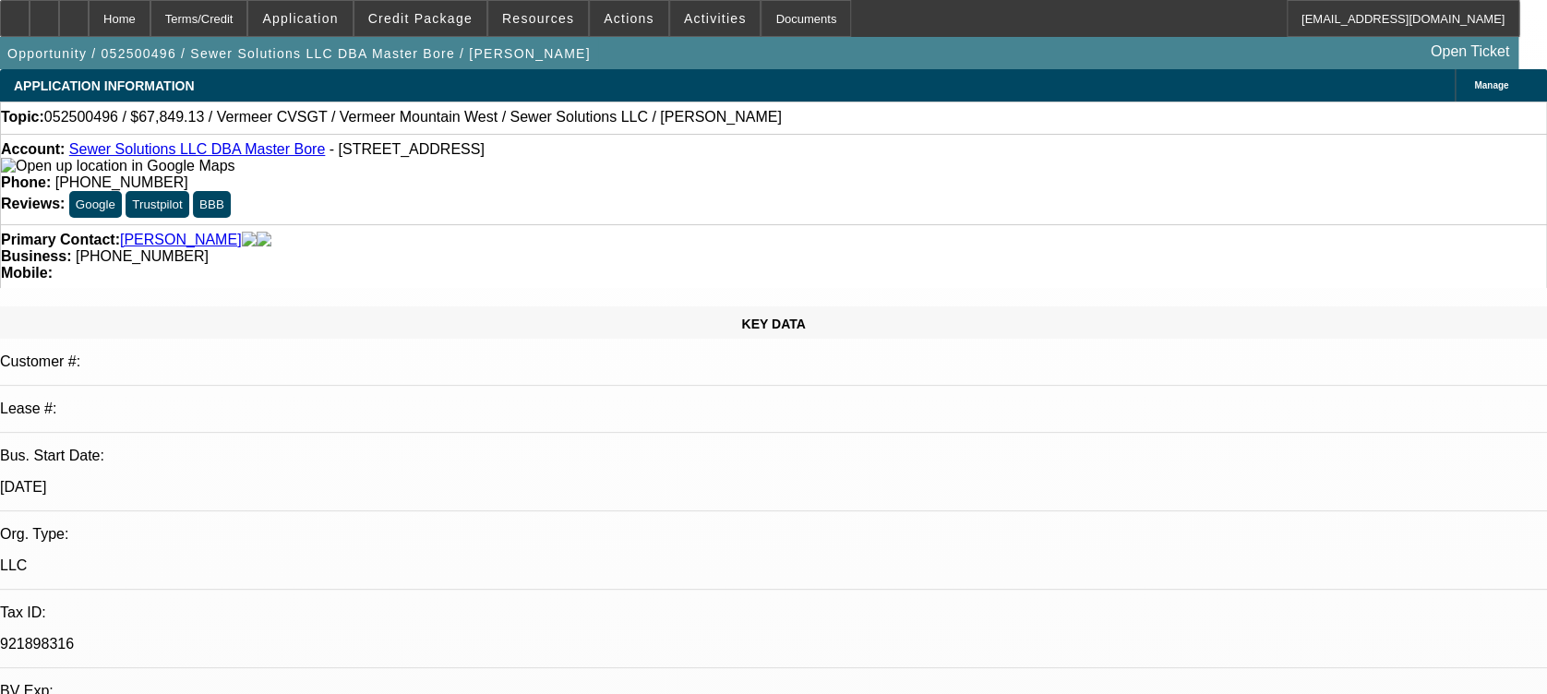
select select "0"
select select "1"
select select "2"
select select "6"
select select "1"
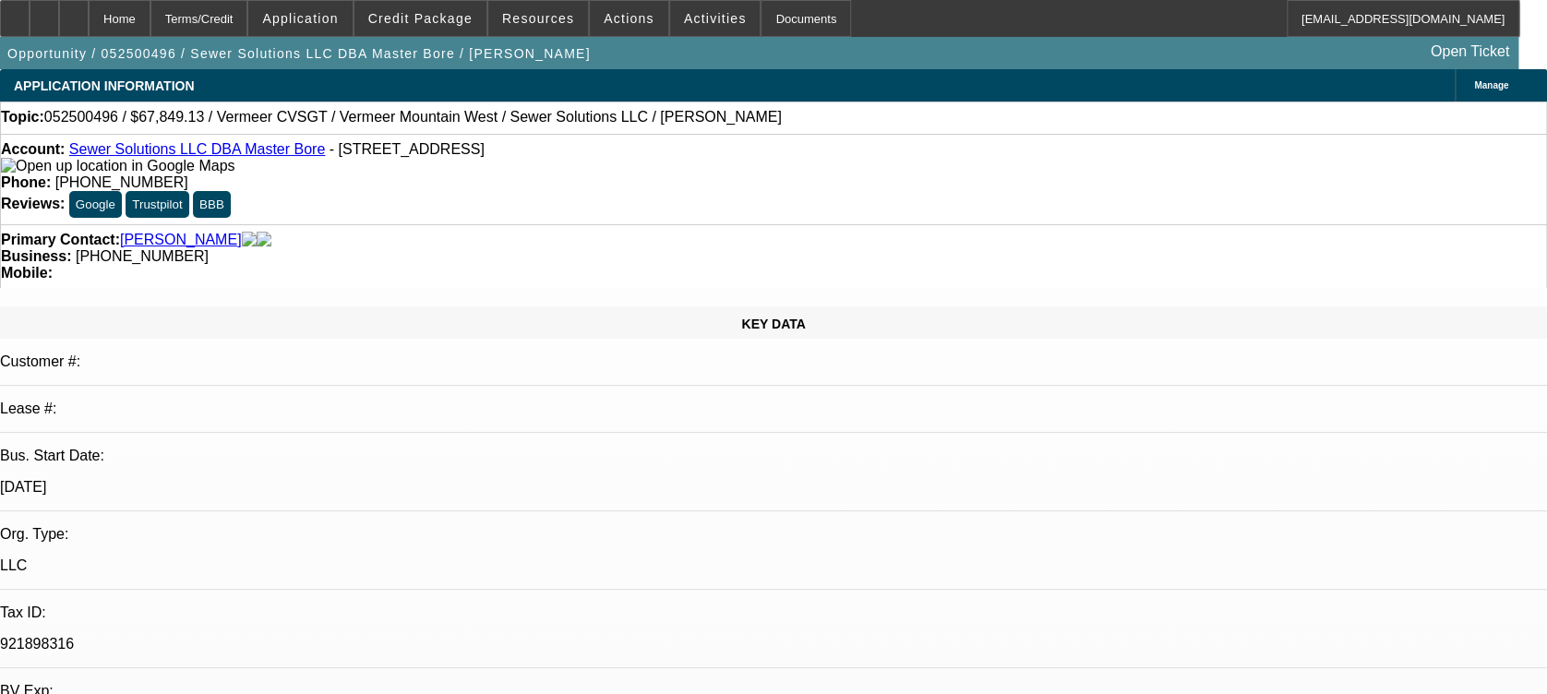
select select "2"
select select "6"
select select "1"
select select "2"
select select "6"
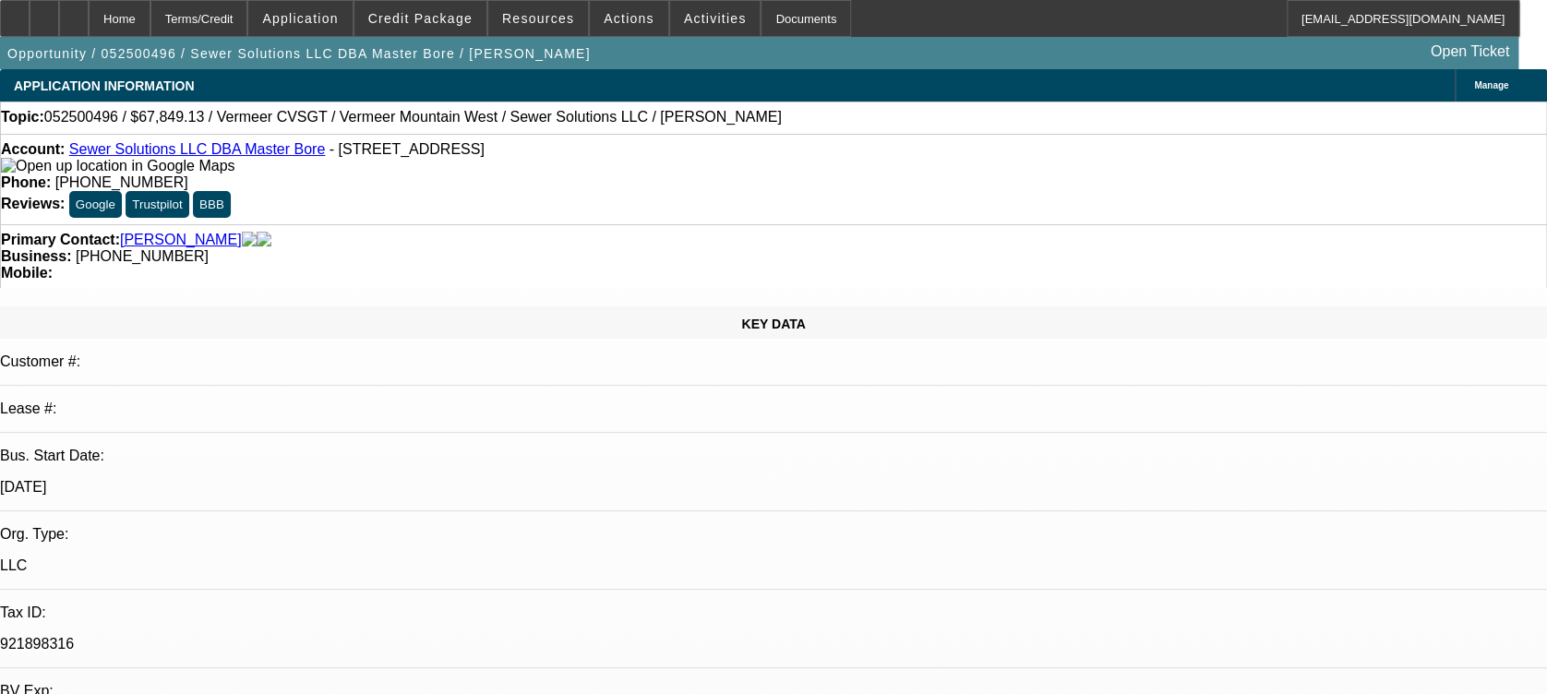
select select "1"
select select "3"
select select "6"
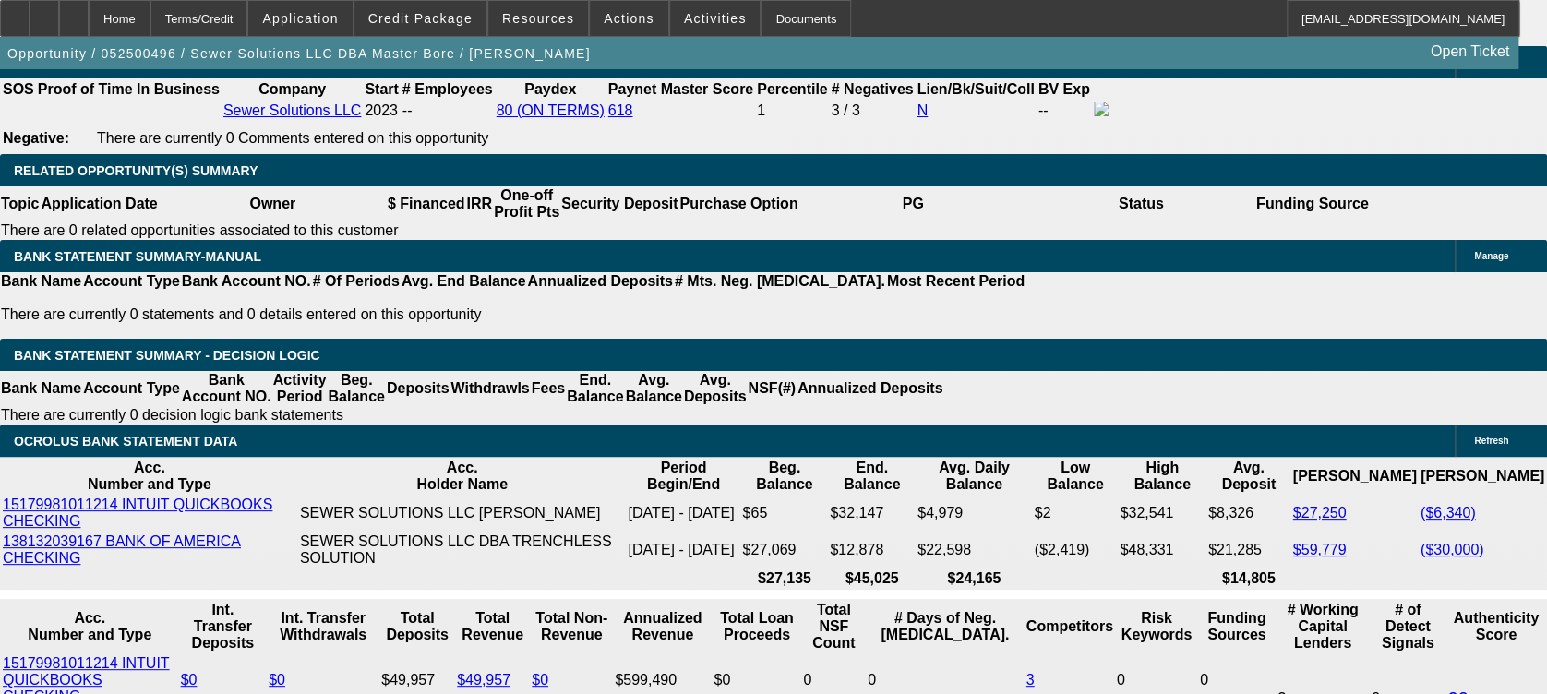
scroll to position [3077, 0]
